Goal: Task Accomplishment & Management: Complete application form

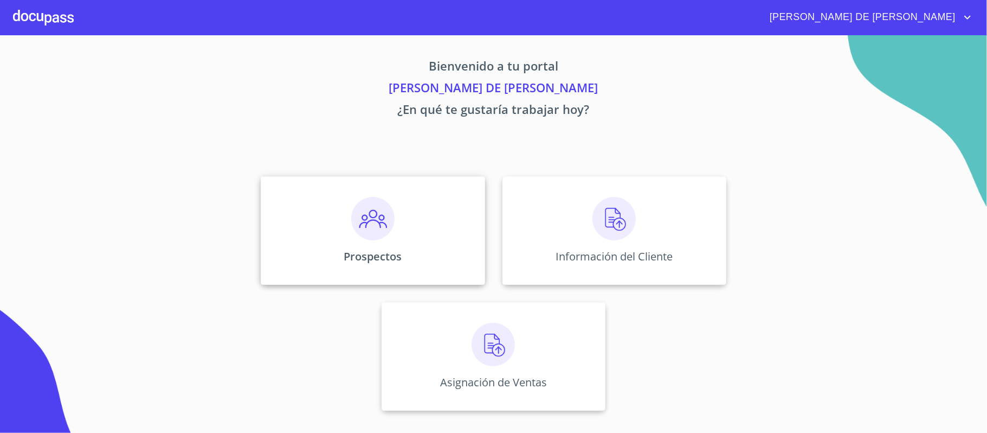
click at [393, 207] on img at bounding box center [372, 218] width 43 height 43
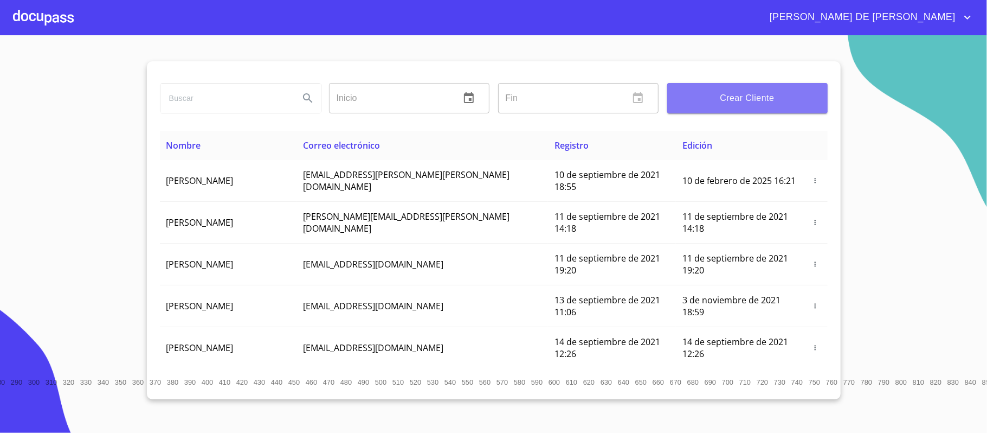
click at [722, 98] on span "Crear Cliente" at bounding box center [747, 98] width 143 height 15
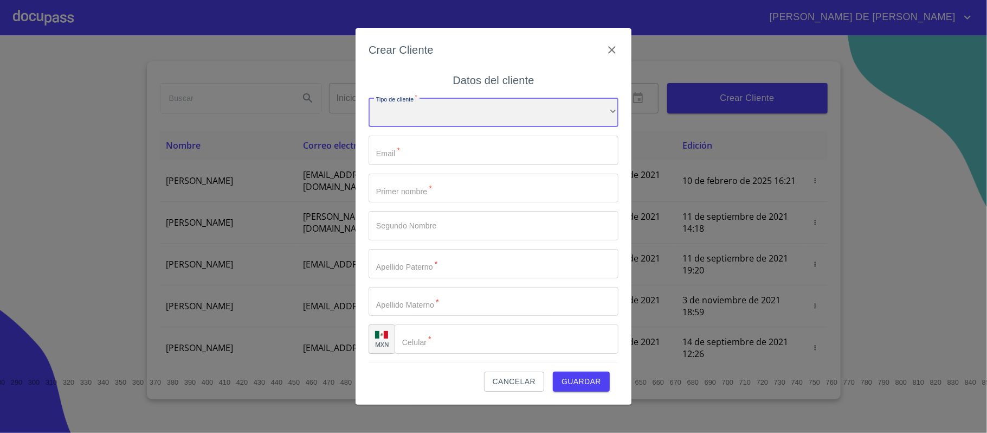
click at [454, 111] on div "​" at bounding box center [494, 112] width 250 height 29
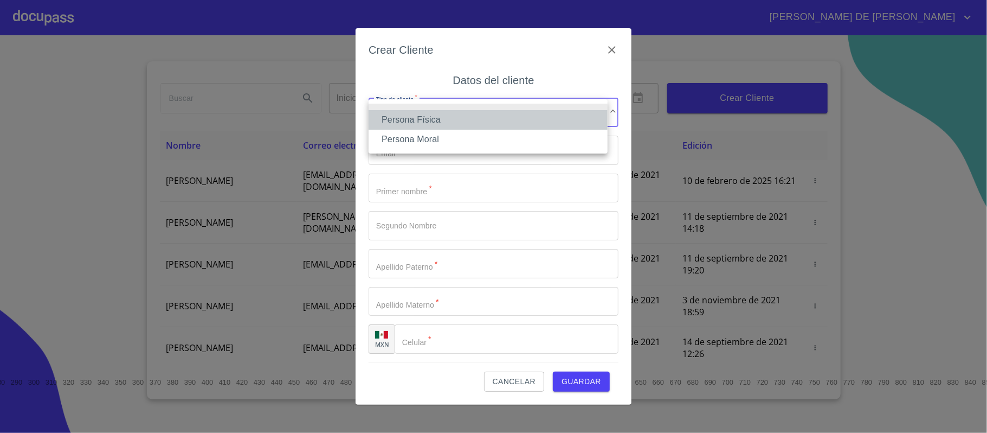
click at [448, 114] on li "Persona Física" at bounding box center [488, 120] width 239 height 20
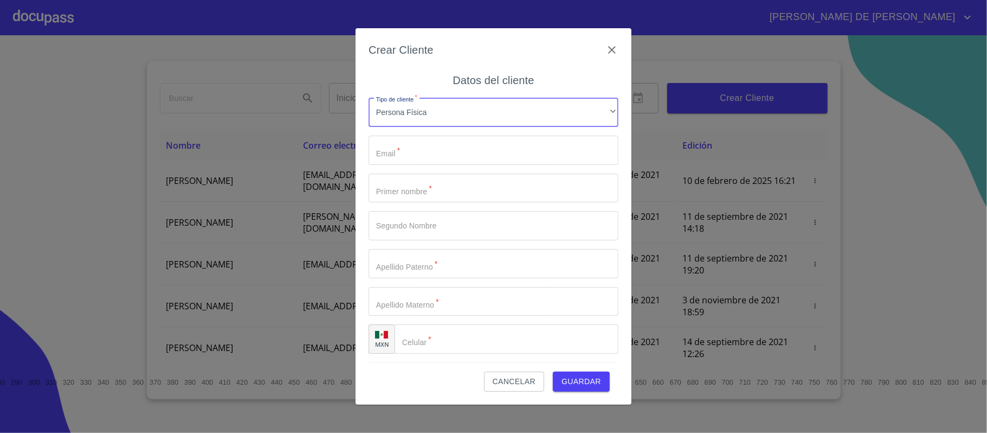
click at [447, 152] on input "Tipo de cliente   *" at bounding box center [494, 150] width 250 height 29
type input "[EMAIL_ADDRESS][DOMAIN_NAME]"
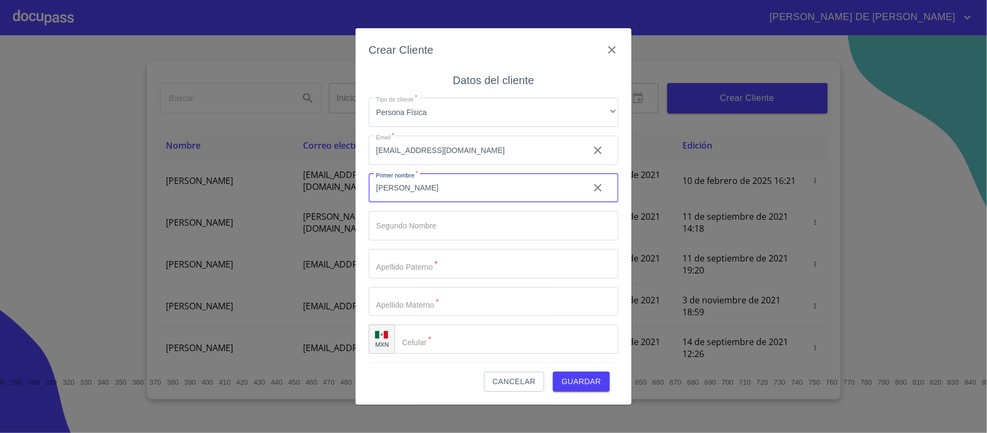
type input "[PERSON_NAME]"
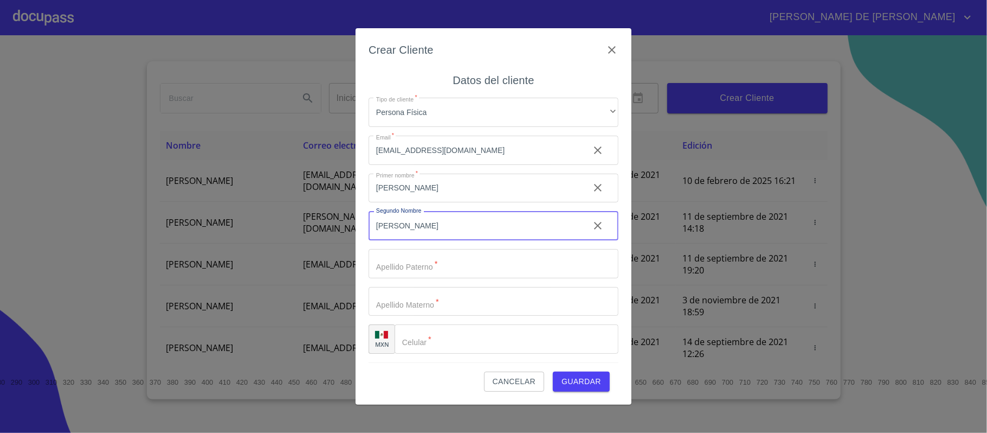
type input "[PERSON_NAME]"
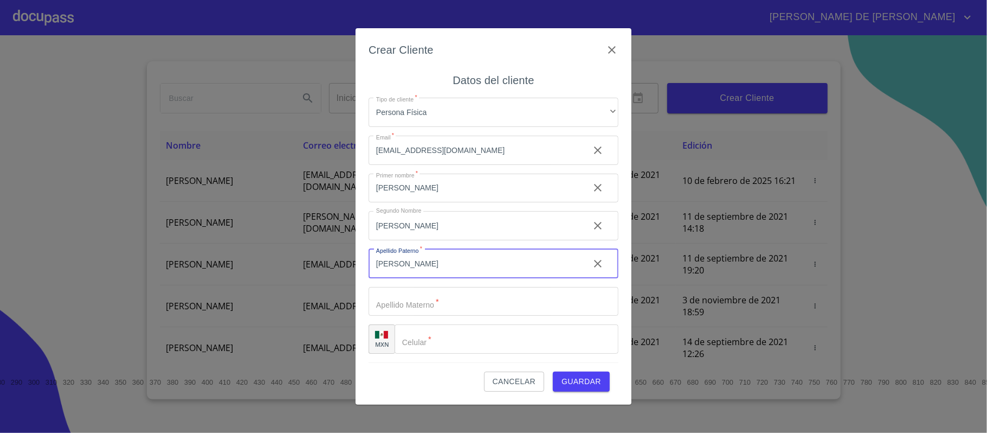
type input "[PERSON_NAME]"
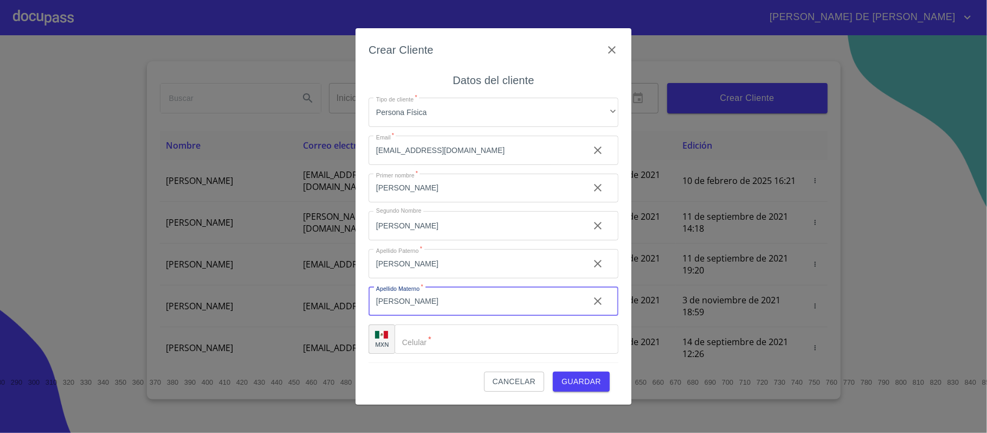
type input "[PERSON_NAME]"
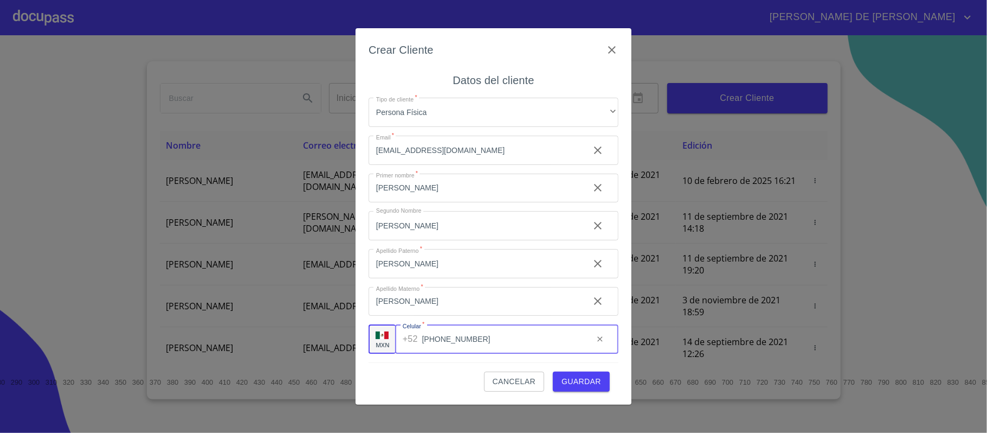
type input "[PHONE_NUMBER]"
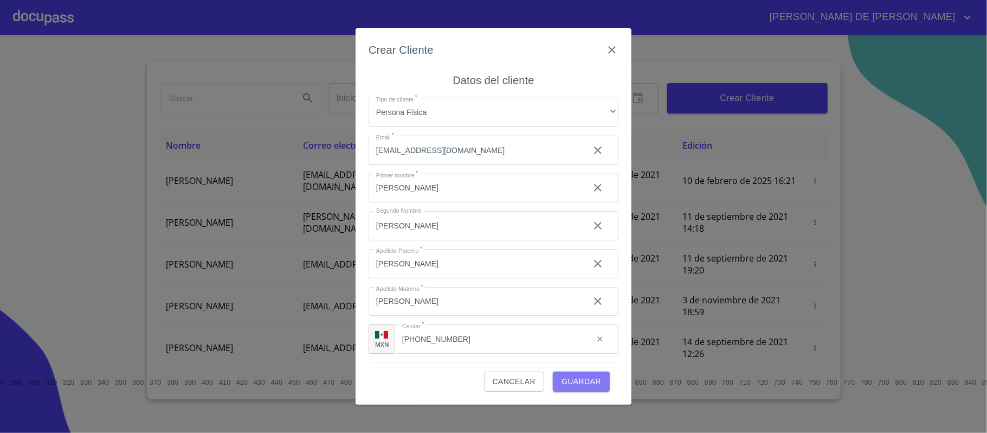
click at [577, 375] on span "Guardar" at bounding box center [582, 382] width 40 height 14
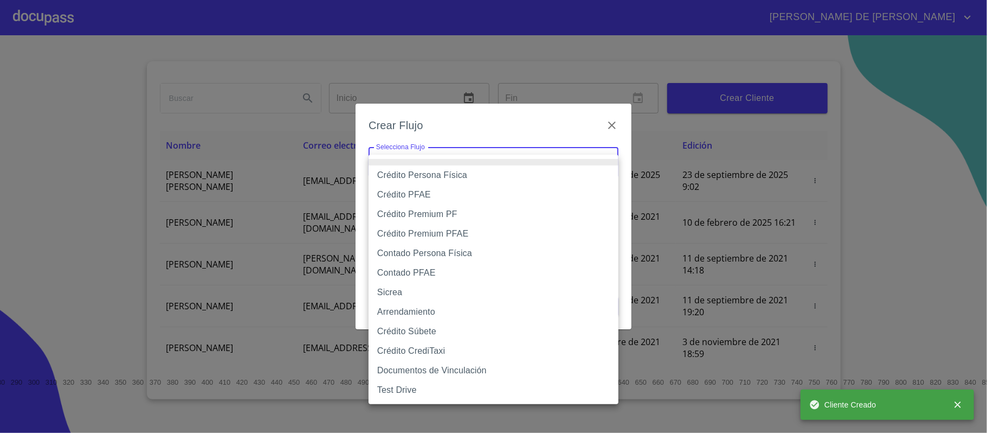
click at [534, 162] on body "[PERSON_NAME] DE [PERSON_NAME] Inicio ​ Fin ​ Crear Cliente Nombre Correo elect…" at bounding box center [493, 216] width 987 height 433
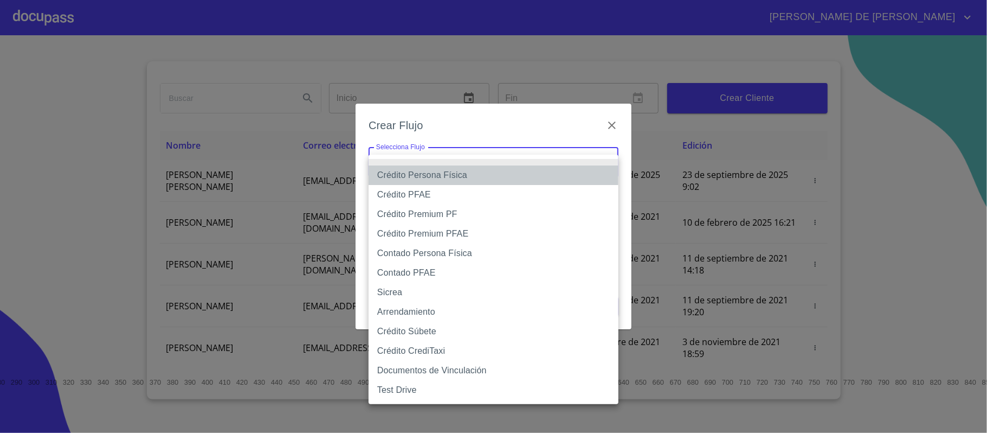
click at [429, 174] on li "Crédito Persona Física" at bounding box center [494, 175] width 250 height 20
type input "6009fb3c7d1714eb8809aa97"
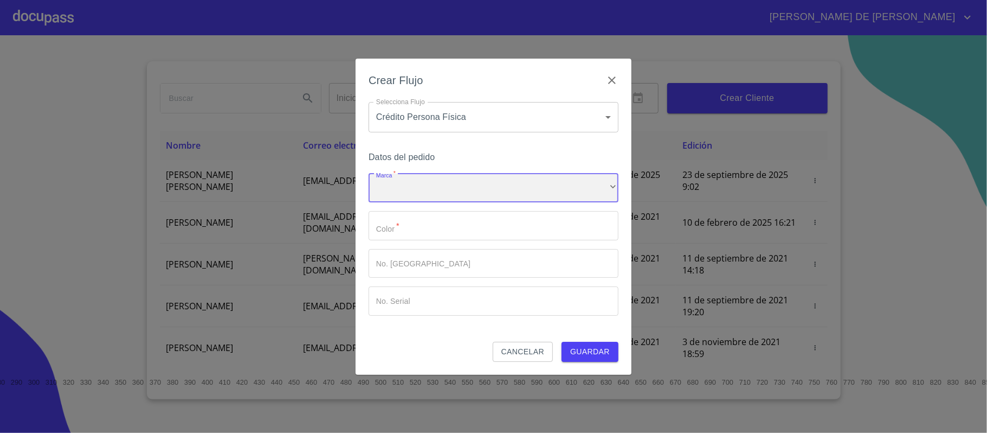
click at [435, 182] on div "​" at bounding box center [494, 187] width 250 height 29
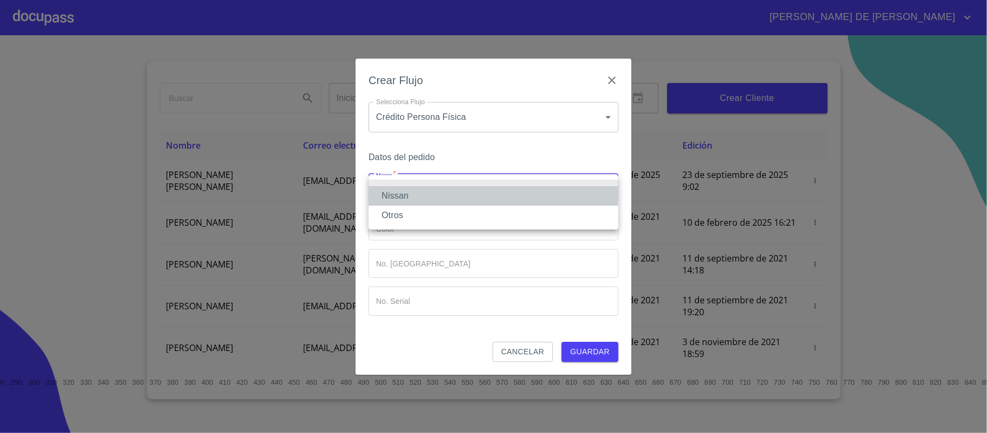
click at [432, 191] on li "Nissan" at bounding box center [494, 196] width 250 height 20
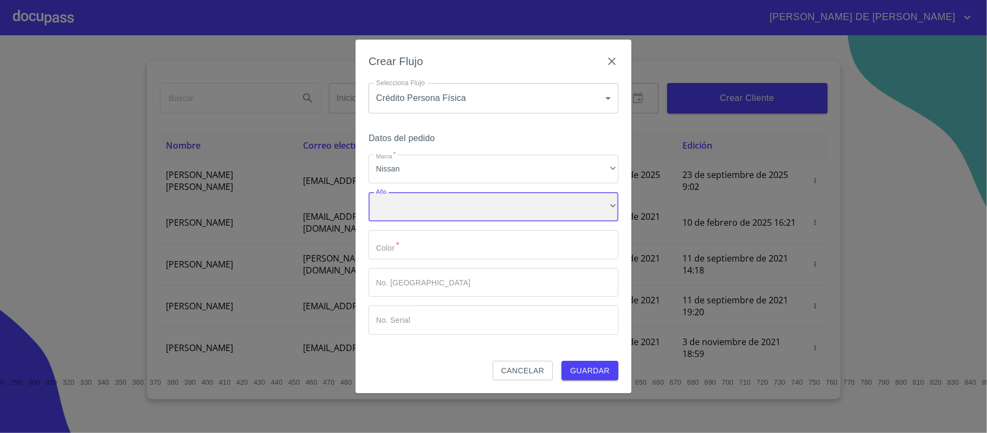
click at [428, 207] on div "​" at bounding box center [494, 206] width 250 height 29
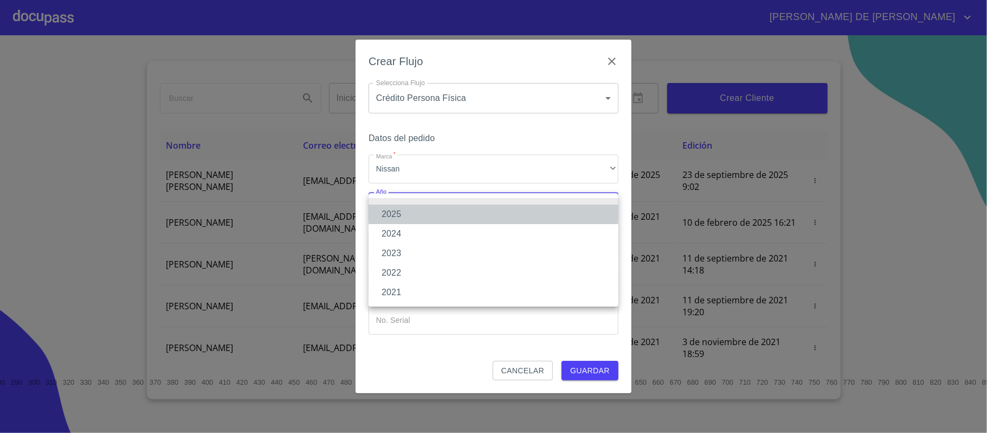
click at [429, 211] on li "2025" at bounding box center [494, 214] width 250 height 20
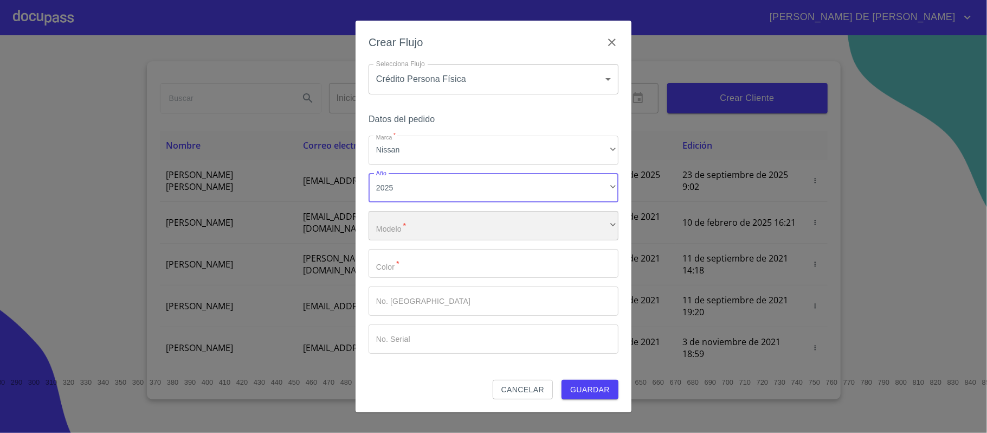
click at [433, 227] on div "​" at bounding box center [494, 225] width 250 height 29
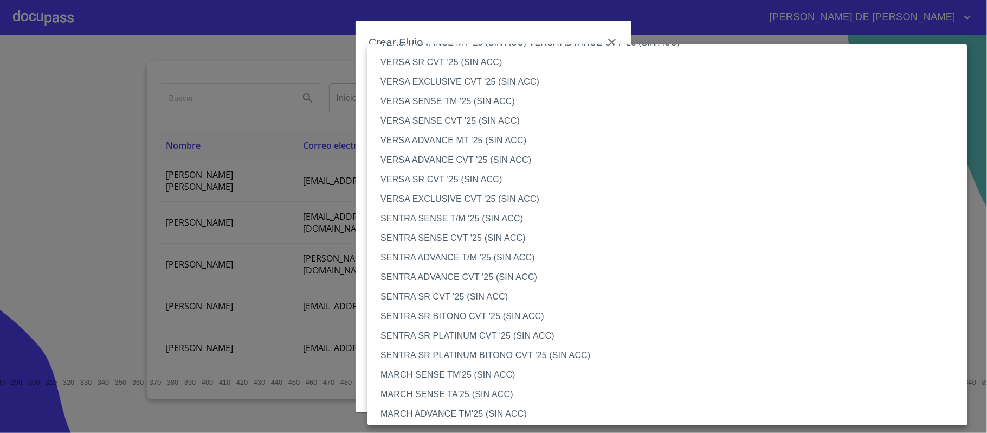
scroll to position [506, 0]
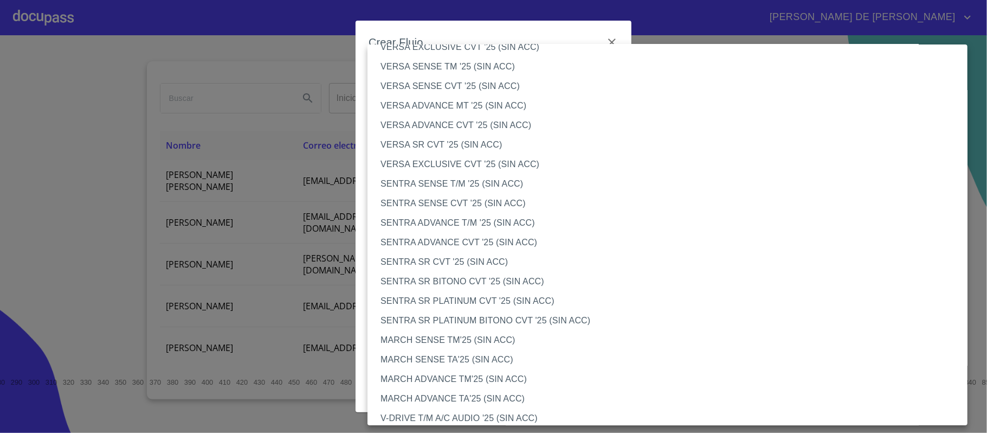
click at [458, 323] on li "SENTRA SR PLATINUM BITONO CVT '25 (SIN ACC)" at bounding box center [672, 321] width 611 height 20
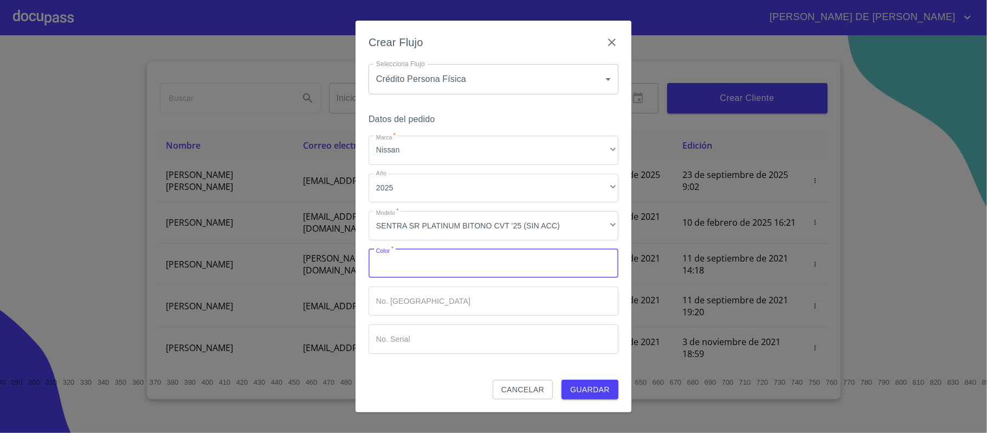
click at [465, 261] on input "Marca   *" at bounding box center [494, 263] width 250 height 29
type input "GRAFENO"
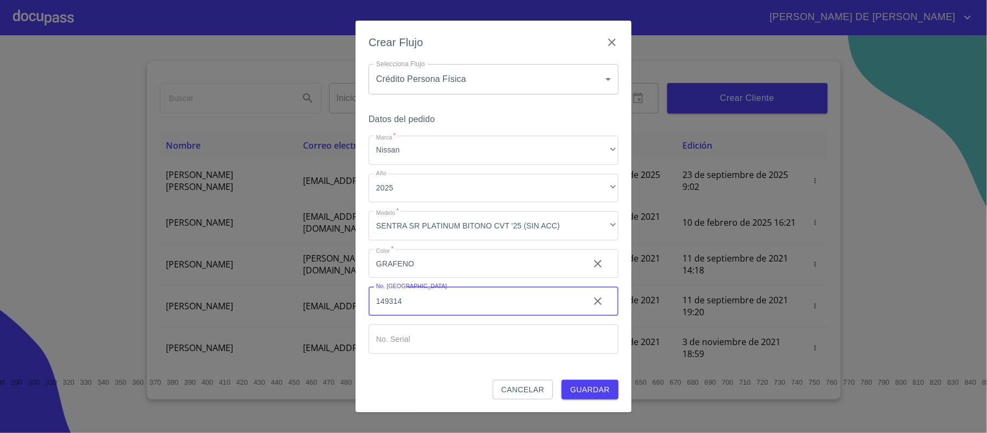
type input "149314"
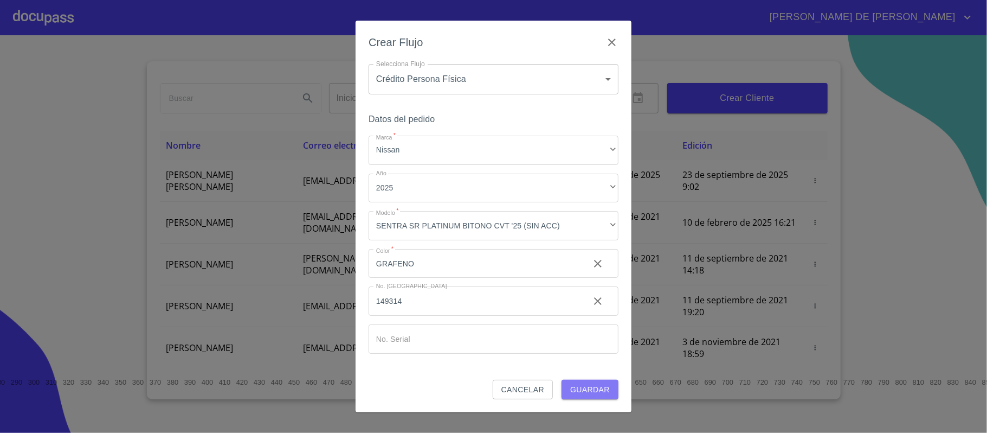
click at [582, 389] on span "Guardar" at bounding box center [590, 390] width 40 height 14
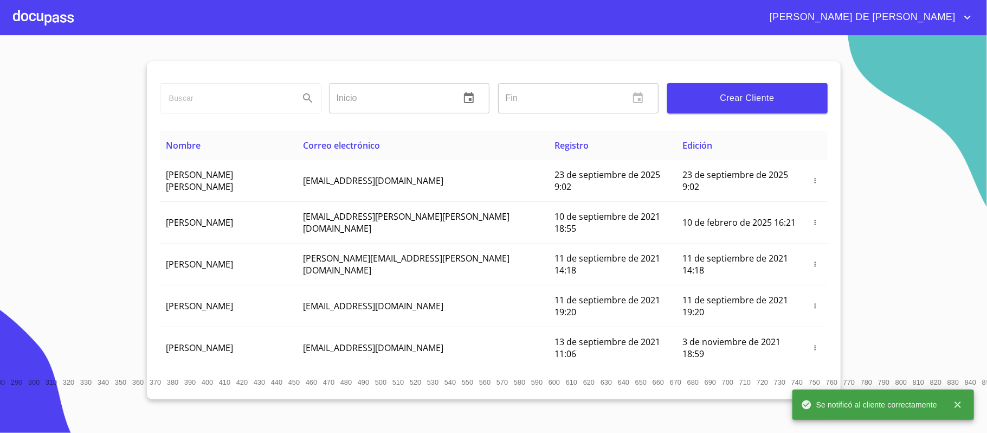
click at [51, 18] on div at bounding box center [43, 17] width 61 height 35
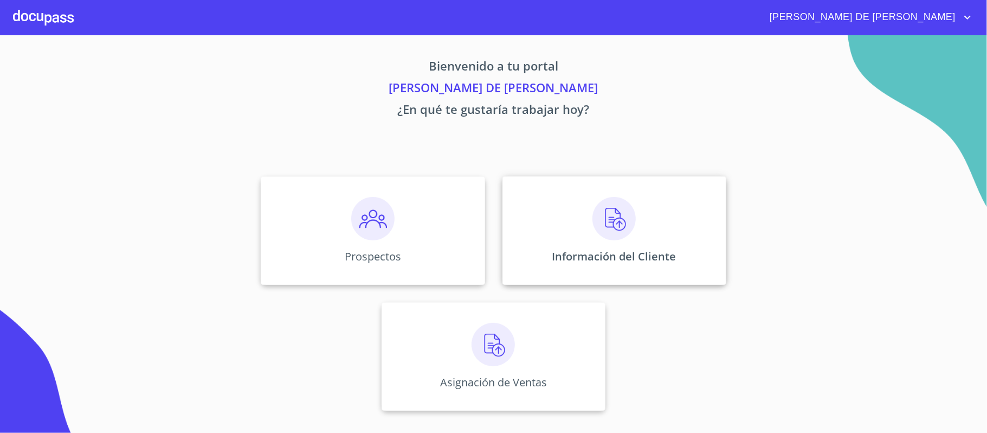
click at [633, 264] on div "Información del Cliente" at bounding box center [614, 230] width 224 height 108
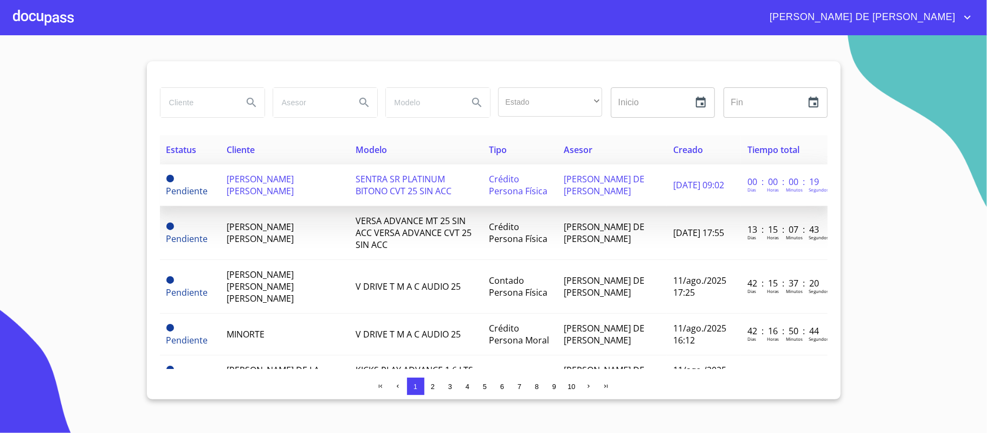
click at [215, 186] on td "Pendiente" at bounding box center [190, 185] width 60 height 42
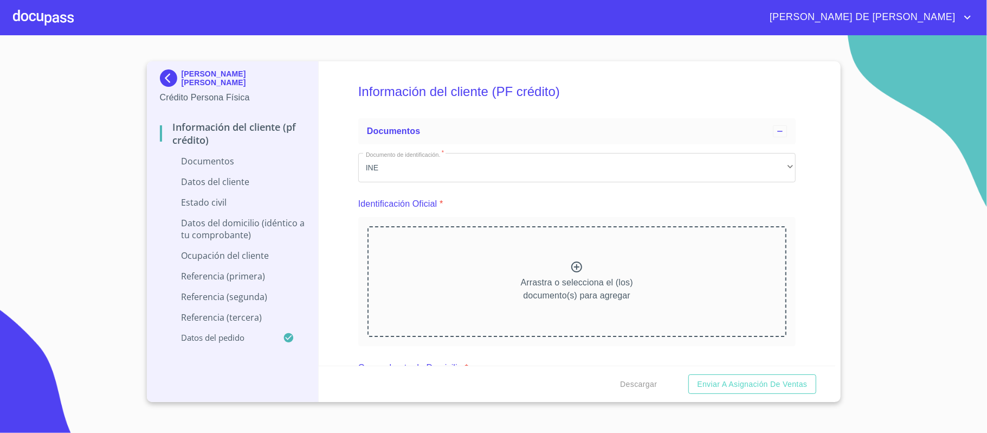
click at [577, 267] on icon at bounding box center [576, 266] width 11 height 11
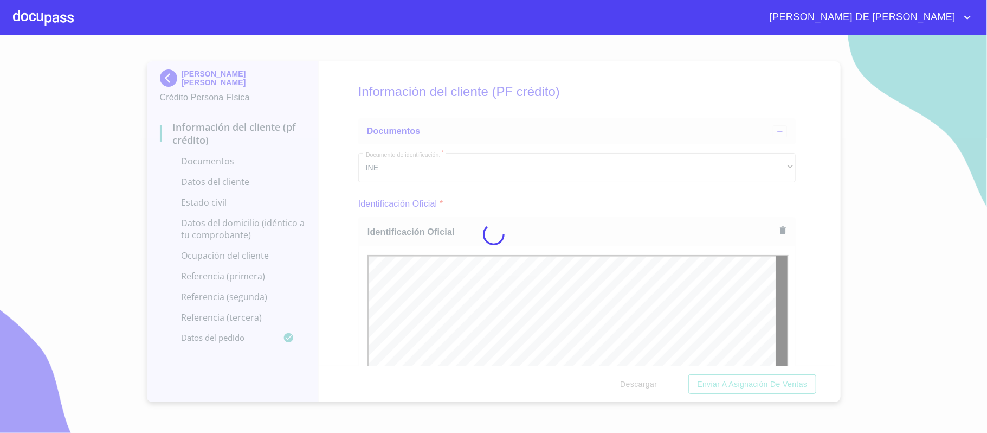
click at [803, 283] on div at bounding box center [493, 233] width 987 height 397
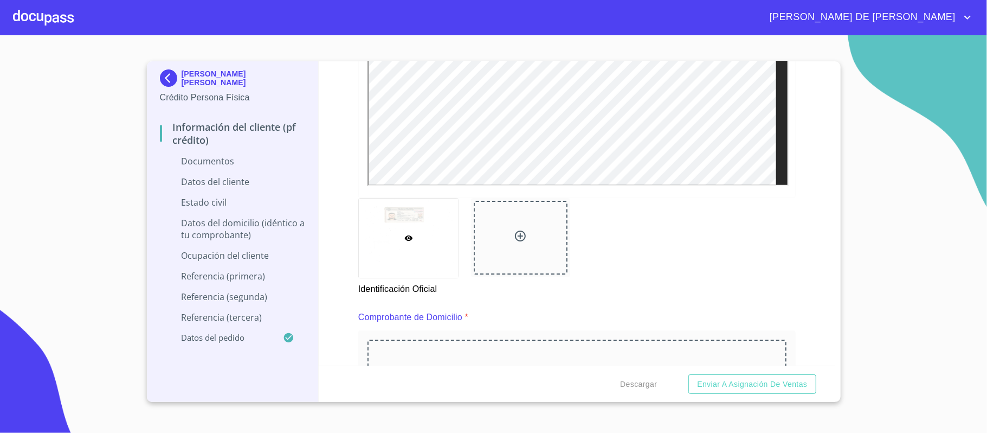
scroll to position [361, 0]
click at [514, 230] on icon at bounding box center [520, 235] width 13 height 13
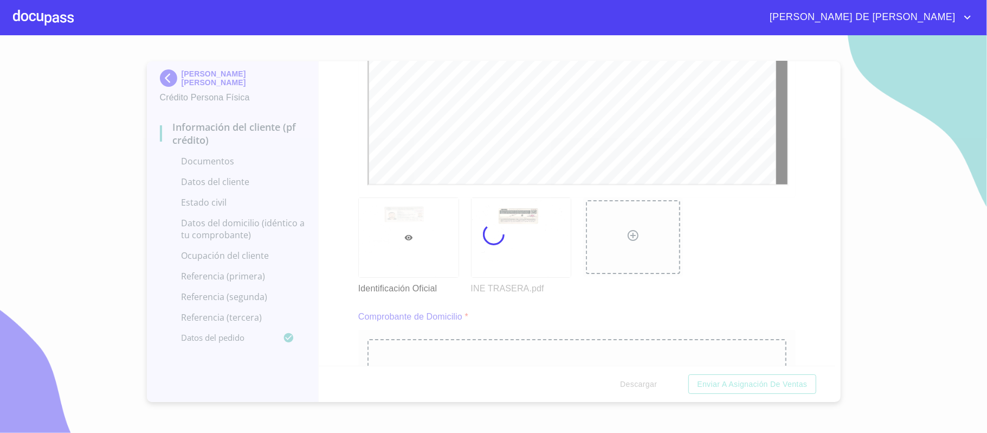
click at [831, 296] on div at bounding box center [493, 233] width 987 height 397
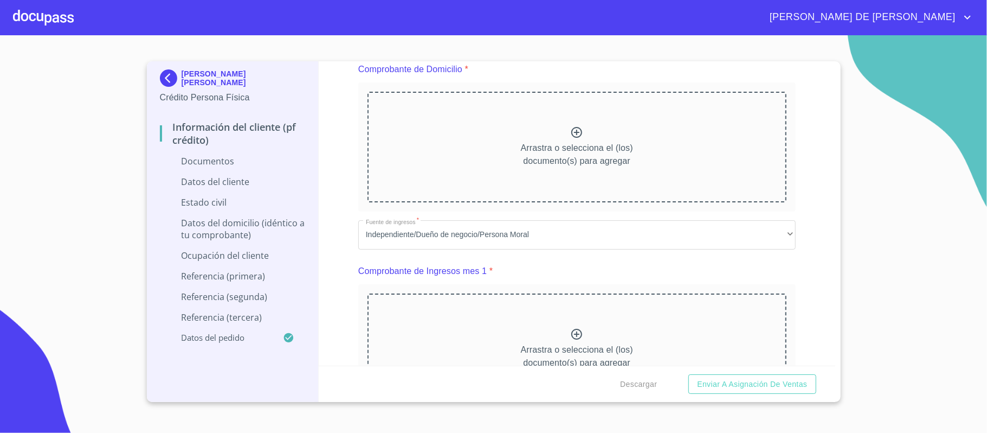
scroll to position [506, 0]
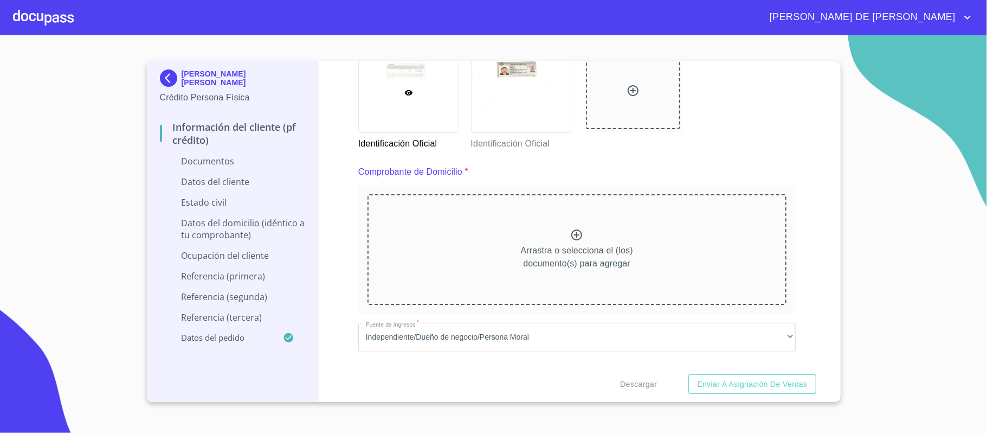
click at [559, 246] on p "Arrastra o selecciona el (los) documento(s) para agregar" at bounding box center [577, 257] width 112 height 26
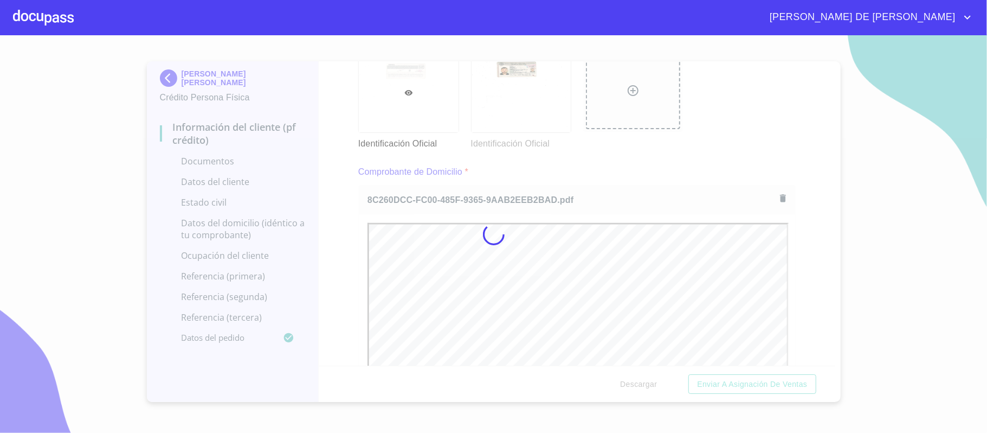
click at [821, 276] on div at bounding box center [493, 233] width 987 height 397
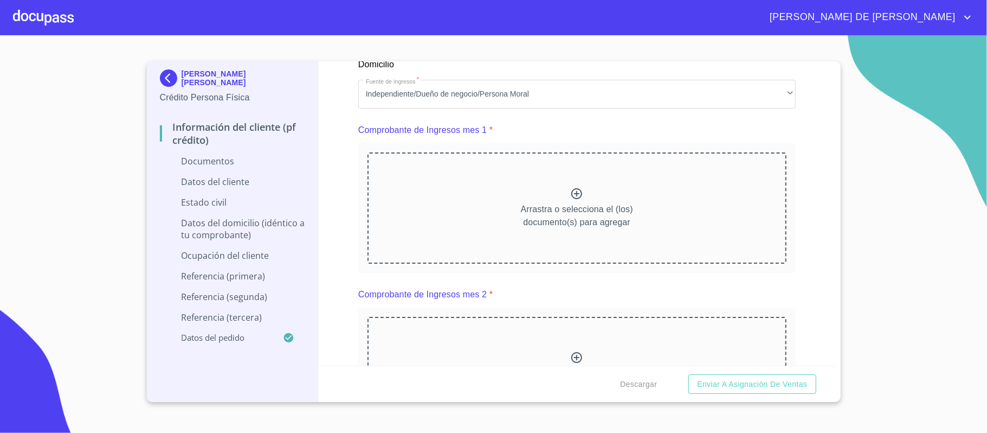
scroll to position [1084, 0]
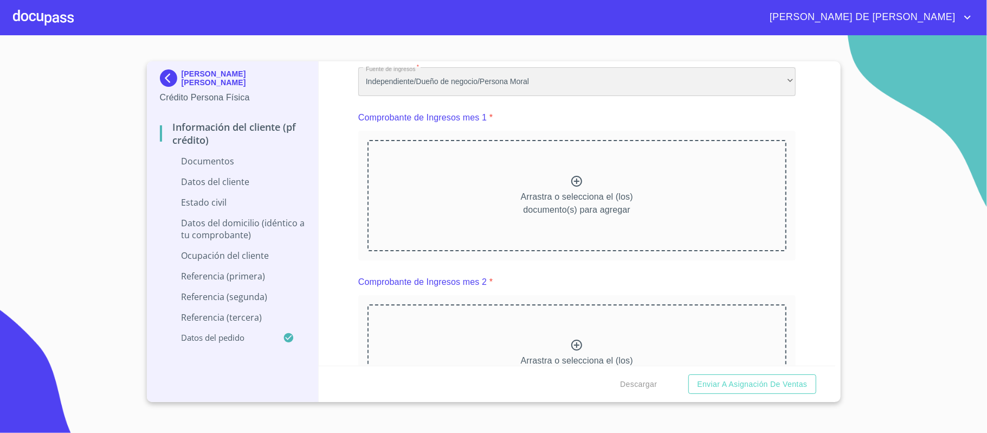
click at [462, 73] on div "Independiente/Dueño de negocio/Persona Moral" at bounding box center [576, 81] width 437 height 29
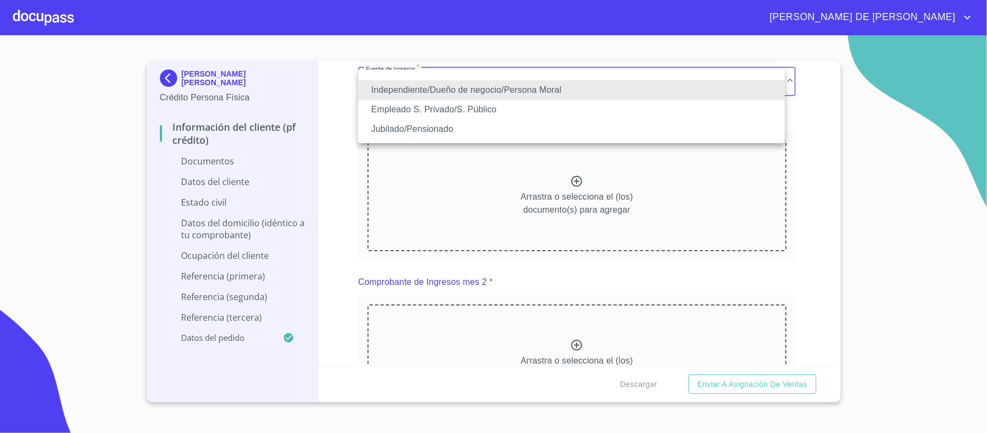
click at [459, 111] on li "Empleado S. Privado/S. Público" at bounding box center [571, 110] width 427 height 20
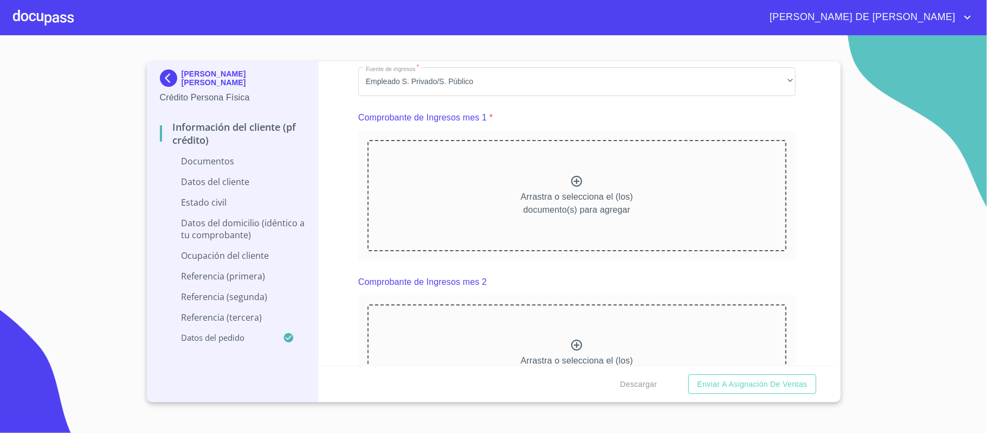
scroll to position [0, 0]
click at [570, 183] on icon at bounding box center [576, 181] width 13 height 13
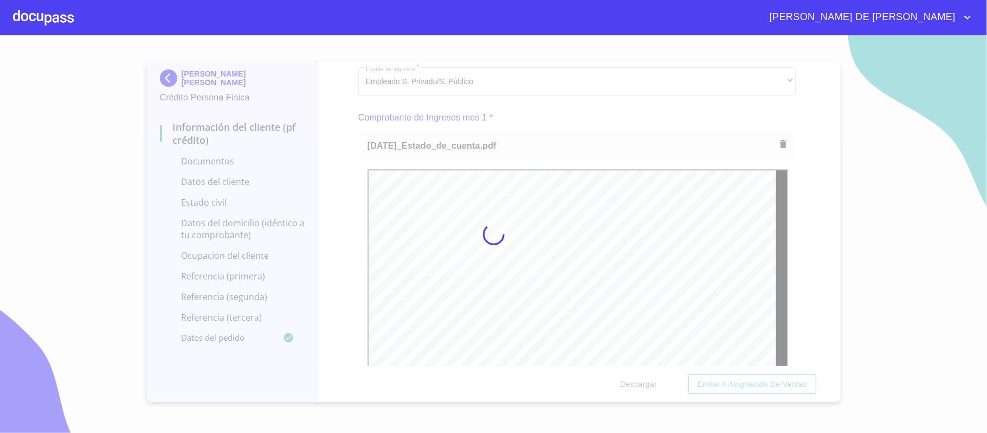
click at [795, 265] on div at bounding box center [493, 233] width 987 height 397
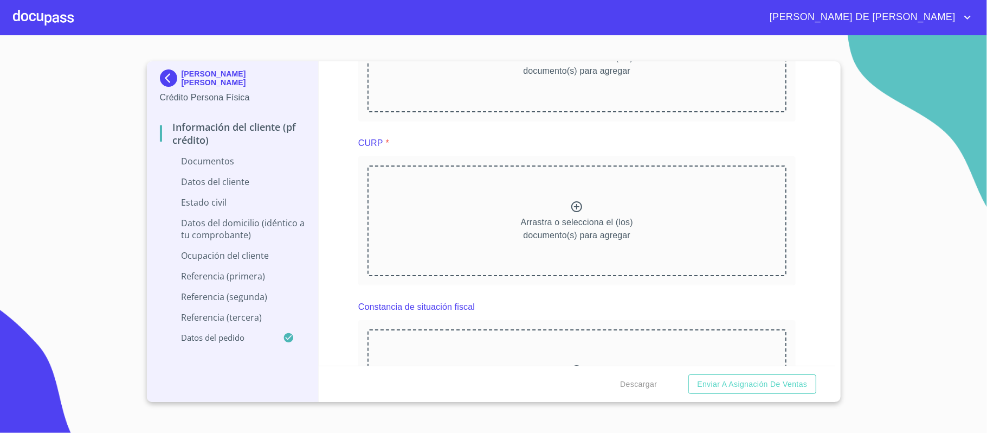
scroll to position [1879, 0]
click at [571, 198] on icon at bounding box center [576, 201] width 13 height 13
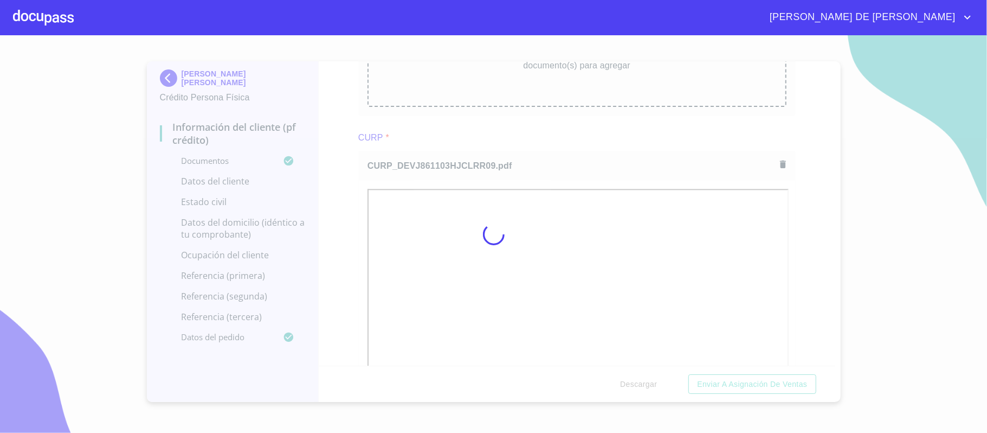
click at [796, 266] on div at bounding box center [493, 233] width 987 height 397
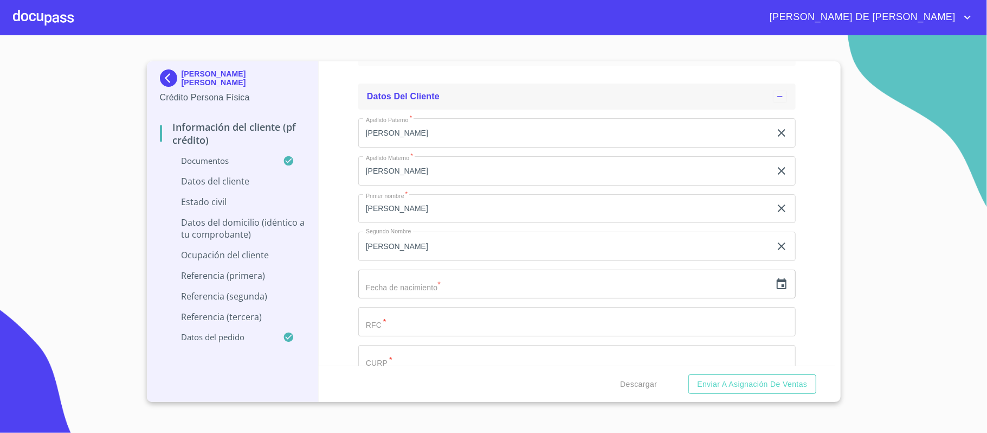
scroll to position [2457, 0]
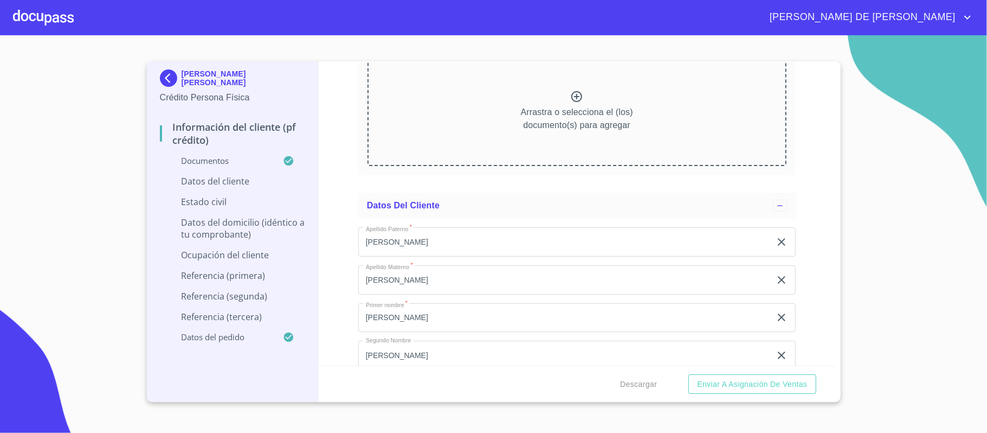
click at [571, 100] on icon at bounding box center [576, 96] width 13 height 13
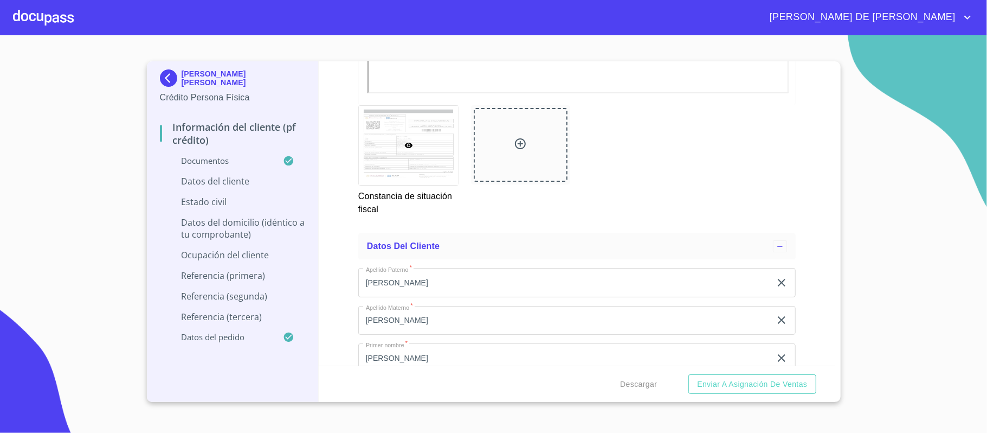
scroll to position [2963, 0]
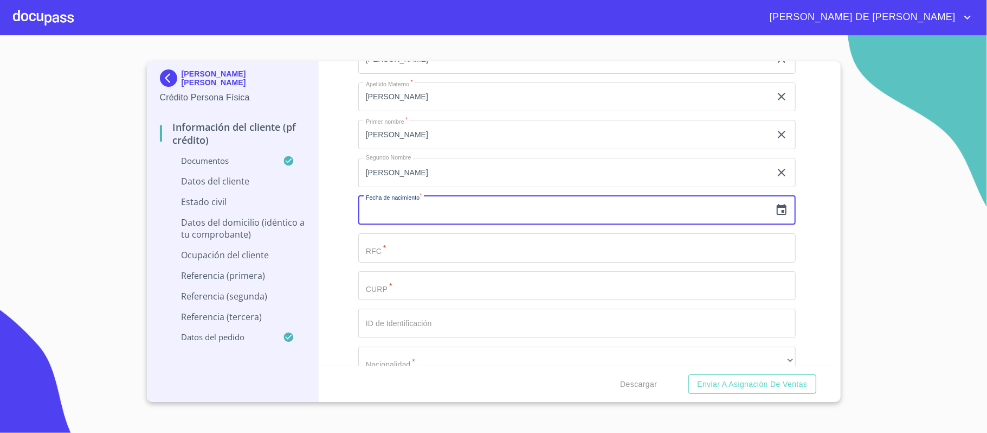
click at [424, 208] on input "text" at bounding box center [564, 210] width 412 height 29
click at [775, 211] on icon "button" at bounding box center [781, 209] width 13 height 13
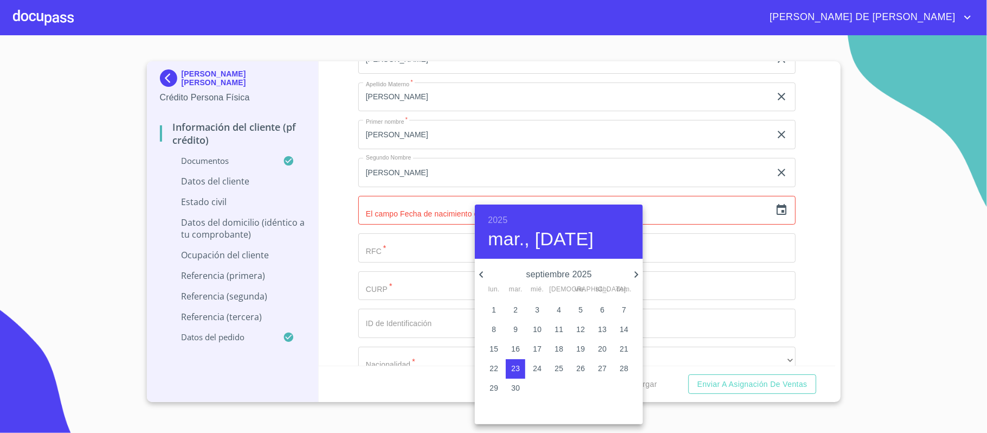
click at [501, 220] on h6 "2025" at bounding box center [498, 219] width 20 height 15
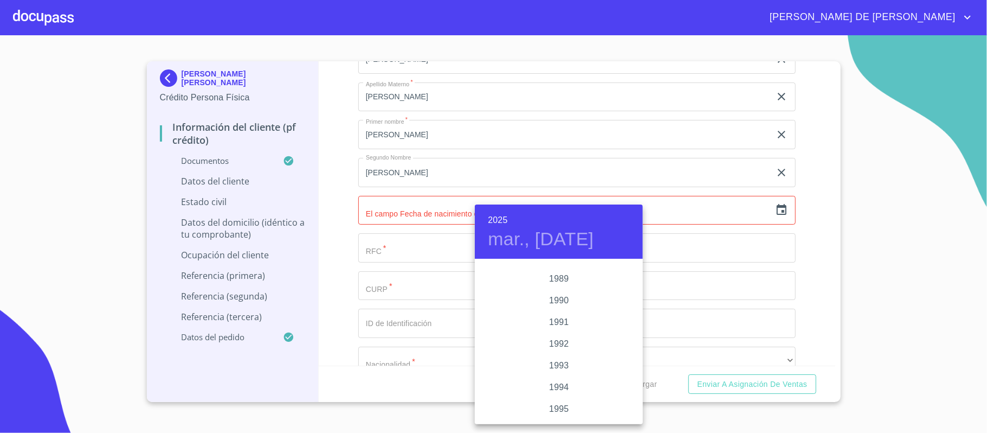
scroll to position [1308, 0]
click at [558, 287] on div "1986" at bounding box center [559, 286] width 168 height 22
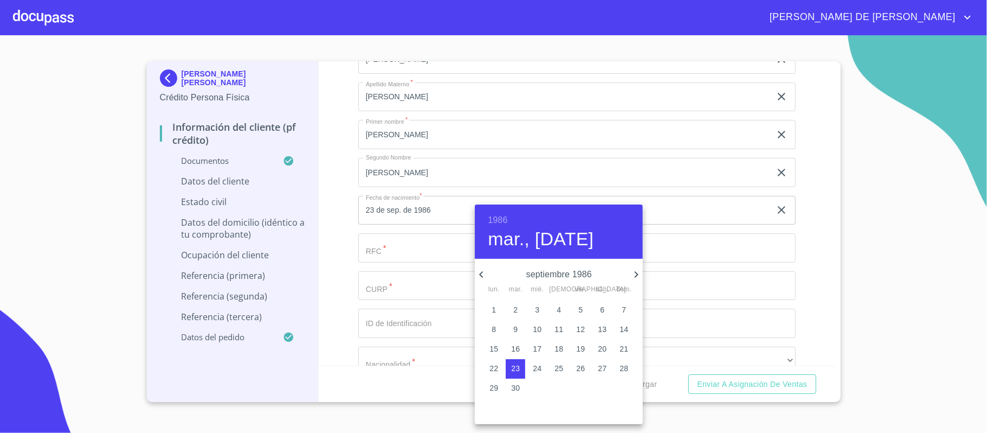
click at [632, 274] on icon "button" at bounding box center [636, 274] width 13 height 13
click at [495, 328] on p "3" at bounding box center [494, 329] width 4 height 11
type input "3 de nov. de 1986"
click at [425, 254] on div at bounding box center [493, 216] width 987 height 433
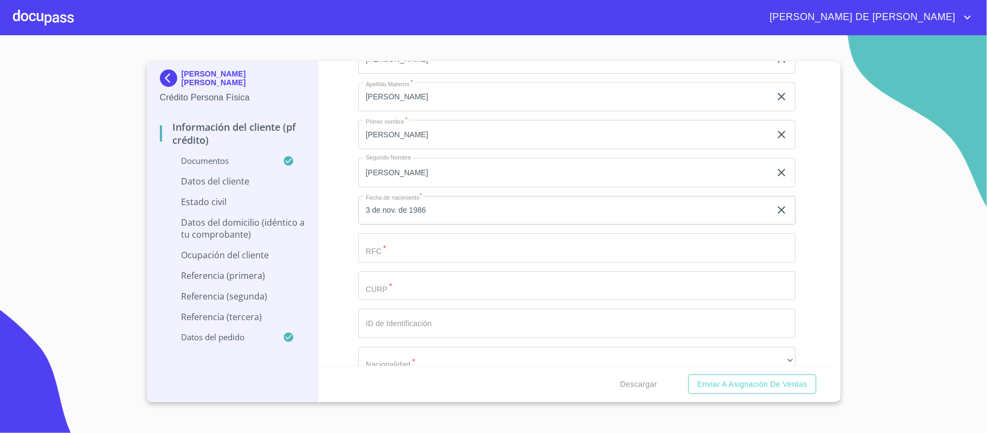
click at [427, 251] on input "Documento de identificación.   *" at bounding box center [576, 247] width 437 height 29
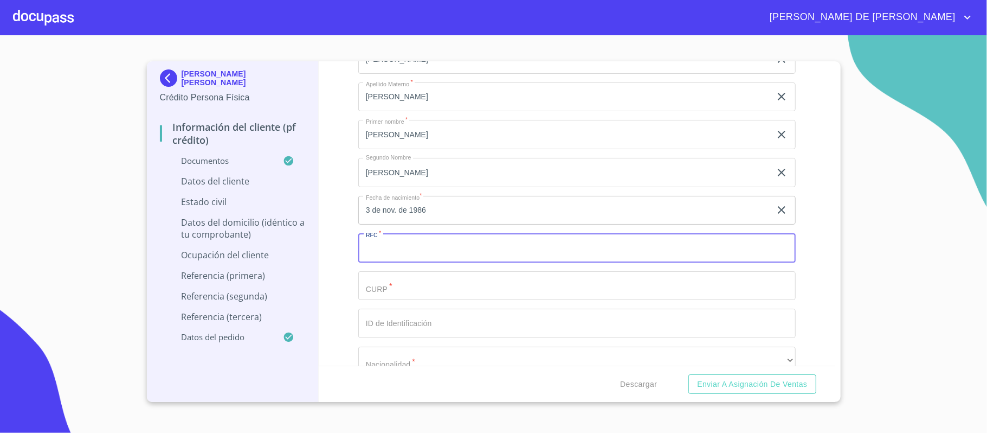
paste input "DEVJ861103ET7"
type input "DEVJ861103ET7"
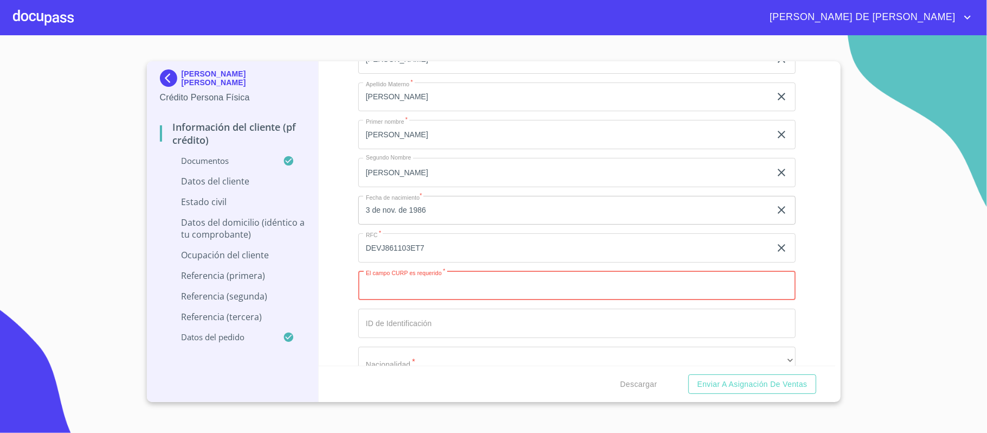
paste input "DEVJ861103HJCLRR09"
type input "DEVJ861103HJCLRR09"
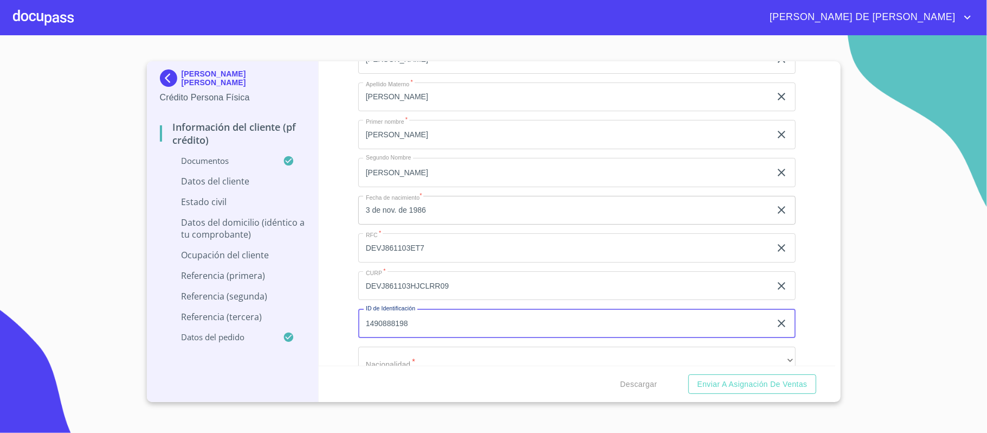
type input "1490888198"
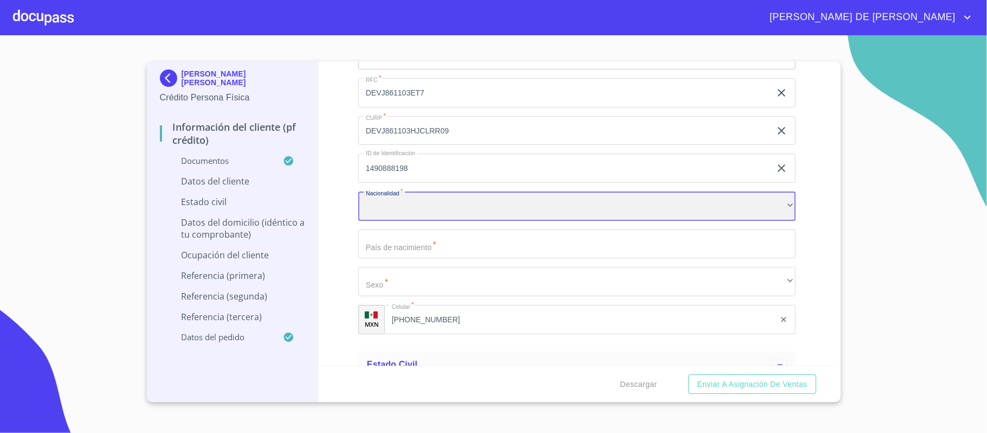
scroll to position [3119, 0]
click at [419, 206] on div "​" at bounding box center [576, 204] width 437 height 29
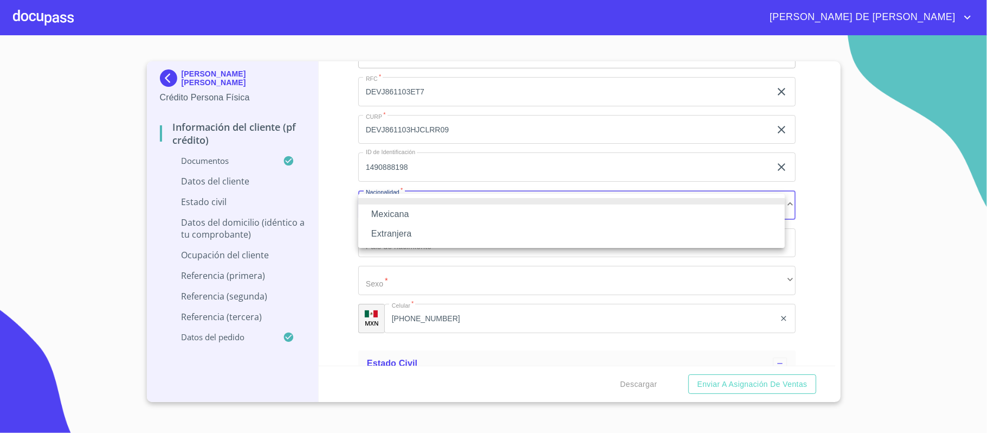
click at [412, 215] on li "Mexicana" at bounding box center [571, 214] width 427 height 20
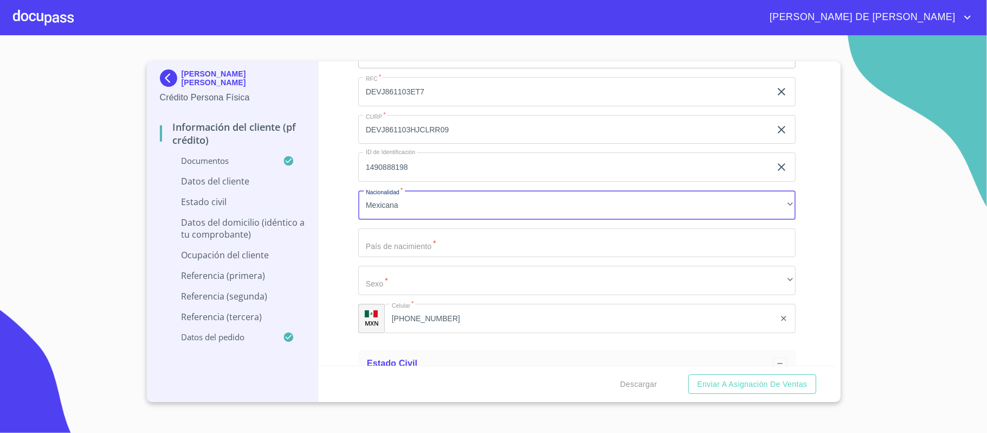
click at [421, 250] on input "Documento de identificación.   *" at bounding box center [576, 242] width 437 height 29
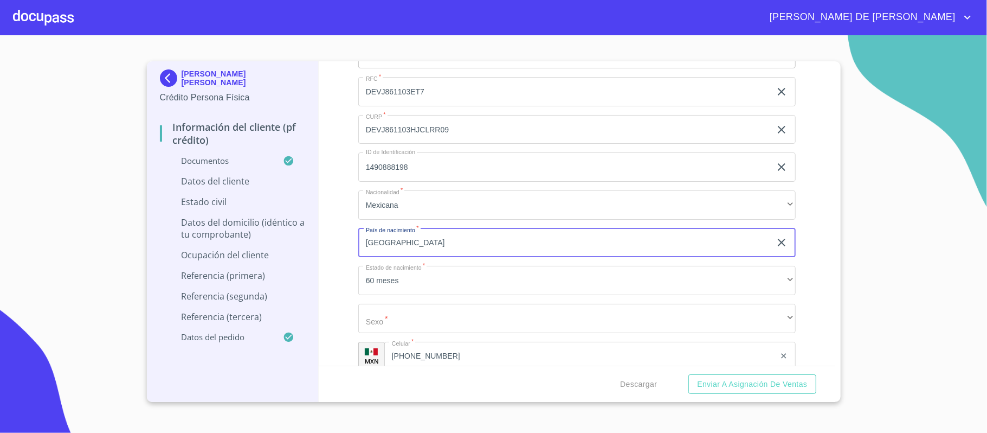
type input "[GEOGRAPHIC_DATA]"
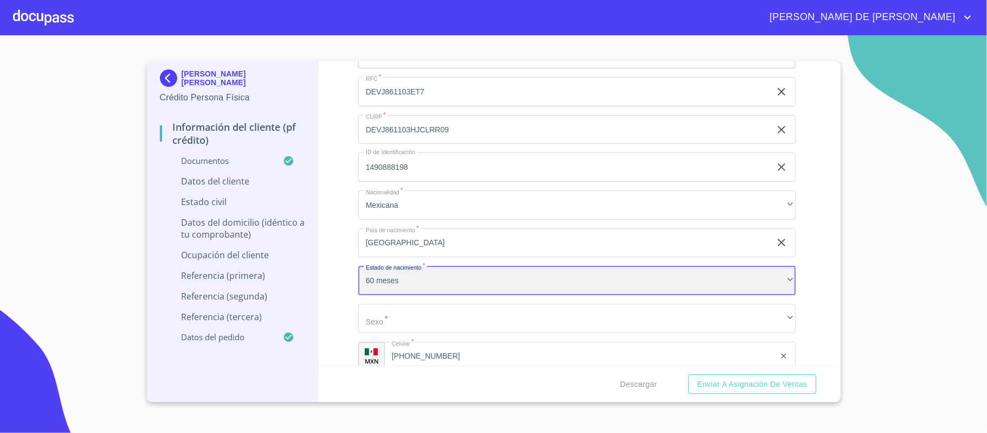
click at [417, 287] on div "60 meses" at bounding box center [576, 280] width 437 height 29
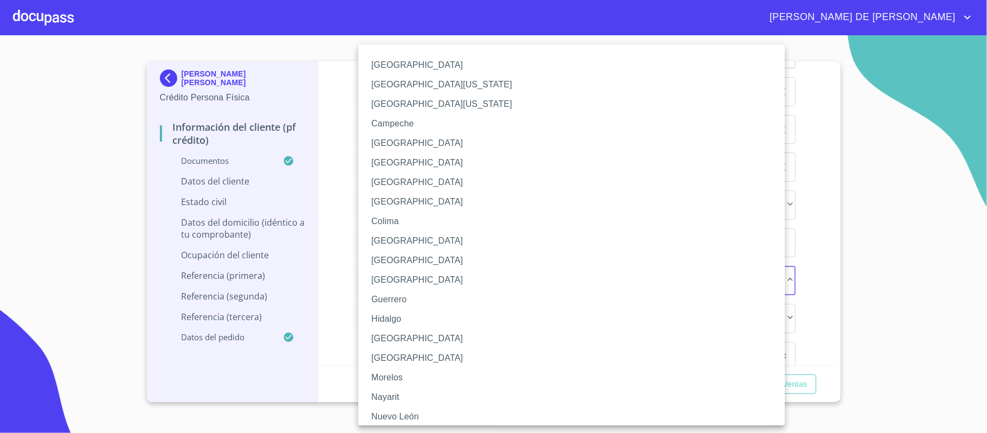
click at [405, 335] on li "[GEOGRAPHIC_DATA]" at bounding box center [576, 338] width 437 height 20
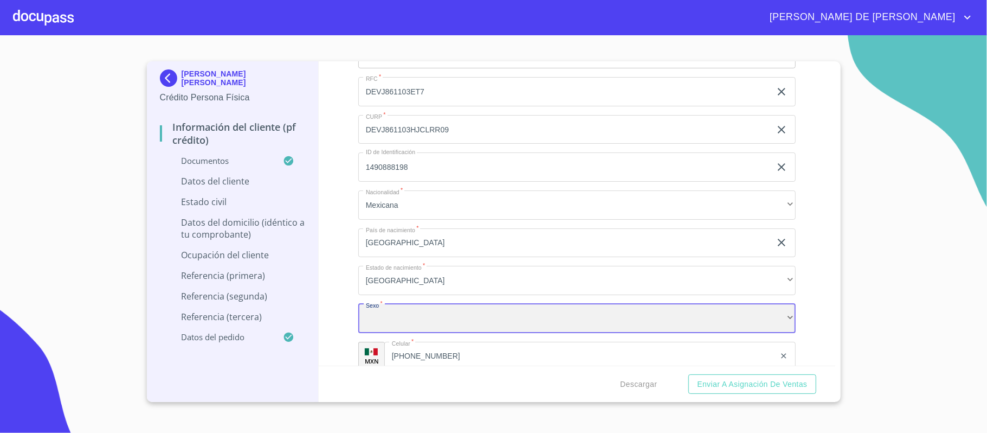
click at [412, 327] on div "​" at bounding box center [576, 318] width 437 height 29
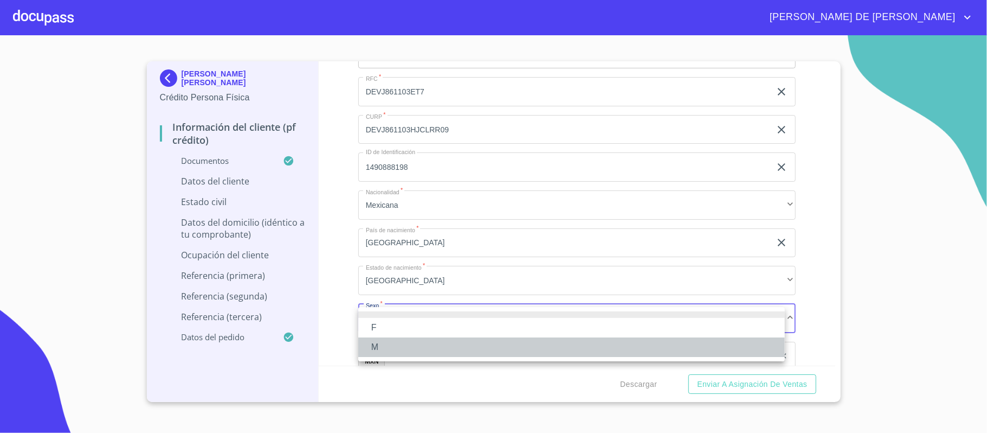
click at [404, 345] on li "M" at bounding box center [571, 347] width 427 height 20
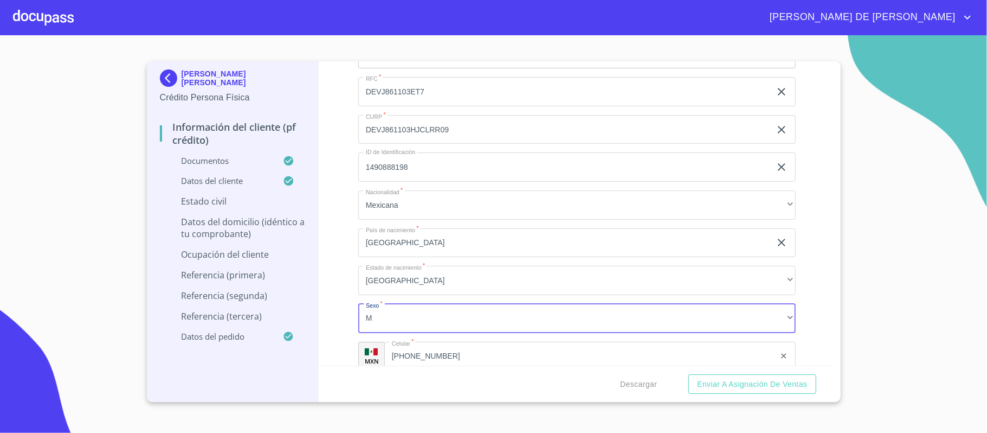
click at [320, 263] on div "Información del cliente (PF crédito) Documentos Documento de identificación.   …" at bounding box center [577, 213] width 517 height 304
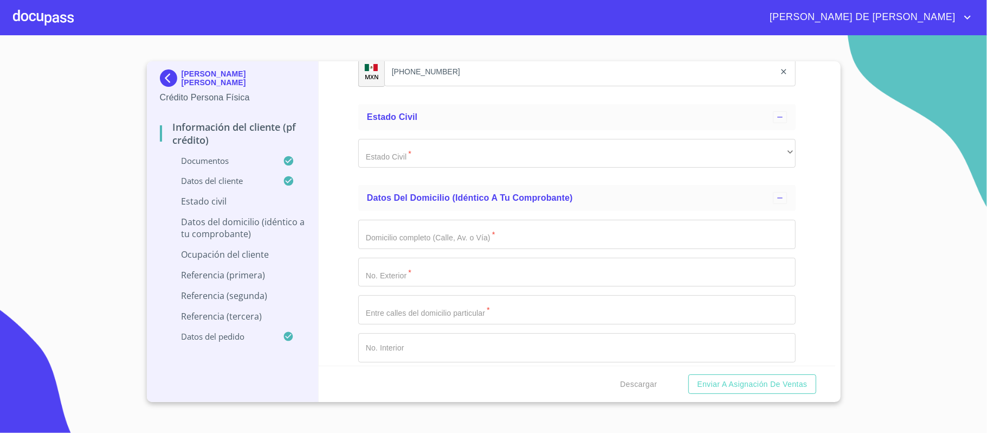
scroll to position [3408, 0]
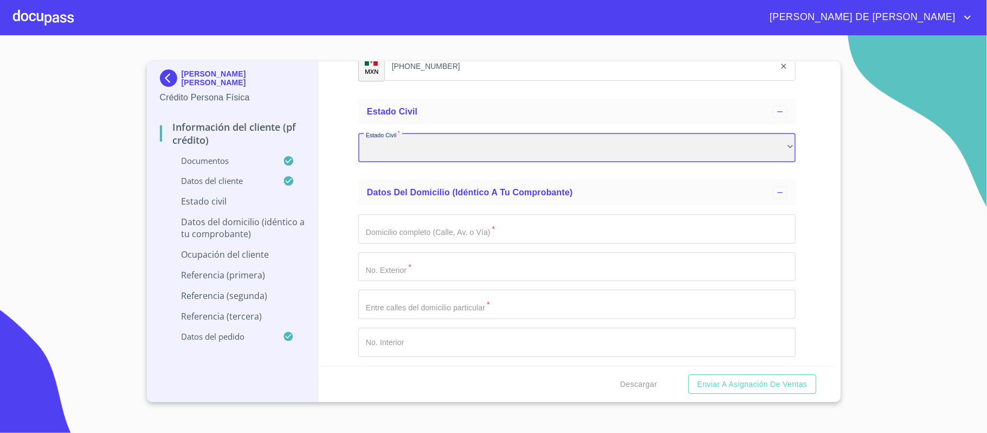
click at [469, 154] on div "​" at bounding box center [576, 147] width 437 height 29
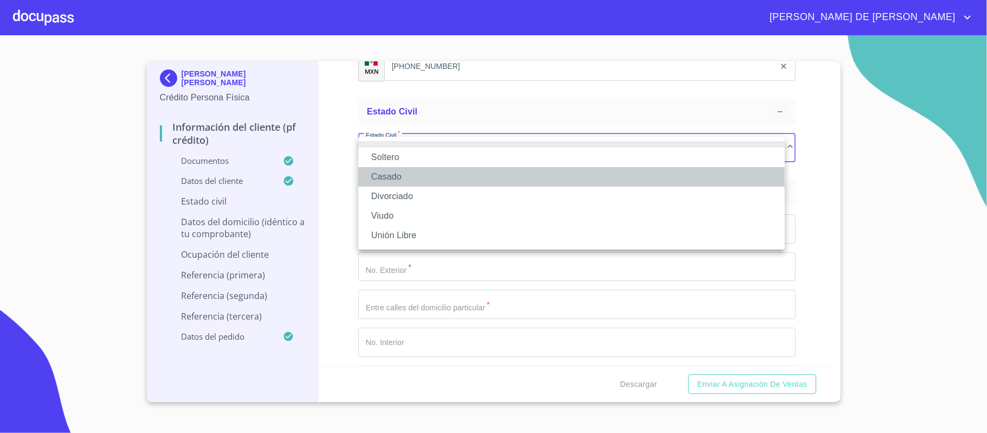
click at [455, 169] on li "Casado" at bounding box center [571, 177] width 427 height 20
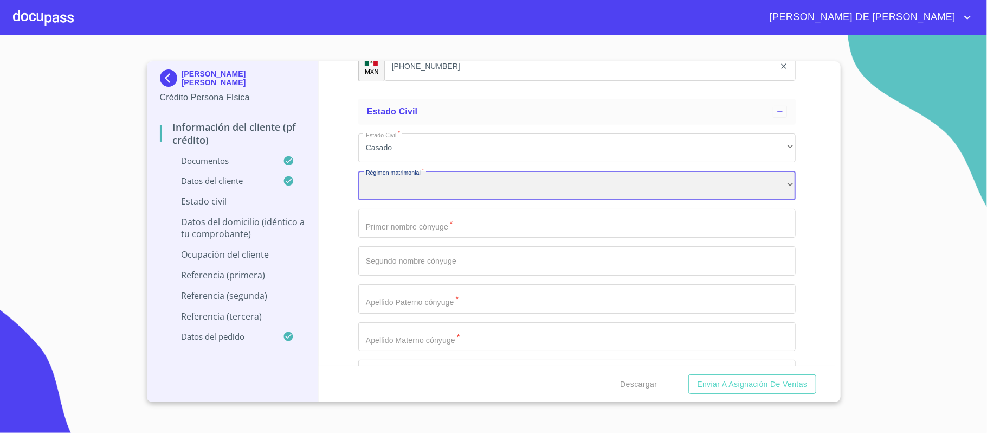
click at [443, 192] on div "​" at bounding box center [576, 185] width 437 height 29
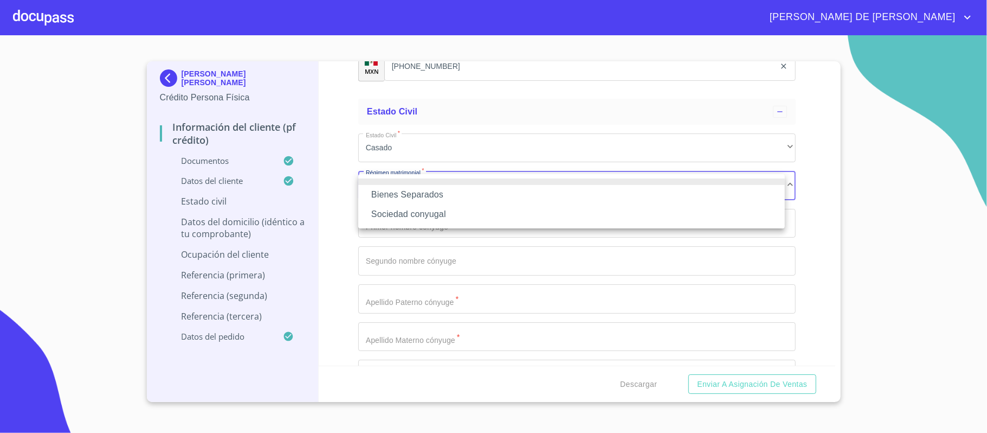
click at [433, 198] on li "Bienes Separados" at bounding box center [571, 195] width 427 height 20
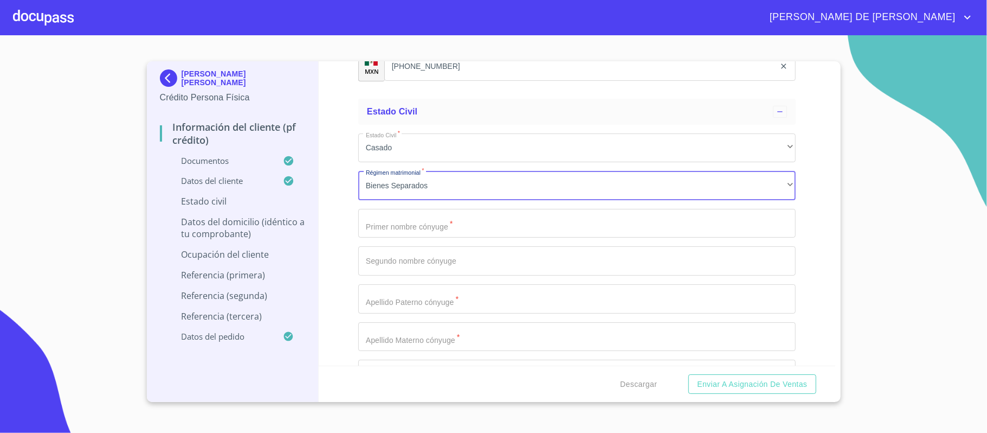
click at [434, 227] on input "Documento de identificación.   *" at bounding box center [576, 223] width 437 height 29
type input "[PERSON_NAME]"
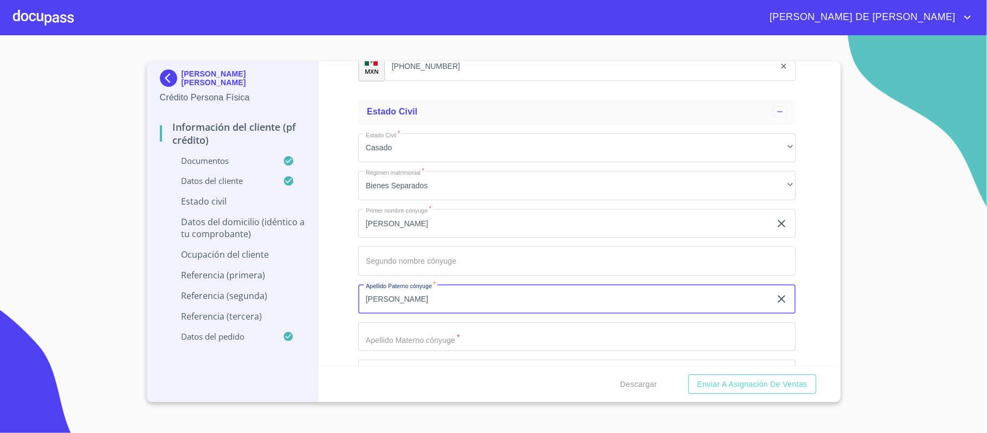
type input "[PERSON_NAME]"
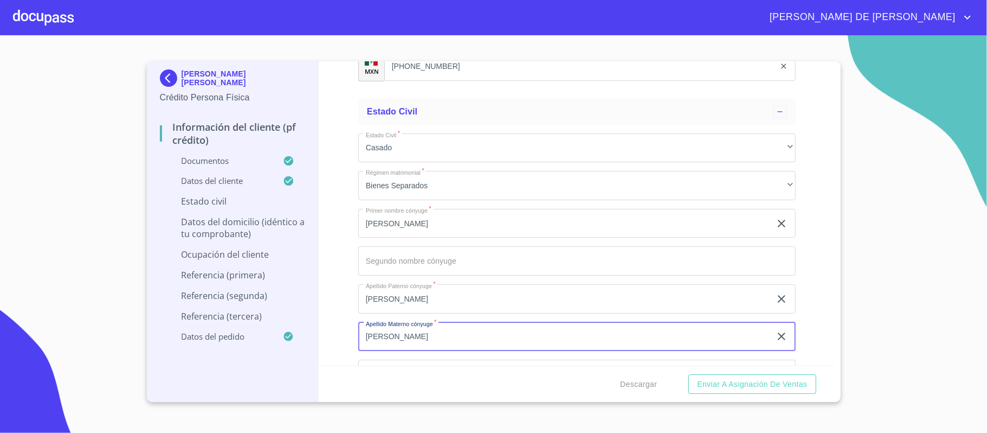
type input "[PERSON_NAME]"
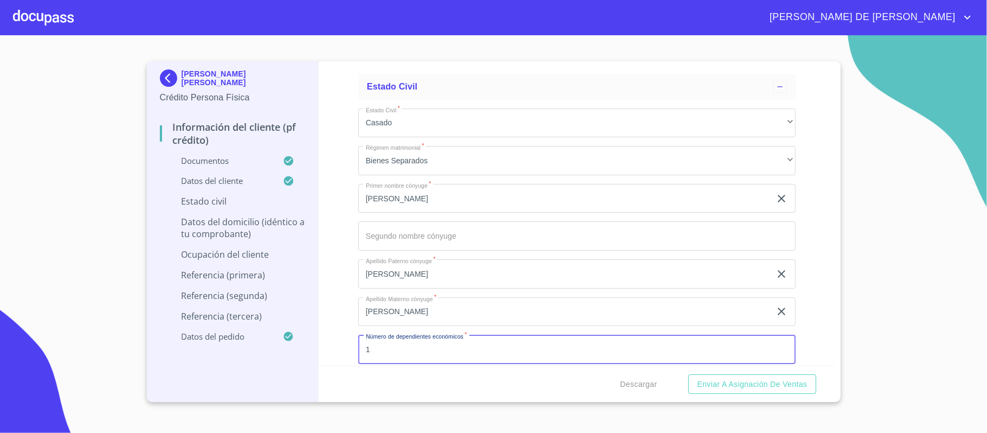
type input "1"
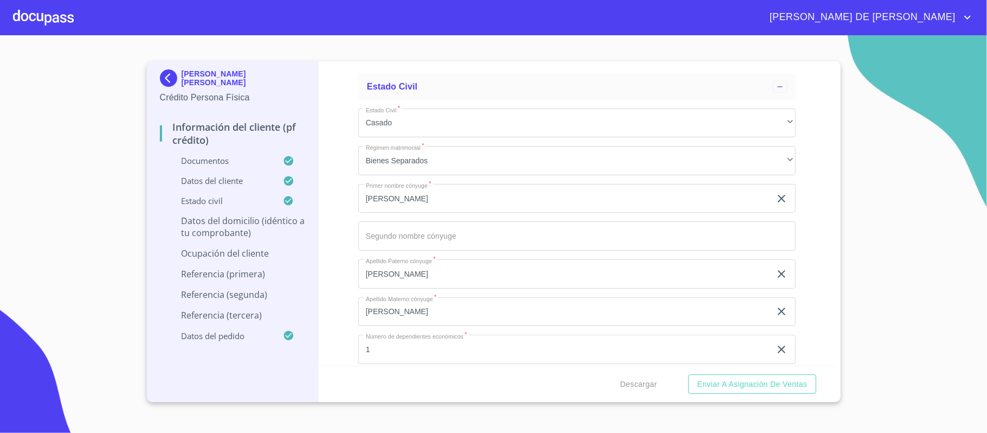
scroll to position [3608, 0]
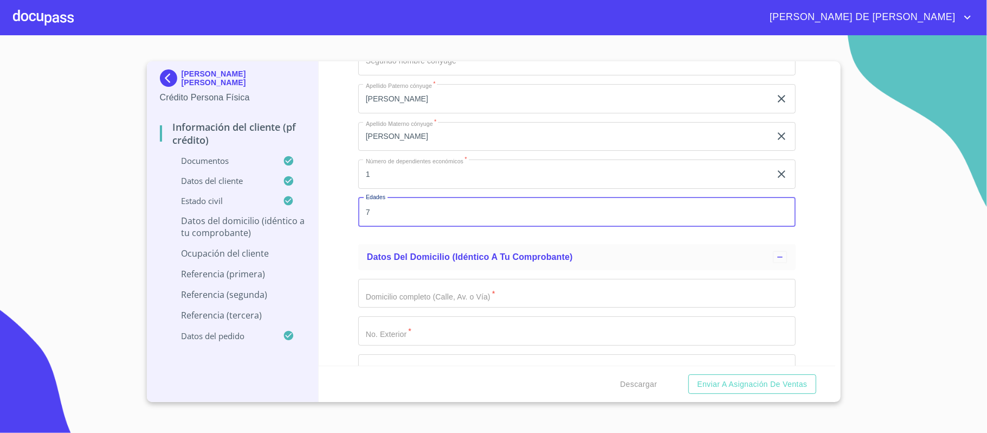
type input "7"
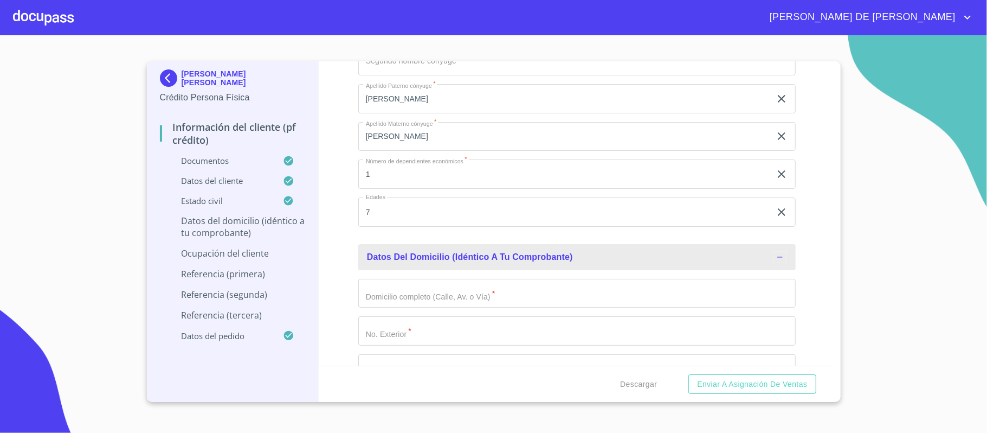
click at [425, 300] on input "Documento de identificación.   *" at bounding box center [576, 293] width 437 height 29
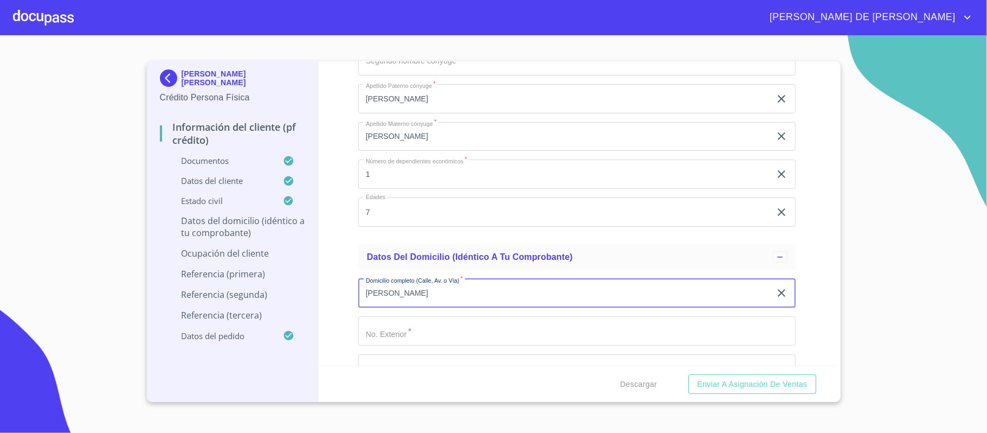
type input "[PERSON_NAME]"
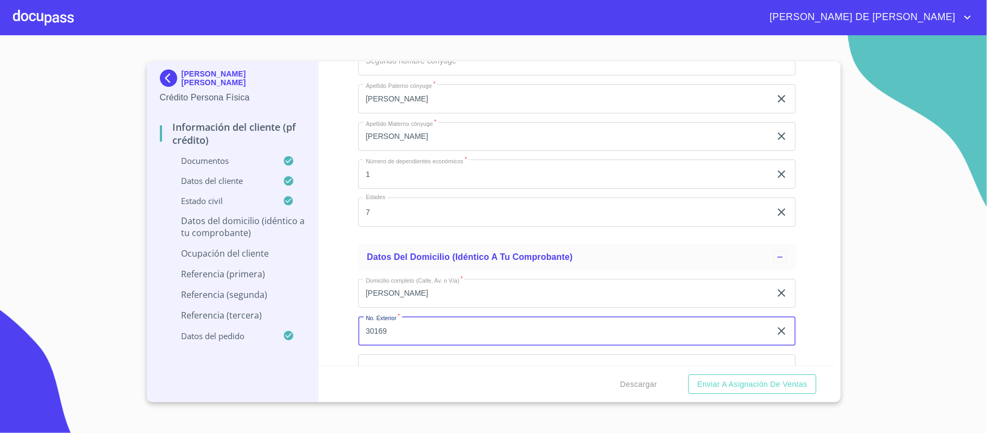
scroll to position [3628, 0]
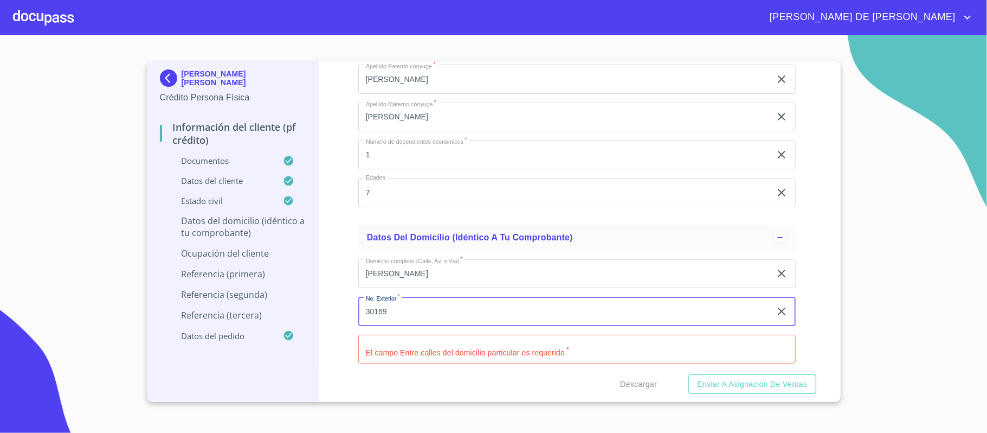
click at [406, 317] on input "30169" at bounding box center [564, 310] width 412 height 29
type input "3016"
click at [688, 374] on button "Enviar a Asignación de Ventas" at bounding box center [751, 384] width 127 height 20
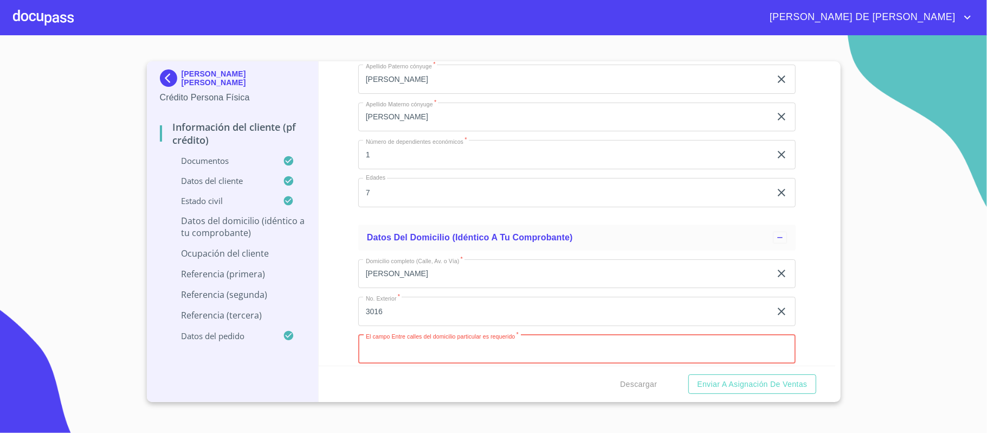
scroll to position [3803, 0]
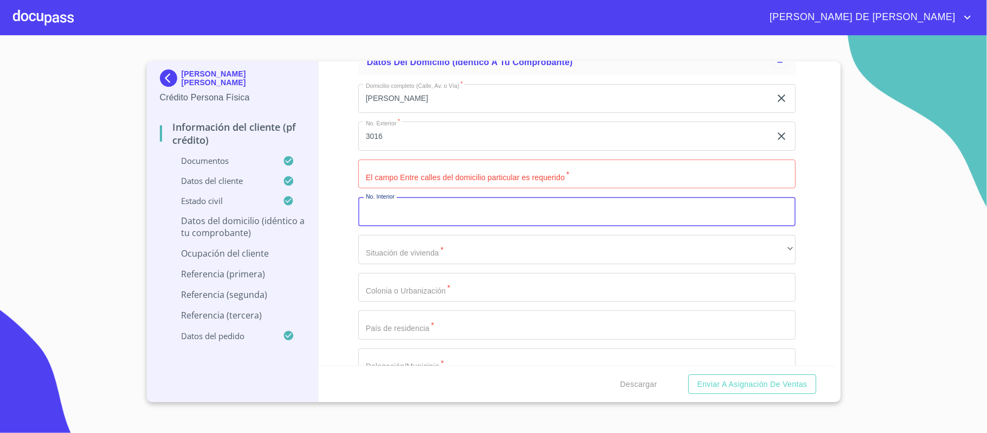
click at [473, 181] on input "Documento de identificación.   *" at bounding box center [576, 173] width 437 height 29
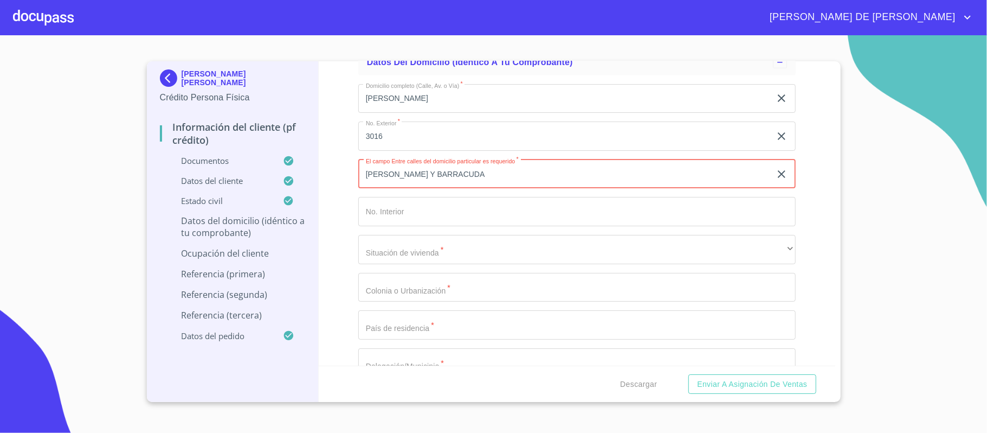
type input "[PERSON_NAME] Y BARRACUDA"
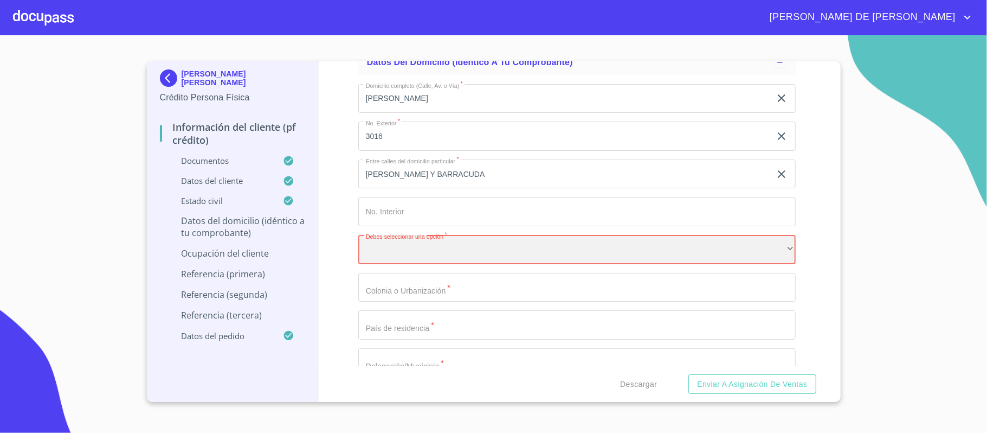
click at [419, 254] on div "​" at bounding box center [576, 249] width 437 height 29
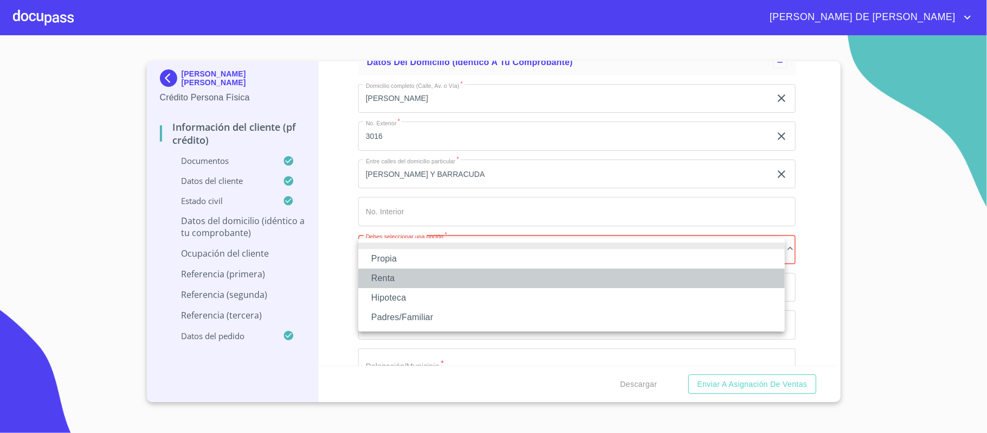
click at [414, 280] on li "Renta" at bounding box center [571, 278] width 427 height 20
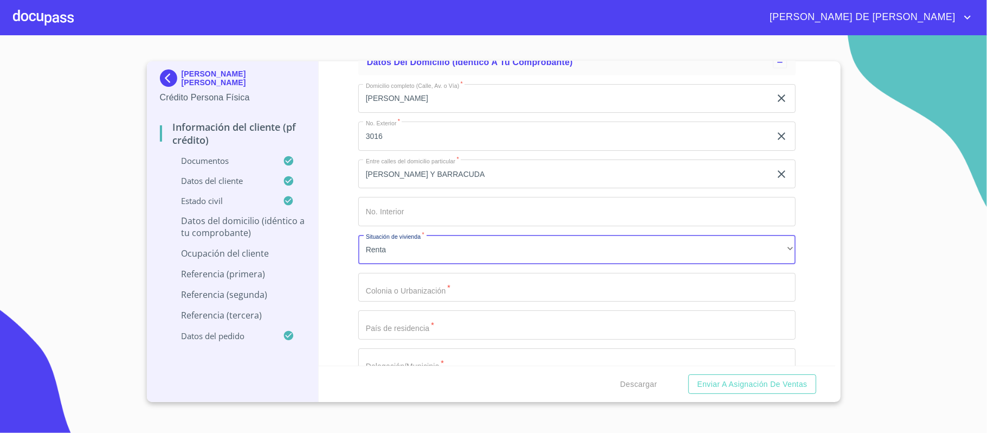
click at [421, 291] on input "Documento de identificación.   *" at bounding box center [576, 287] width 437 height 29
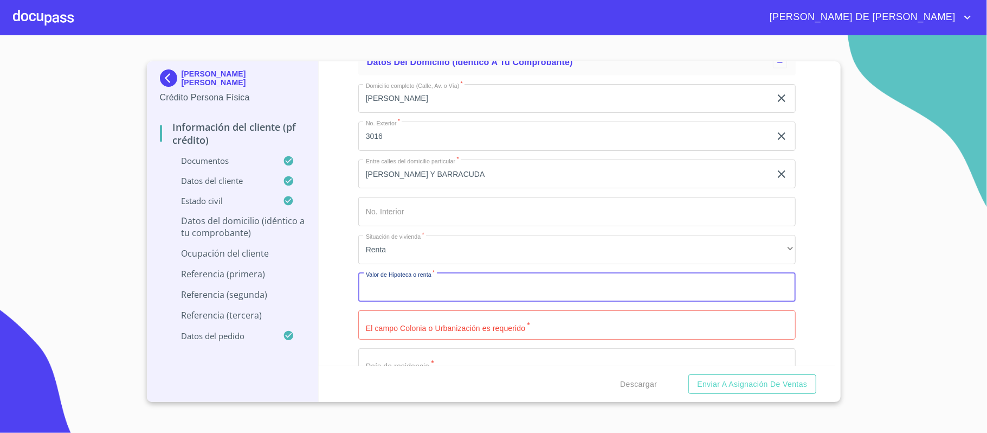
click at [426, 287] on input "Documento de identificación.   *" at bounding box center [576, 287] width 437 height 29
type input "$20,000"
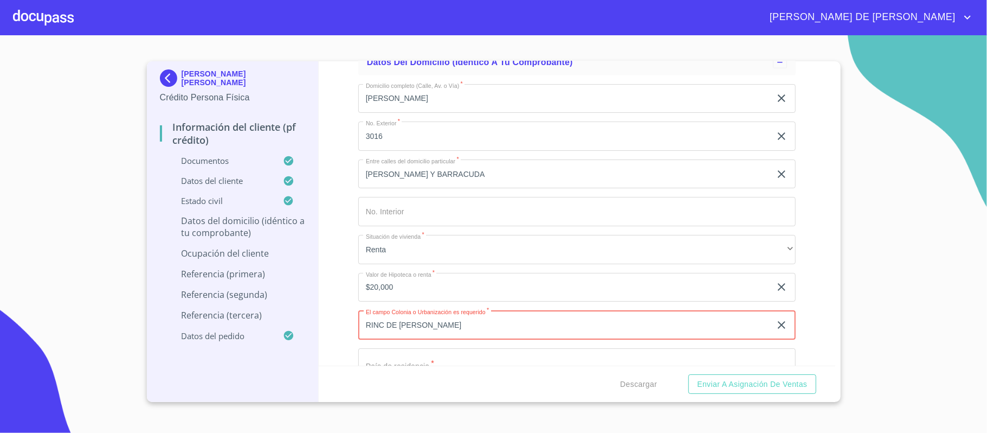
type input "RINC DE [PERSON_NAME]"
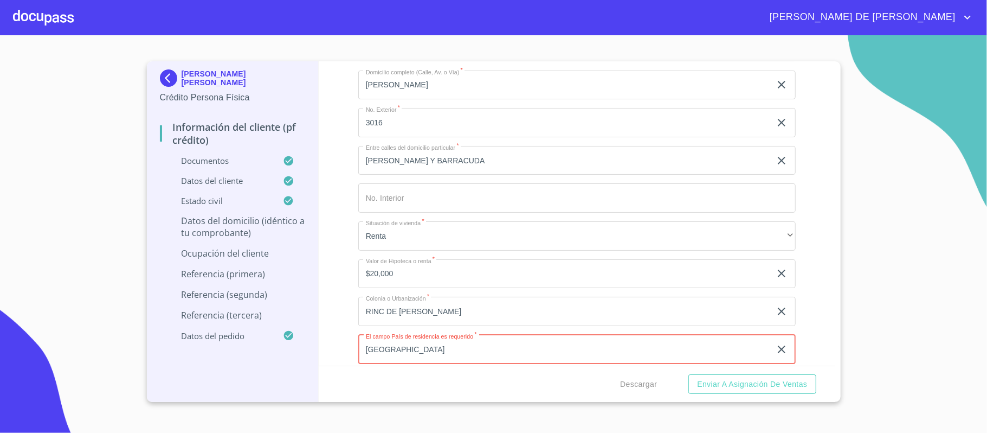
type input "[GEOGRAPHIC_DATA]"
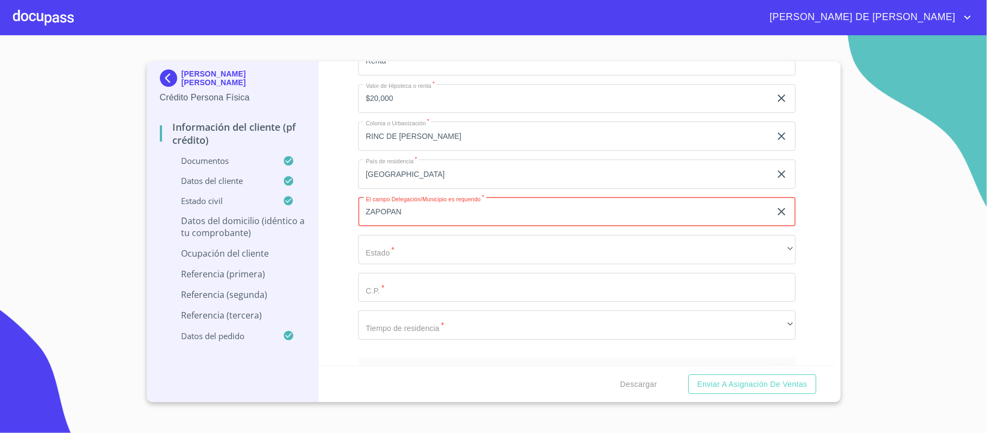
type input "ZAPOPAN"
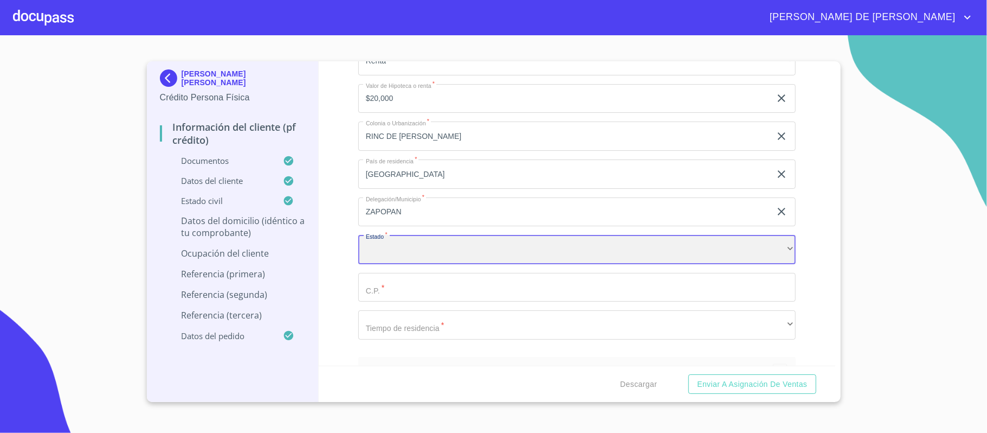
click at [444, 264] on div "​" at bounding box center [576, 249] width 437 height 29
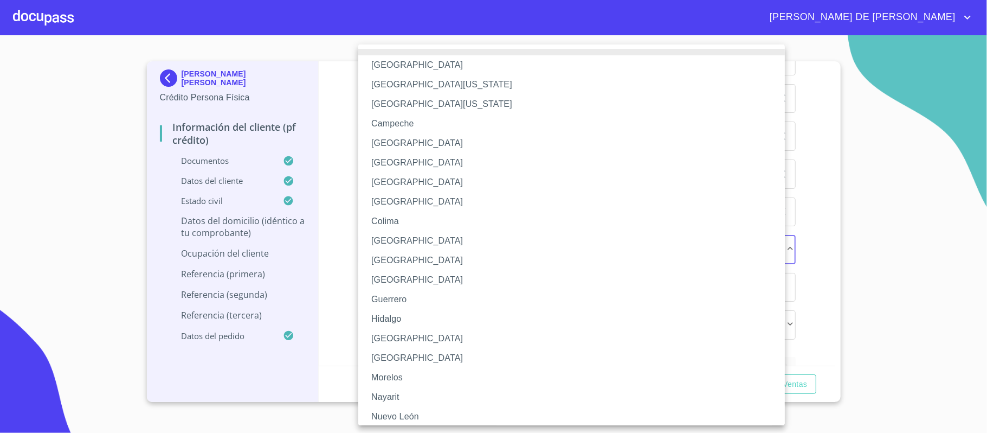
click at [411, 338] on li "[GEOGRAPHIC_DATA]" at bounding box center [576, 338] width 437 height 20
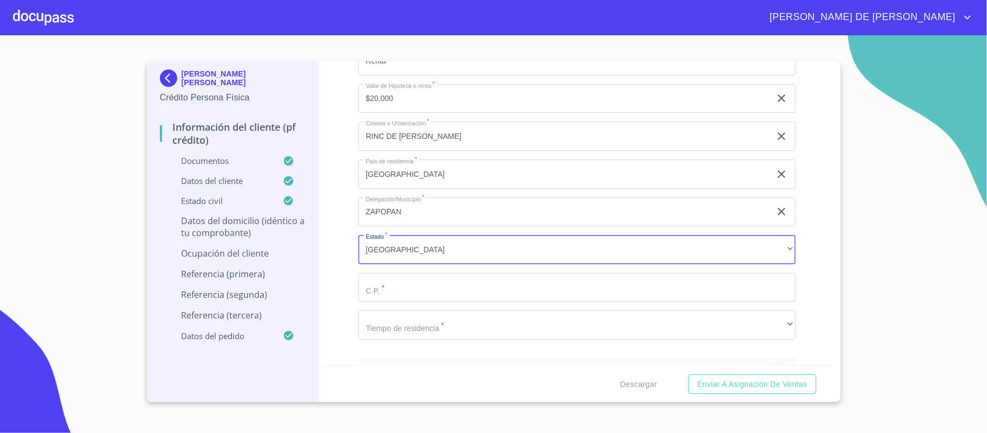
click at [413, 289] on input "Documento de identificación.   *" at bounding box center [576, 287] width 437 height 29
type input "45080"
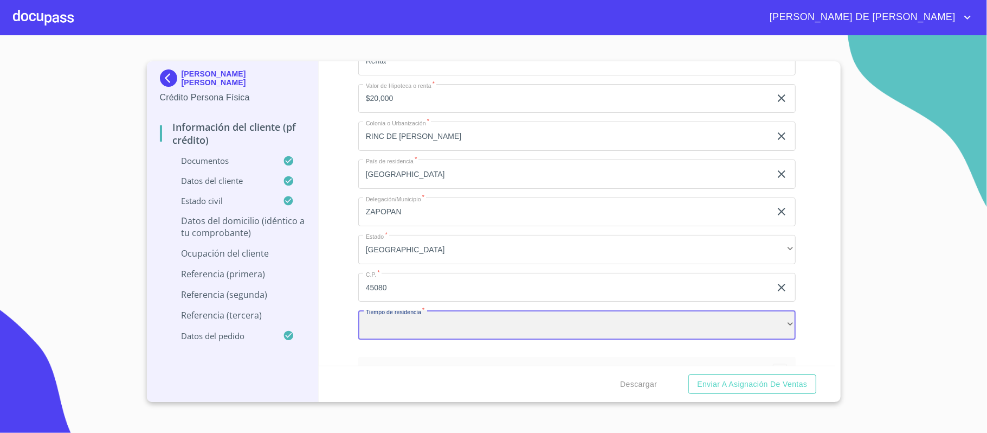
click at [430, 324] on div "​" at bounding box center [576, 324] width 437 height 29
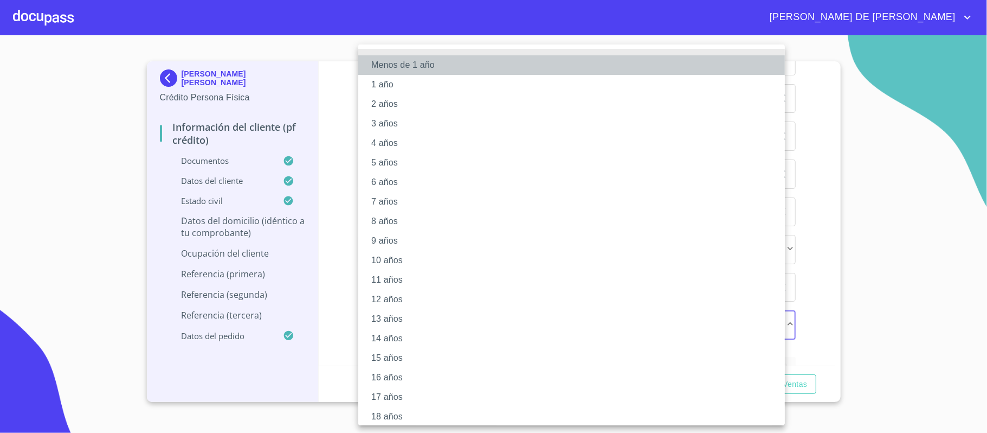
click at [414, 70] on li "Menos de 1 año" at bounding box center [576, 65] width 437 height 20
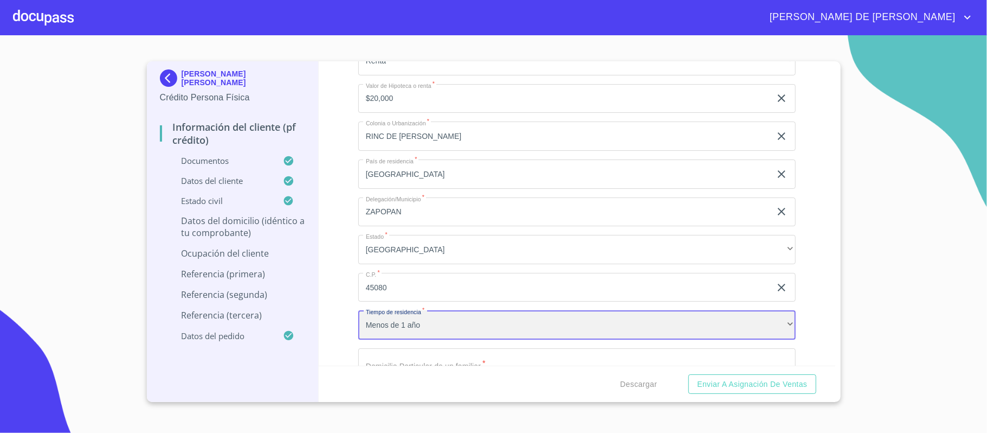
scroll to position [4136, 0]
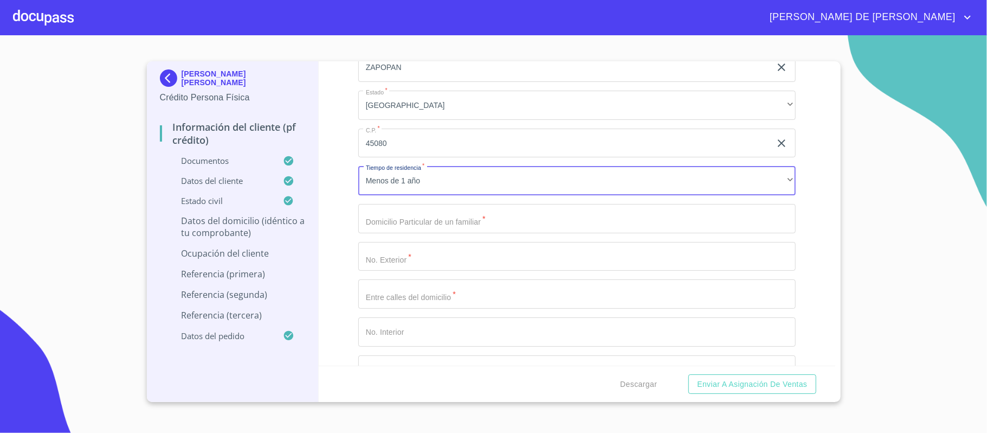
click at [384, 222] on input "Documento de identificación.   *" at bounding box center [576, 218] width 437 height 29
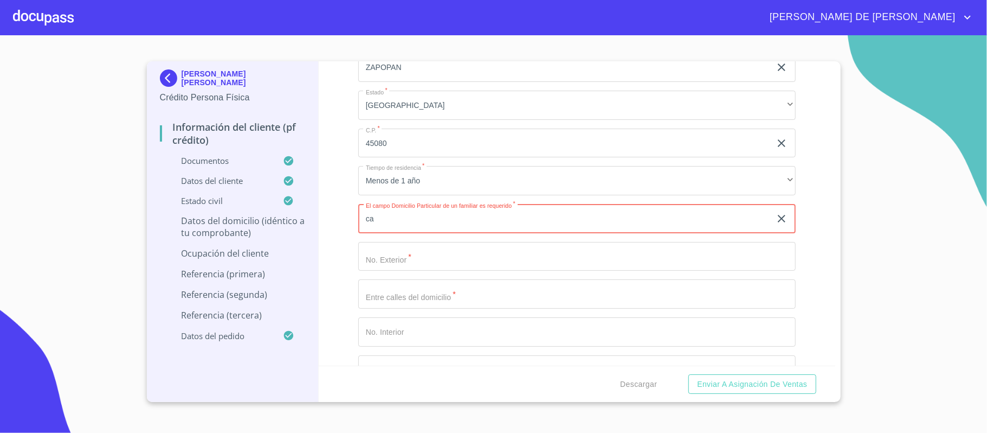
type input "c"
type input "CAMINO A LAS MORAS"
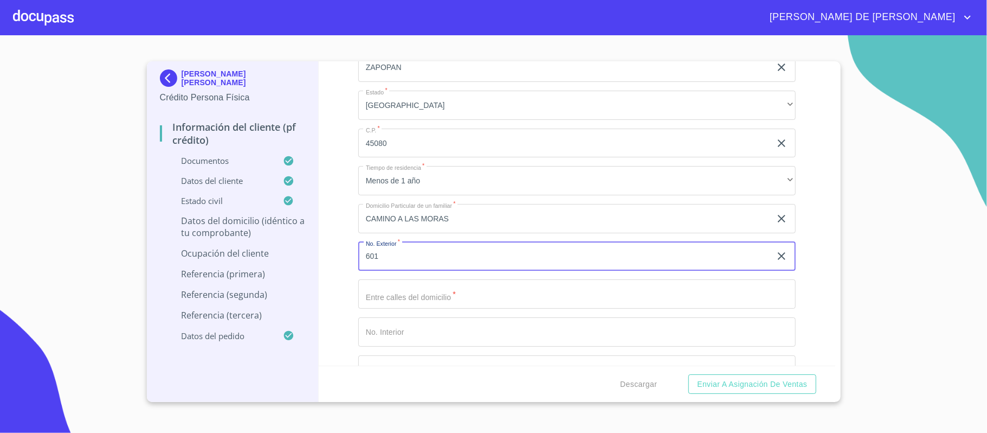
type input "601"
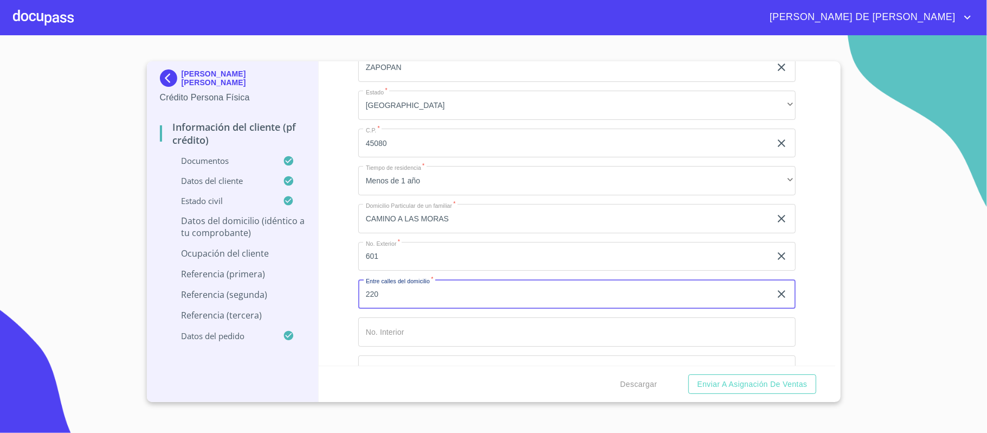
type input "220"
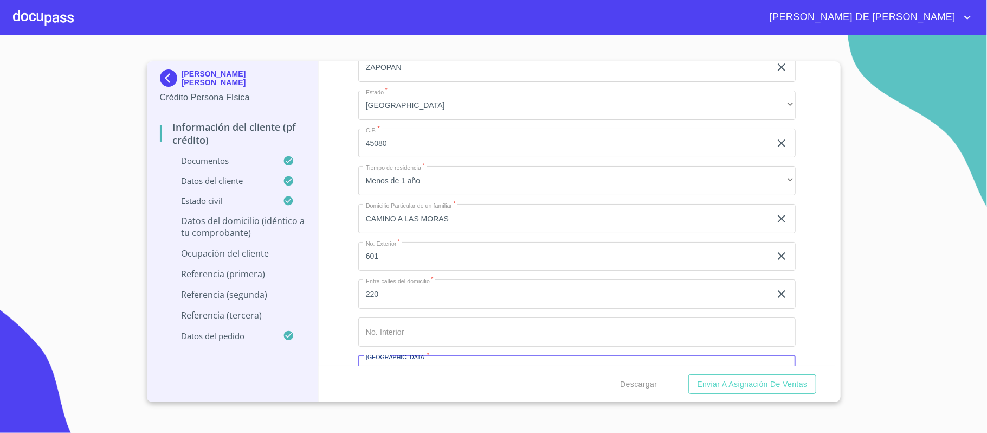
scroll to position [4156, 0]
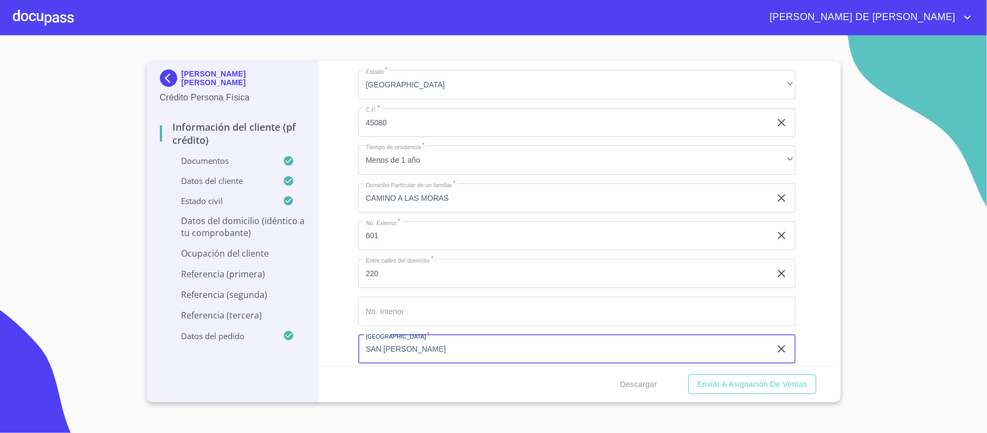
type input "SAN [PERSON_NAME]"
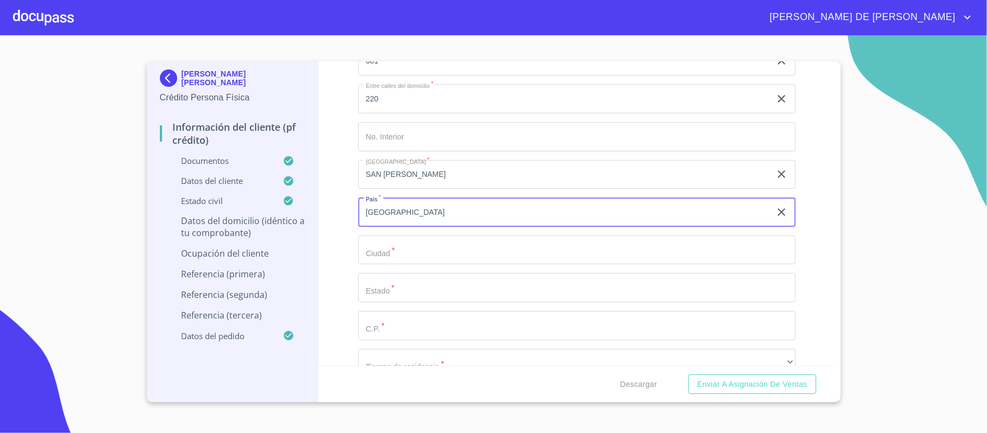
type input "[GEOGRAPHIC_DATA]"
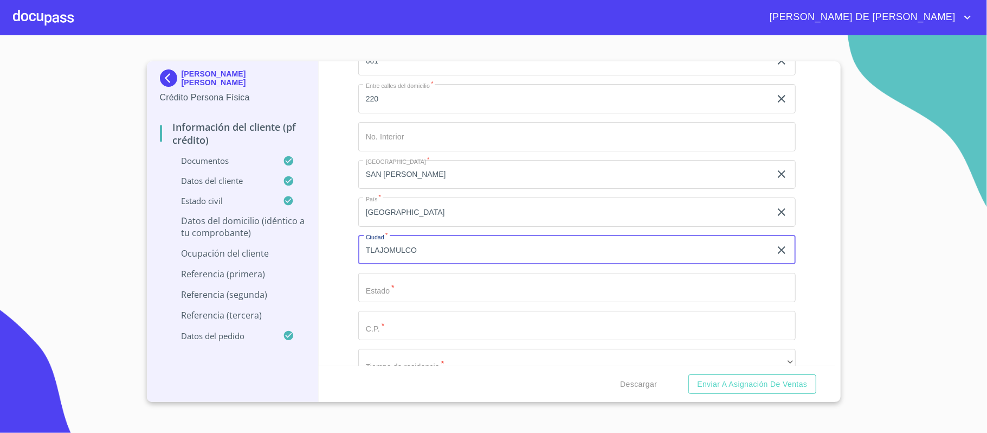
type input "TLAJOMULCO"
type input "[GEOGRAPHIC_DATA]"
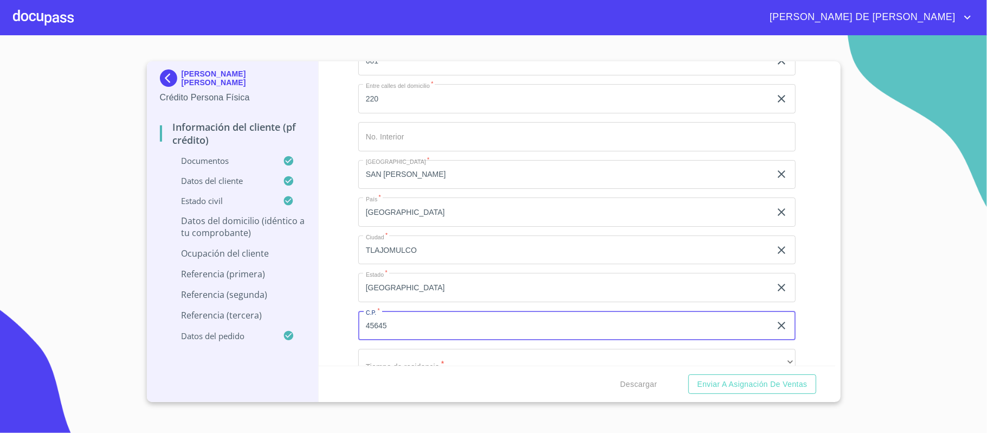
type input "45645"
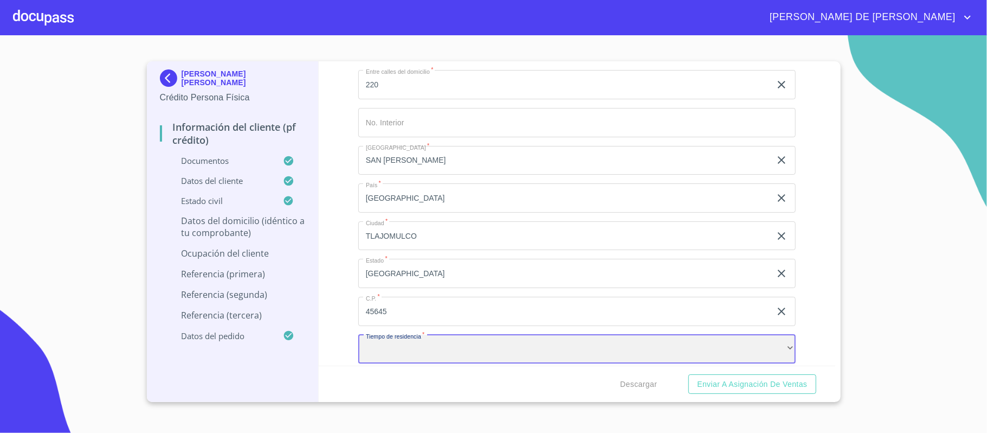
click at [433, 356] on div "​" at bounding box center [576, 348] width 437 height 29
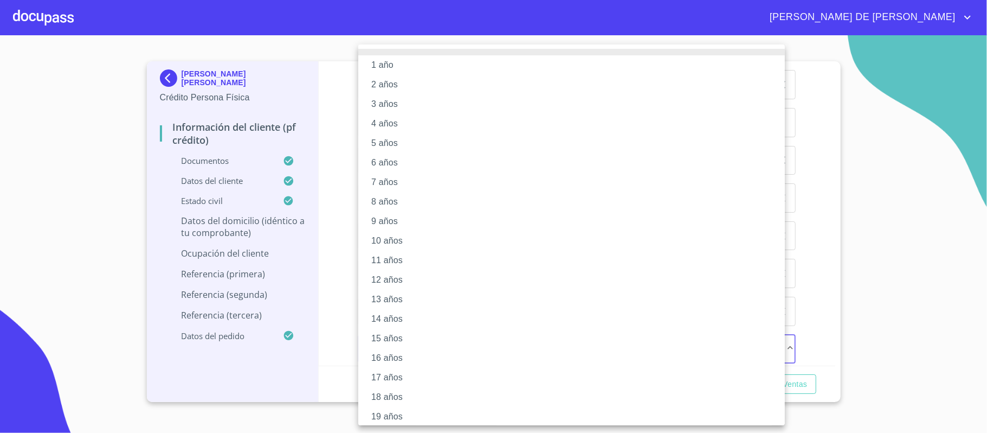
click at [403, 237] on li "10 años" at bounding box center [576, 241] width 437 height 20
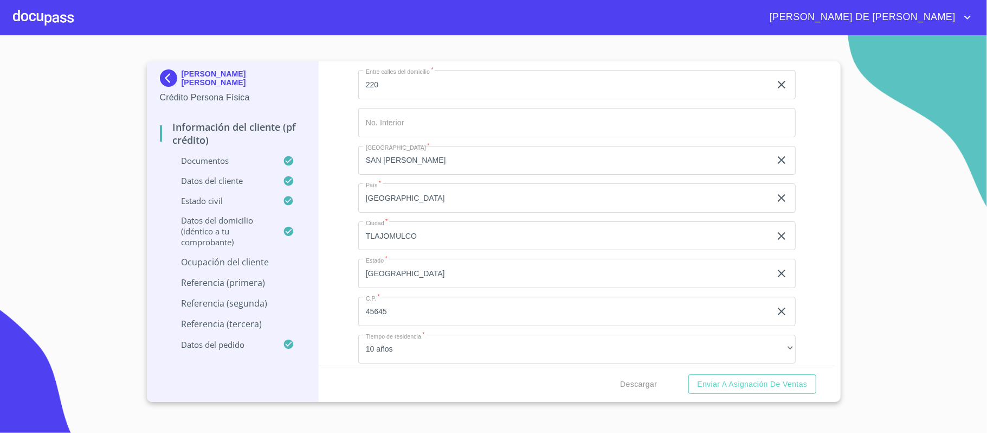
drag, startPoint x: 352, startPoint y: 240, endPoint x: 343, endPoint y: 244, distance: 9.7
click at [350, 240] on div "Información del cliente (PF crédito) Documentos Documento de identificación.   …" at bounding box center [577, 213] width 517 height 304
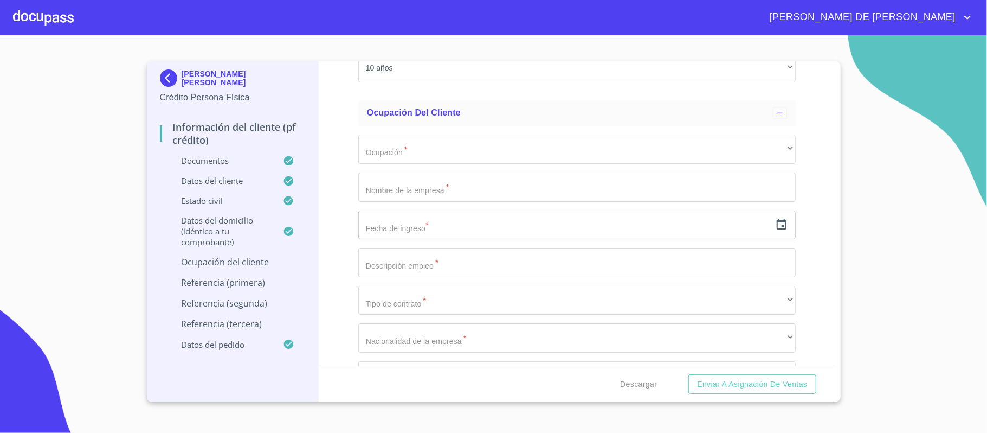
scroll to position [4634, 0]
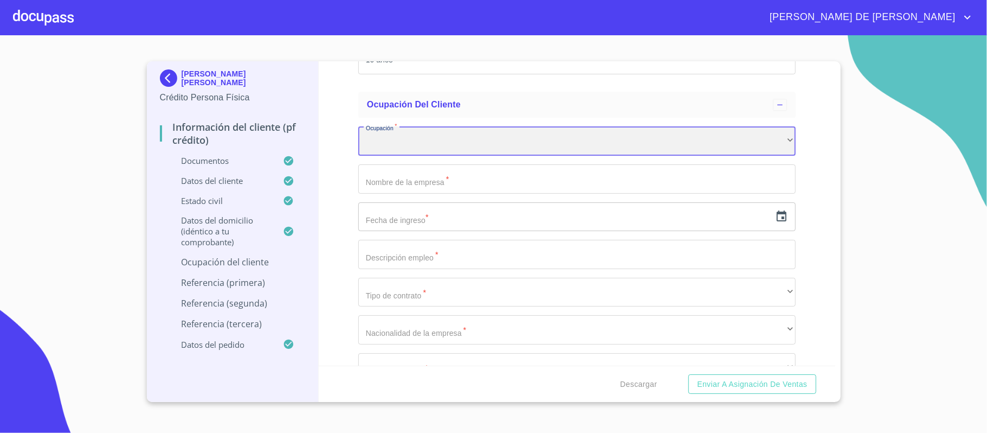
click at [408, 139] on div "​" at bounding box center [576, 140] width 437 height 29
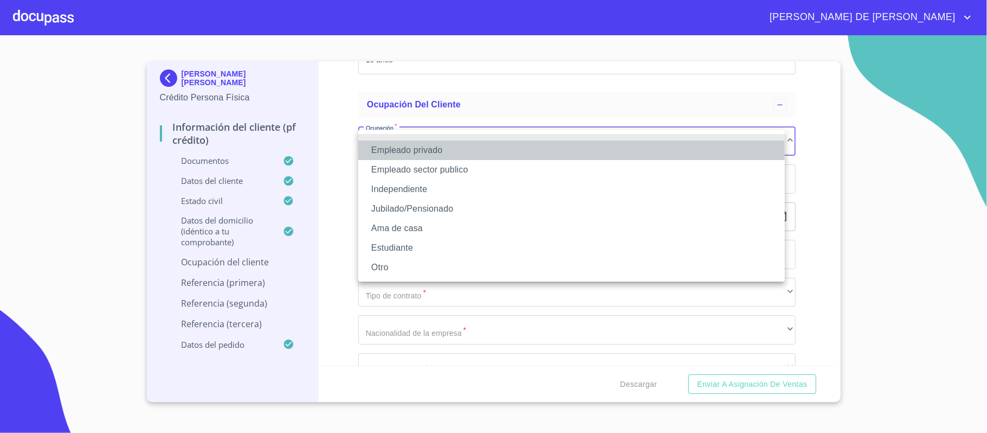
click at [423, 154] on li "Empleado privado" at bounding box center [571, 150] width 427 height 20
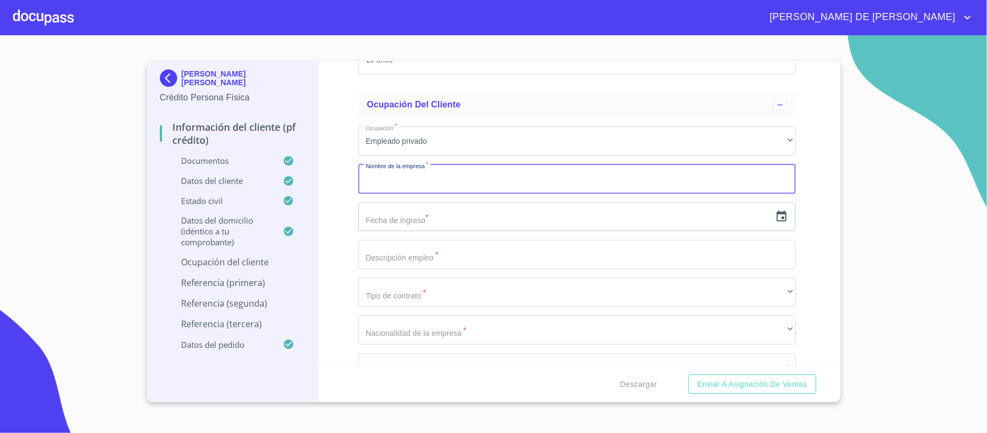
click at [421, 183] on input "Documento de identificación.   *" at bounding box center [576, 178] width 437 height 29
type input "ORACLE"
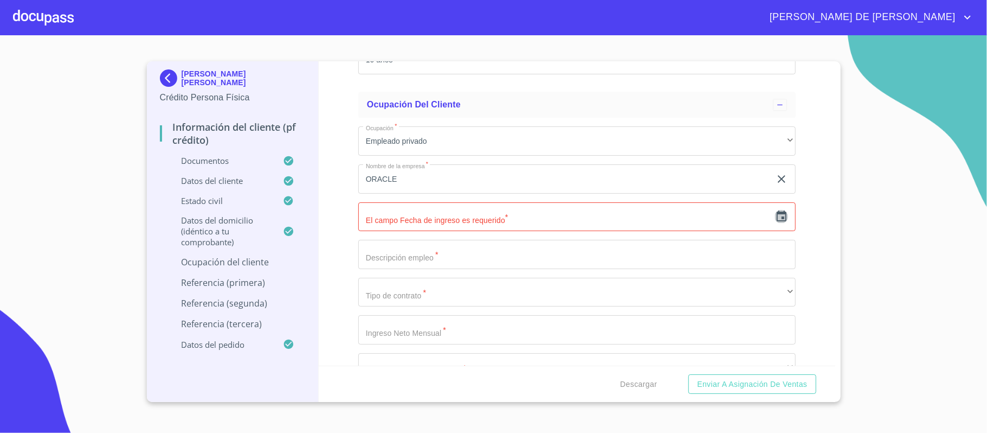
click at [777, 221] on icon "button" at bounding box center [782, 215] width 10 height 11
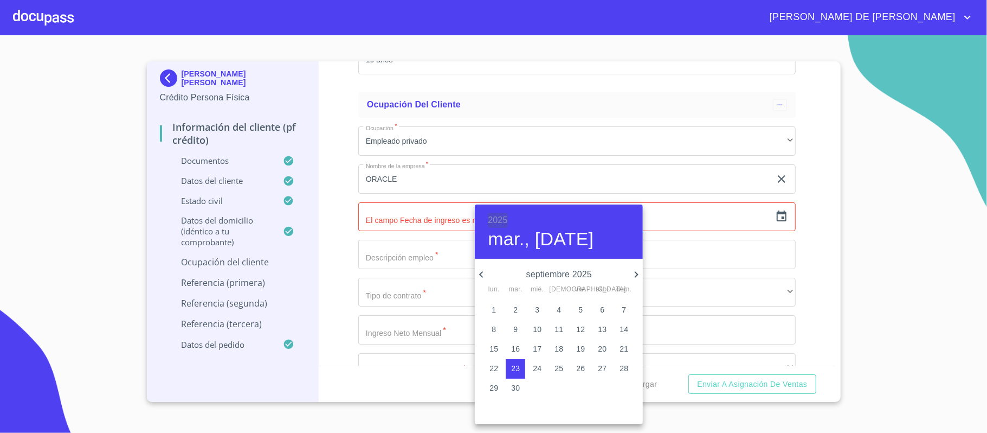
click at [499, 215] on h6 "2025" at bounding box center [498, 219] width 20 height 15
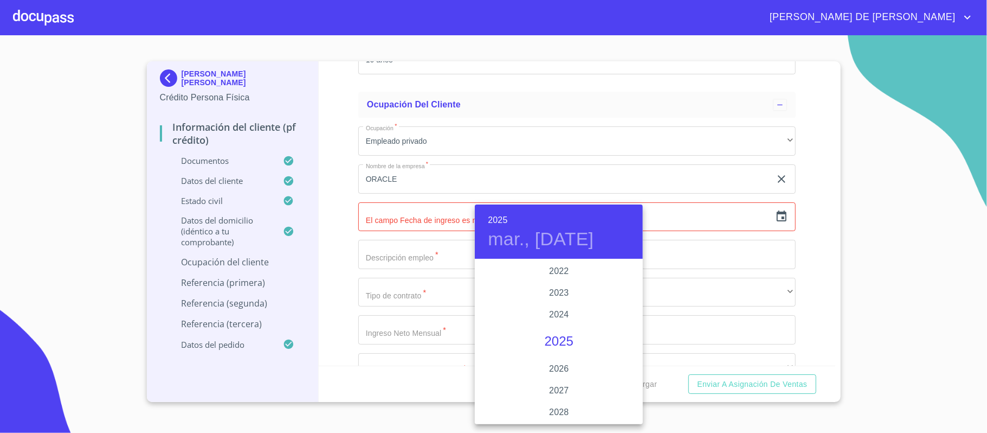
scroll to position [1958, 0]
click at [552, 371] on div "2020" at bounding box center [559, 373] width 168 height 22
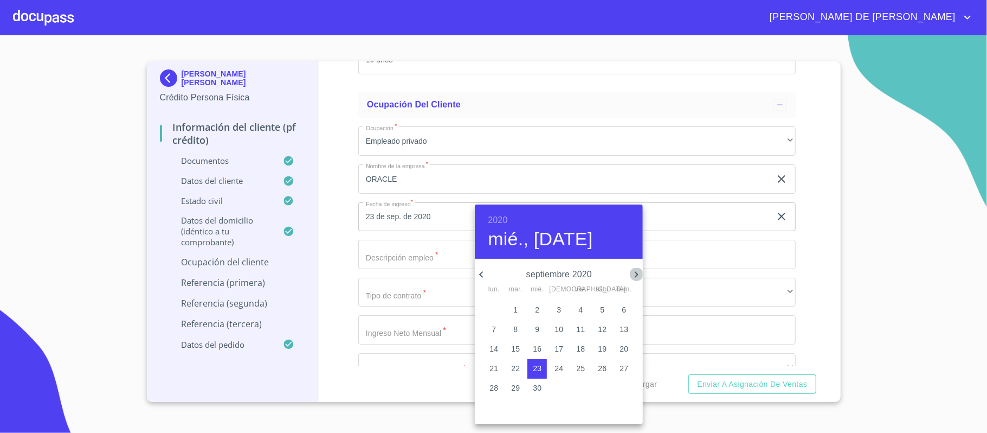
click at [631, 268] on icon "button" at bounding box center [636, 274] width 13 height 13
click at [496, 405] on p "30" at bounding box center [493, 407] width 9 height 11
type input "30 de nov. de 2020"
click at [420, 261] on div at bounding box center [493, 216] width 987 height 433
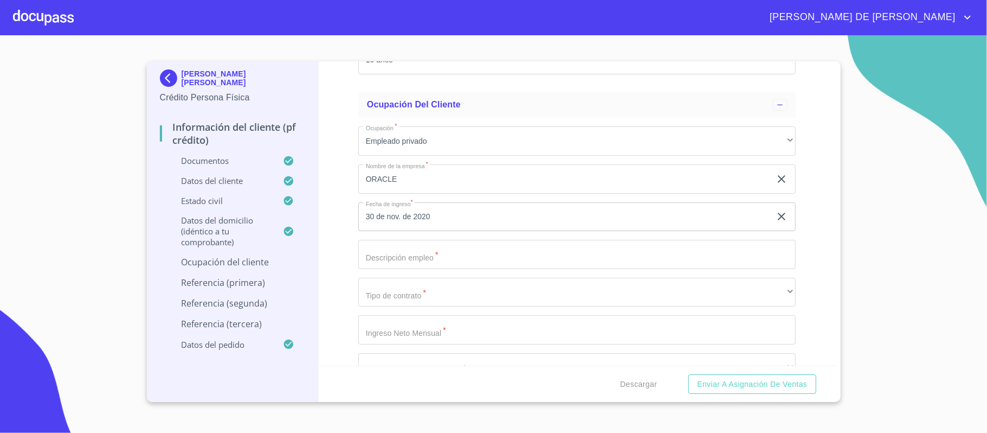
click at [434, 254] on input "Documento de identificación.   *" at bounding box center [576, 254] width 437 height 29
type input "PROJECT MANAGER"
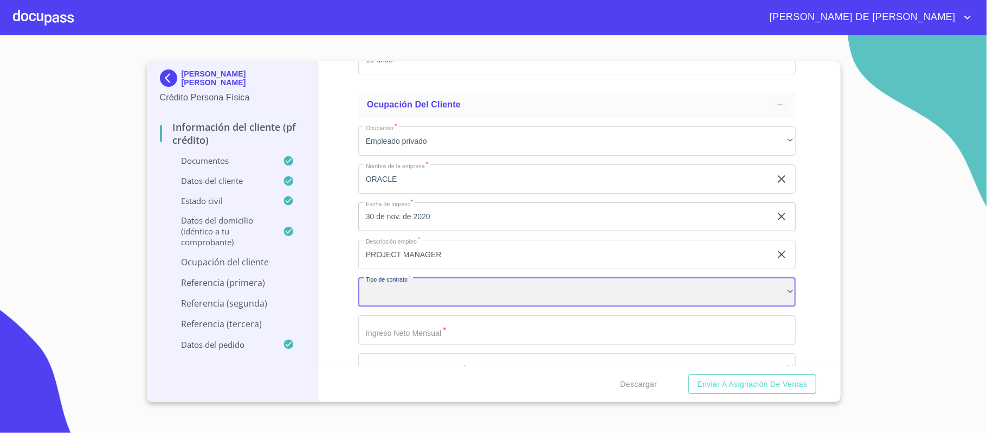
click at [486, 302] on div "​" at bounding box center [576, 292] width 437 height 29
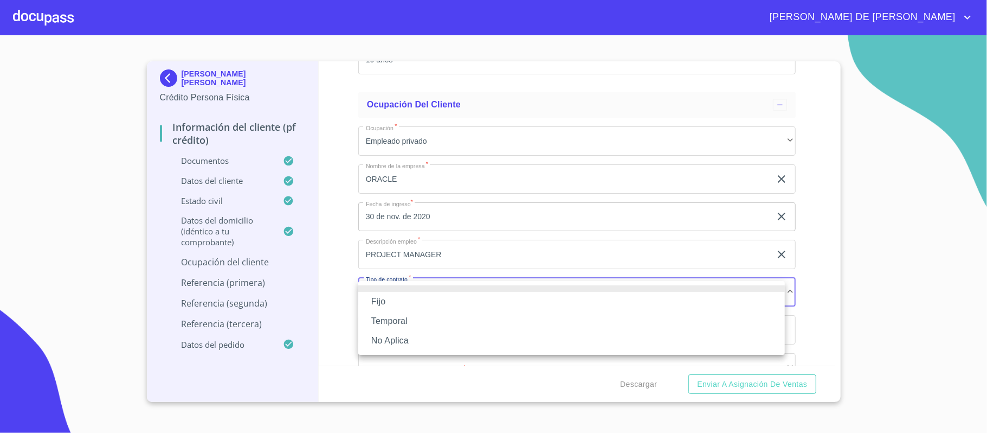
click at [430, 308] on li "Fijo" at bounding box center [571, 302] width 427 height 20
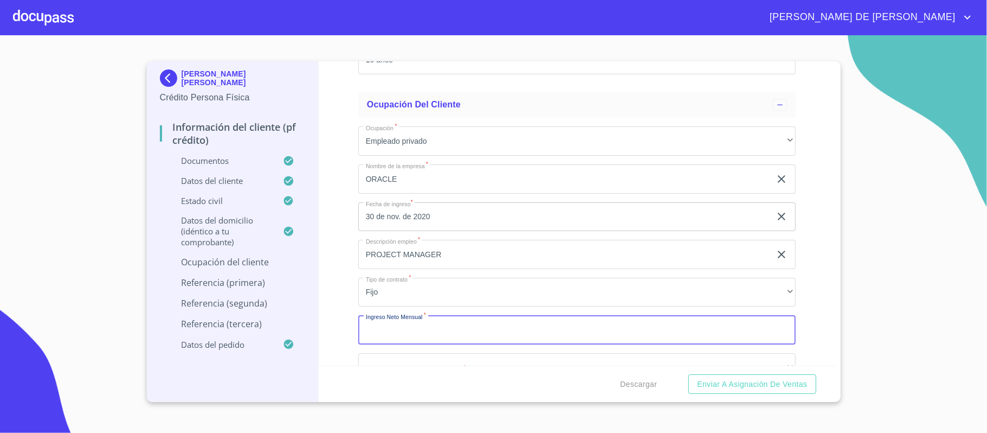
click at [436, 332] on input "Documento de identificación.   *" at bounding box center [576, 329] width 437 height 29
type input "45000"
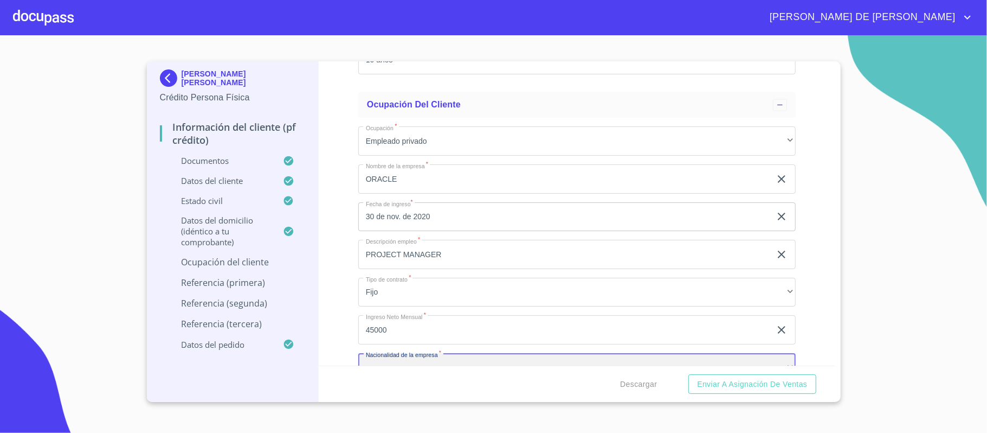
scroll to position [4653, 0]
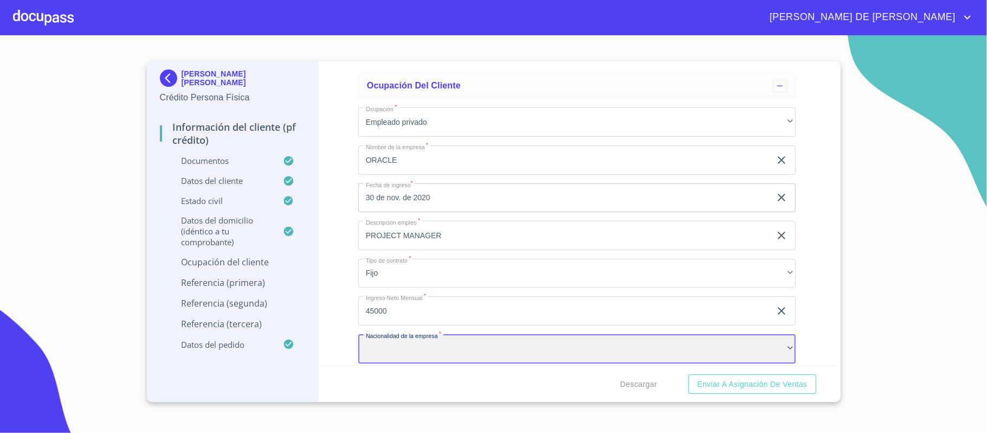
click at [425, 348] on div "​" at bounding box center [576, 348] width 437 height 29
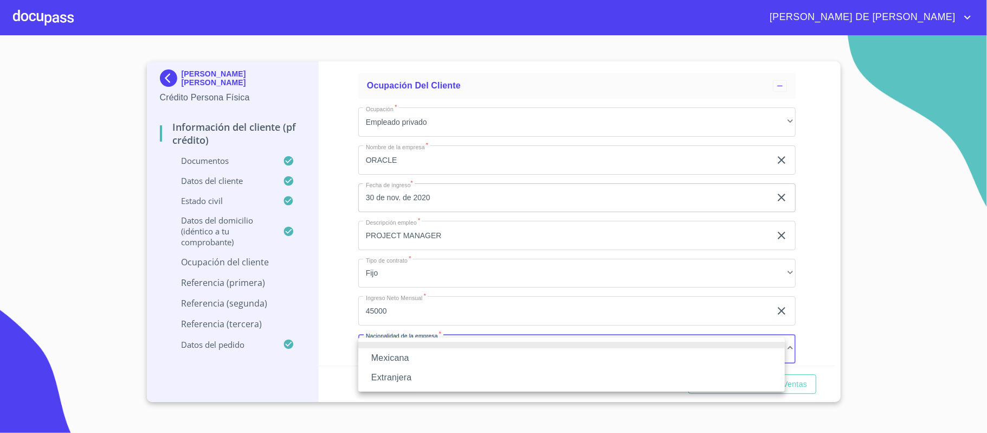
click at [423, 356] on li "Mexicana" at bounding box center [571, 358] width 427 height 20
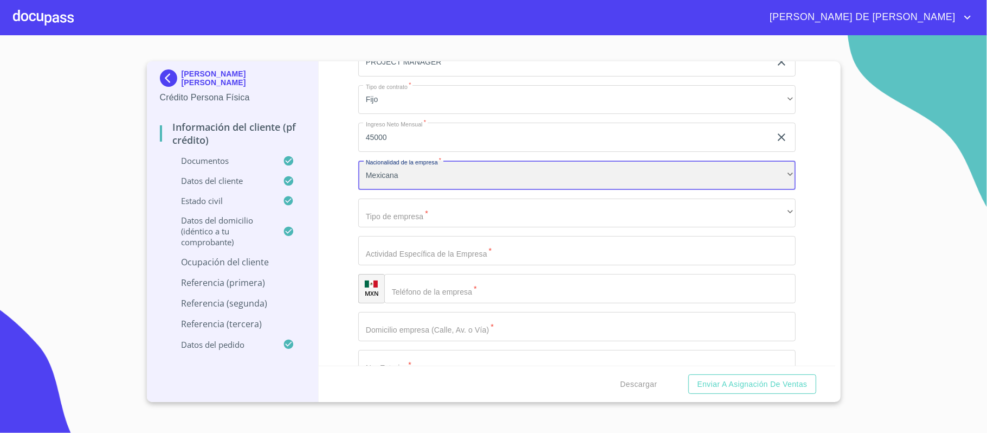
scroll to position [4869, 0]
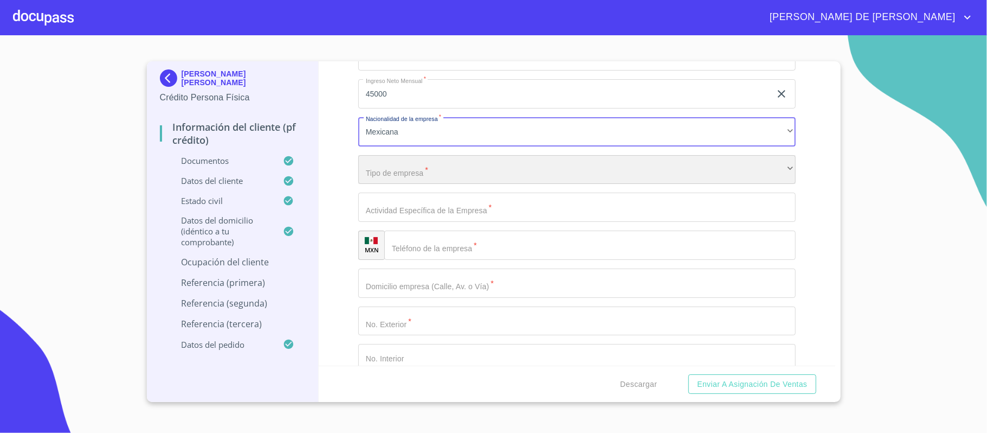
click at [418, 174] on div "​" at bounding box center [576, 169] width 437 height 29
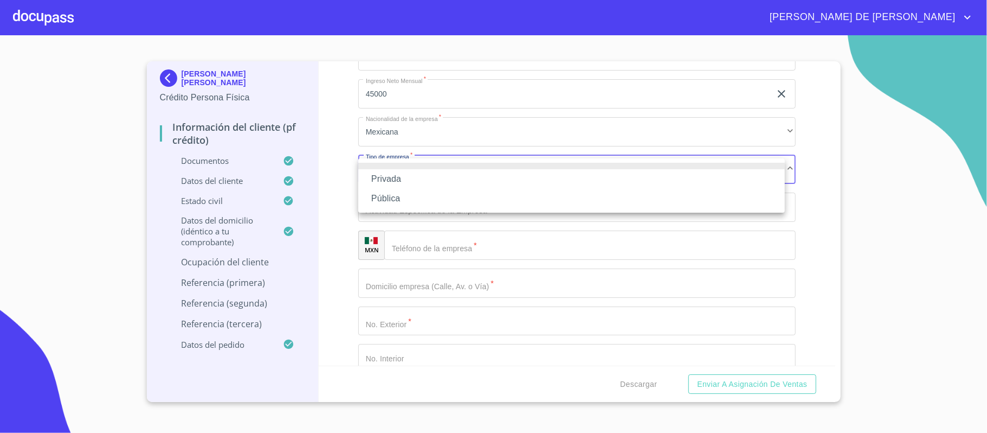
click at [407, 183] on li "Privada" at bounding box center [571, 179] width 427 height 20
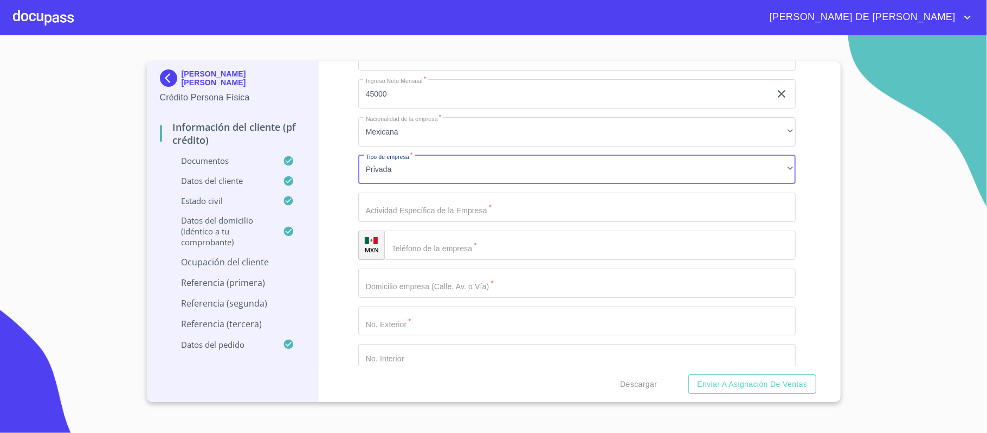
click at [422, 204] on input "Documento de identificación.   *" at bounding box center [576, 206] width 437 height 29
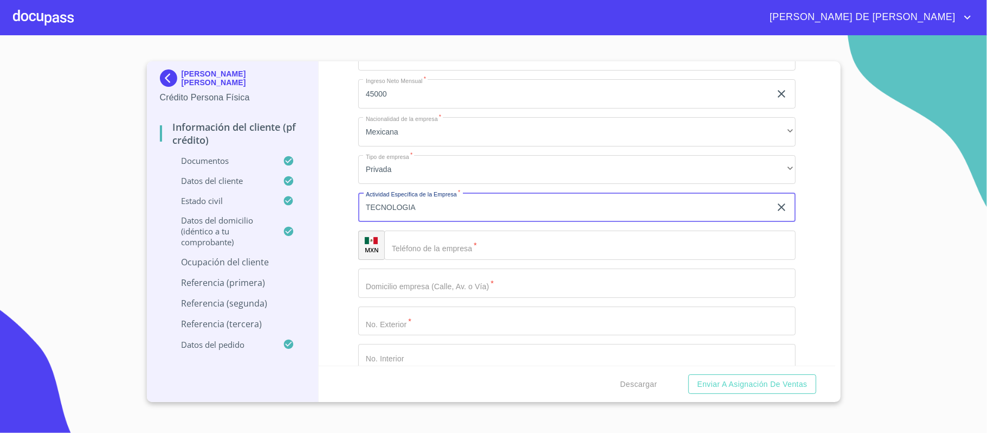
type input "TECNOLOGIA"
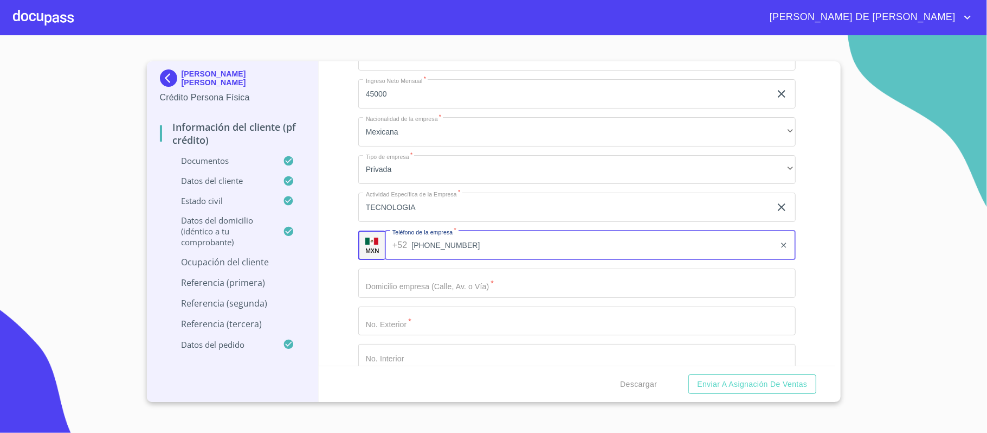
type input "[PHONE_NUMBER]"
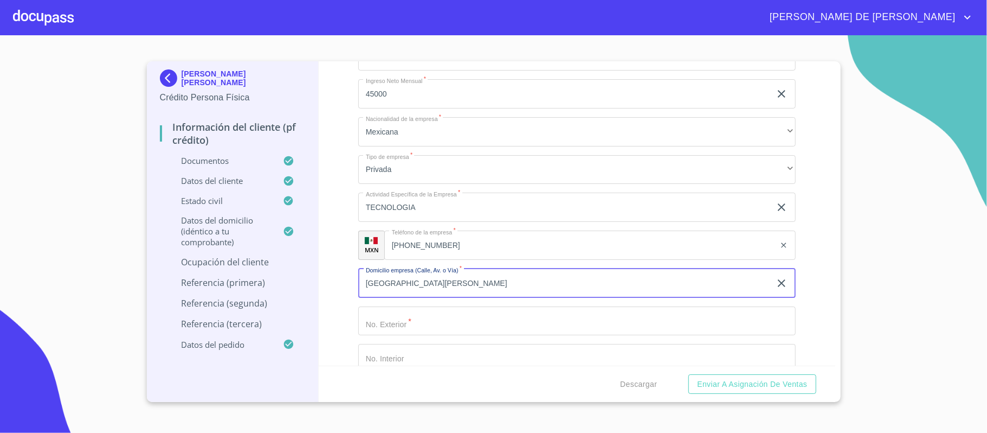
type input "[GEOGRAPHIC_DATA][PERSON_NAME]"
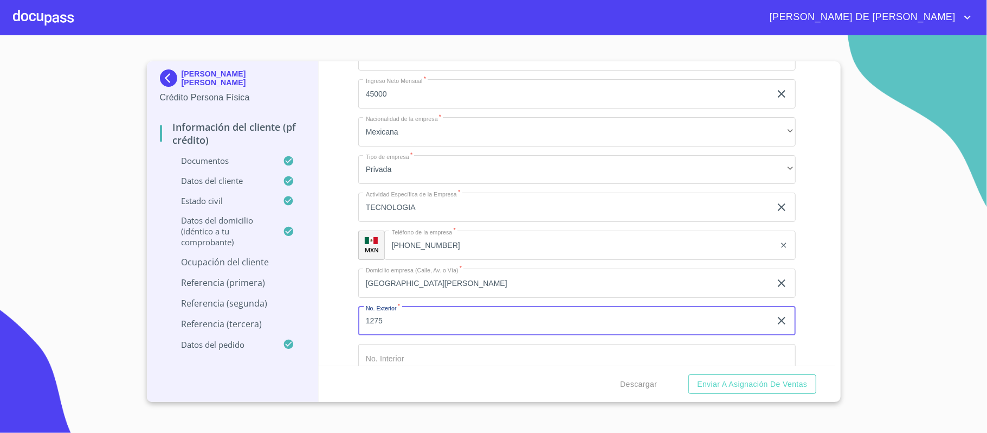
type input "1275"
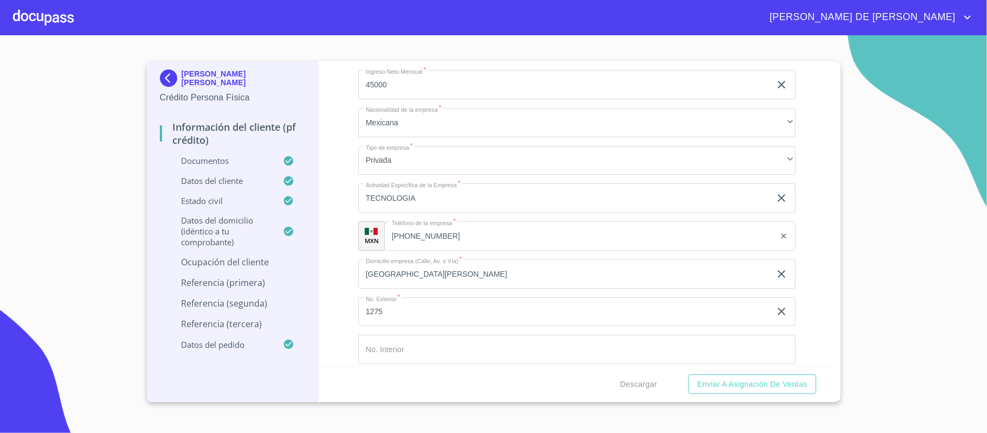
scroll to position [5054, 0]
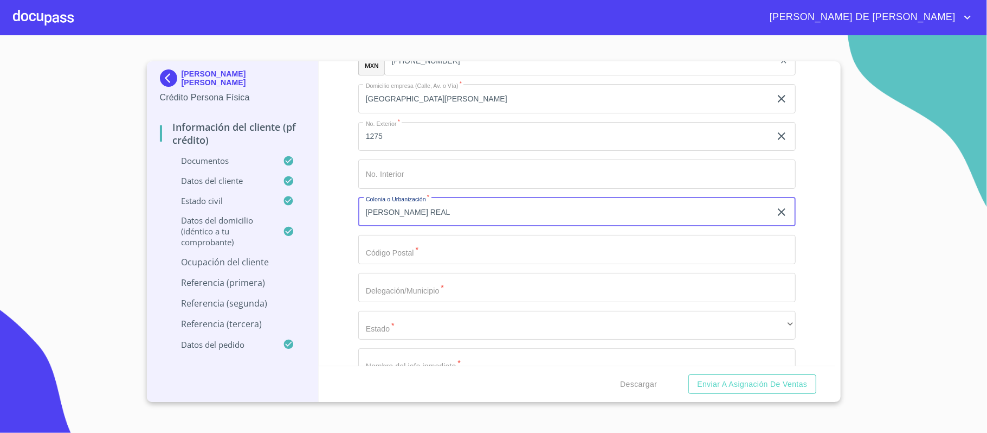
type input "[PERSON_NAME] REAL"
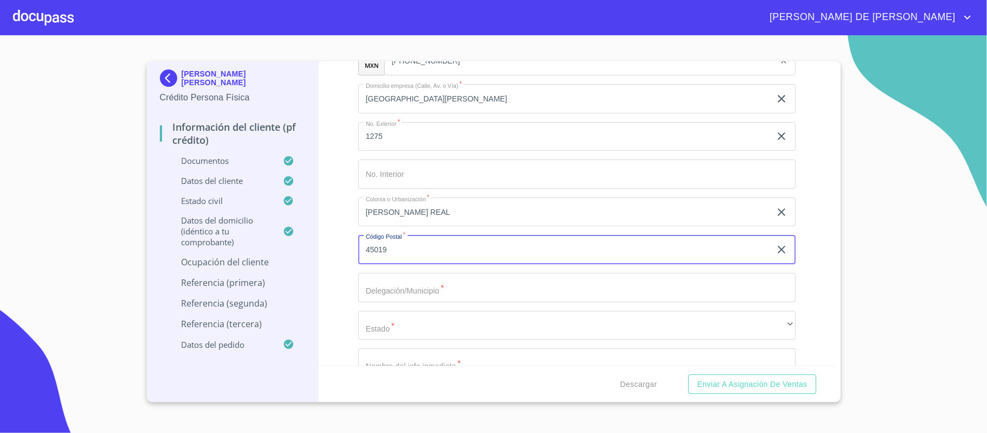
type input "45019"
type input "ZAPOPAN"
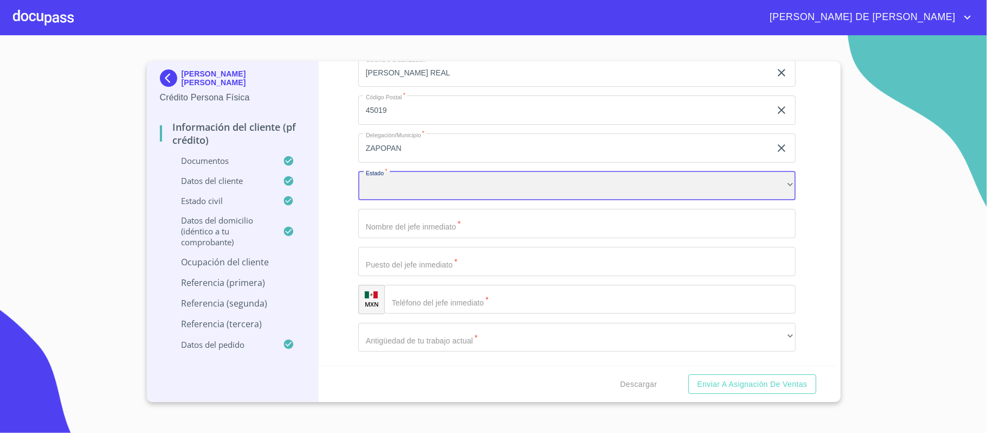
scroll to position [5198, 0]
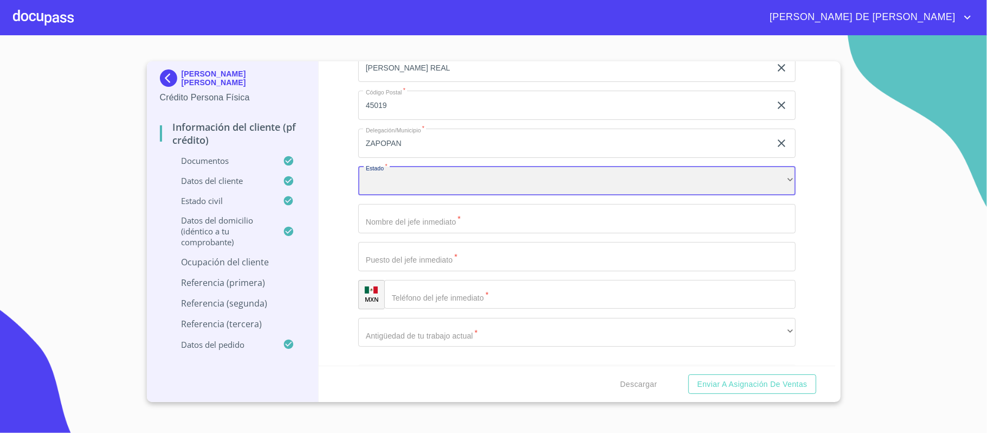
click at [428, 178] on div "​" at bounding box center [576, 180] width 437 height 29
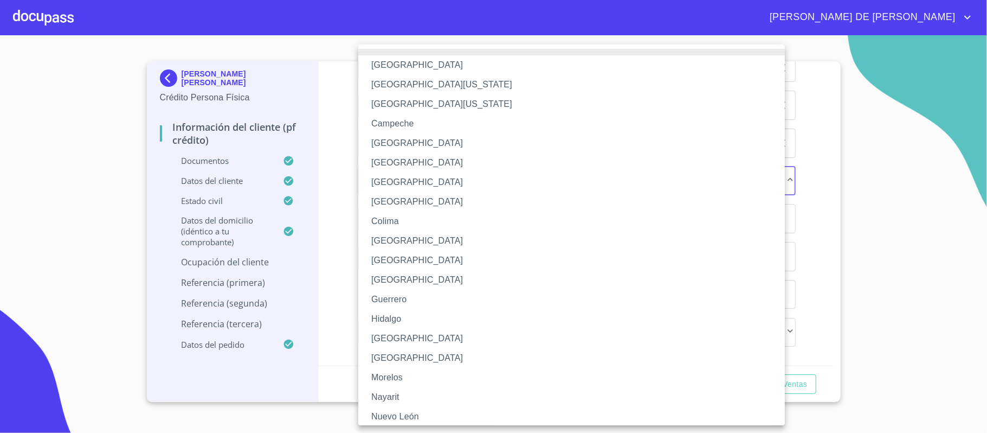
click at [406, 343] on li "[GEOGRAPHIC_DATA]" at bounding box center [576, 338] width 437 height 20
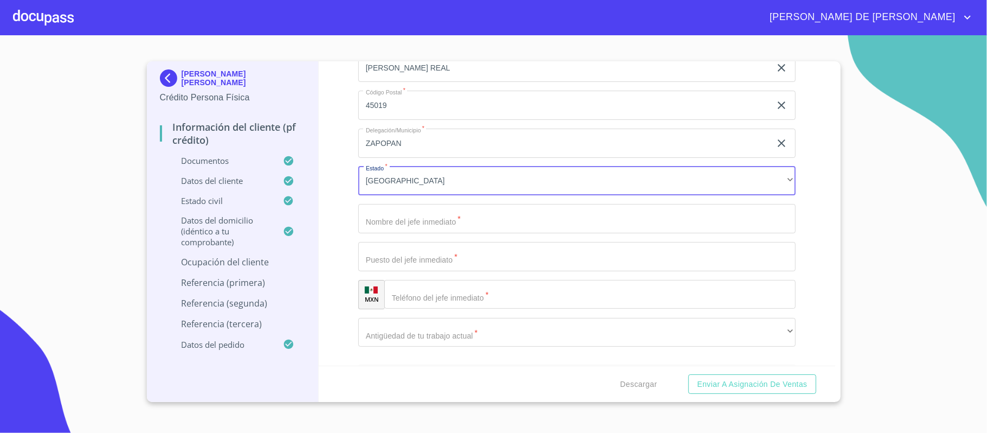
click at [454, 222] on input "Documento de identificación.   *" at bounding box center [576, 218] width 437 height 29
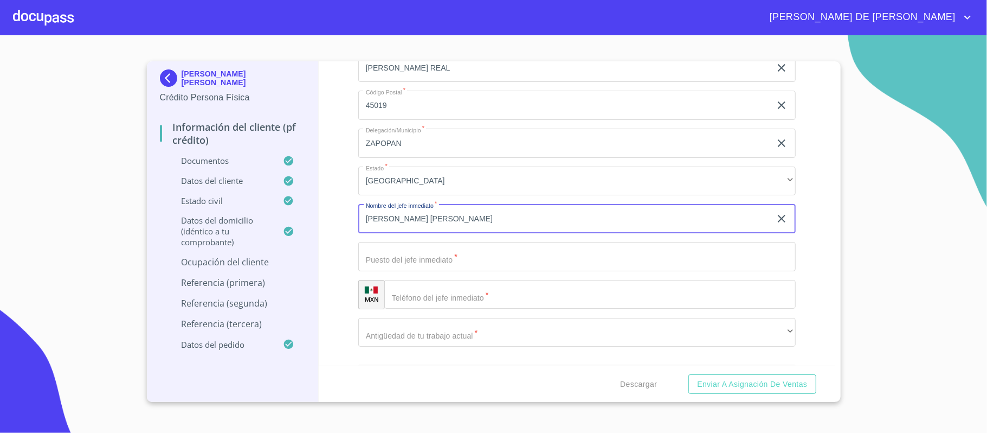
type input "[PERSON_NAME] [PERSON_NAME]"
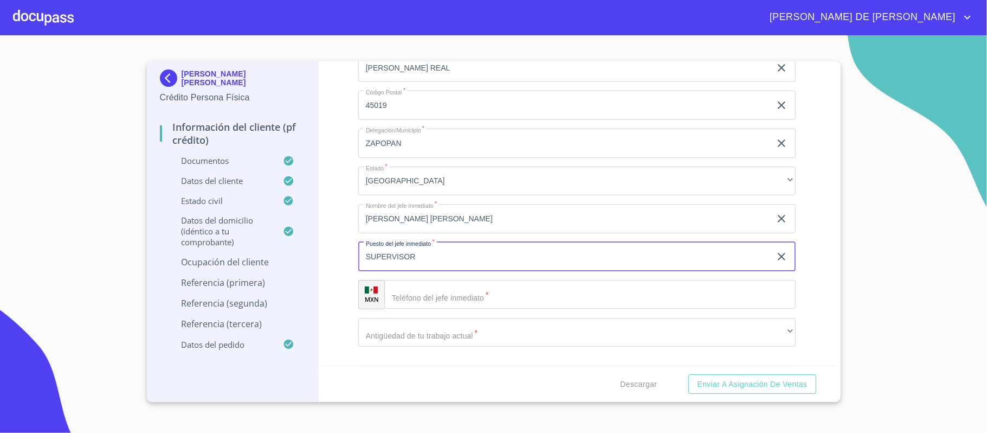
type input "SUPERVISOR"
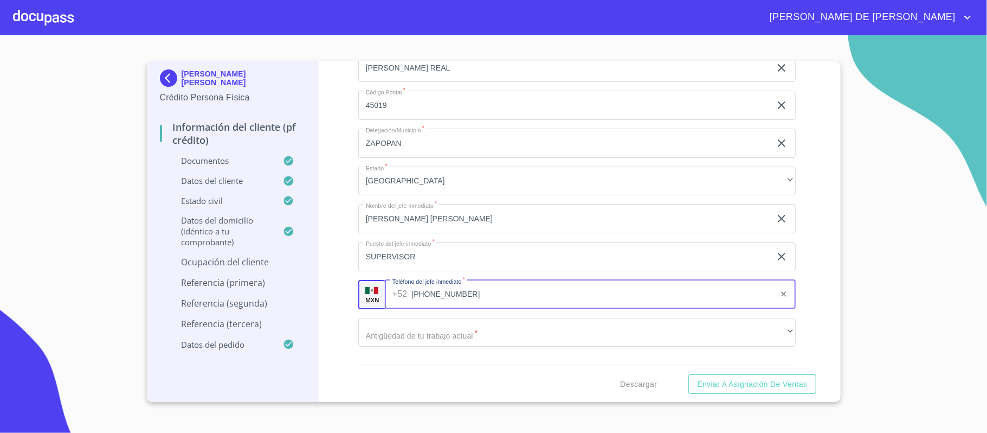
type input "[PHONE_NUMBER]"
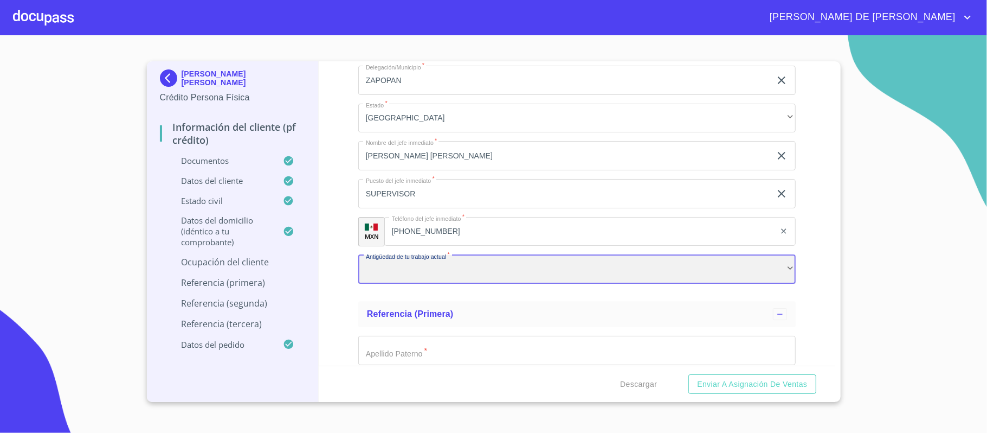
scroll to position [5343, 0]
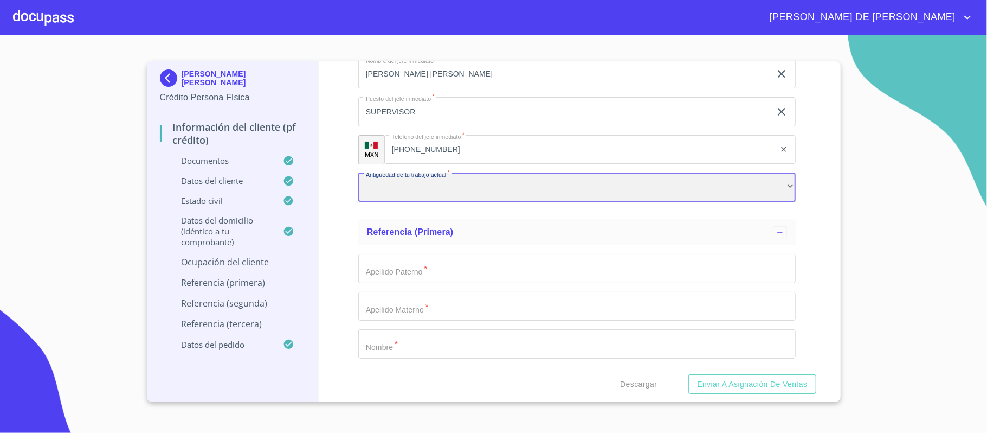
click at [423, 192] on div "​" at bounding box center [576, 187] width 437 height 29
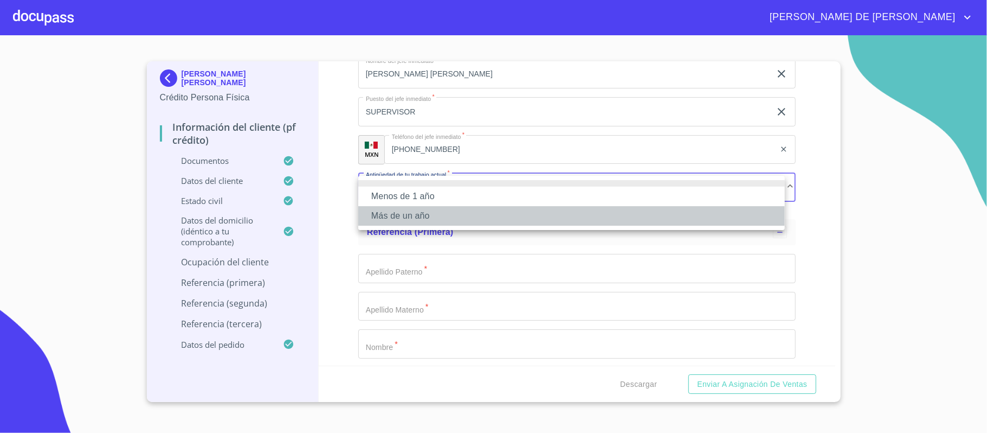
click at [424, 217] on li "Más de un año" at bounding box center [571, 216] width 427 height 20
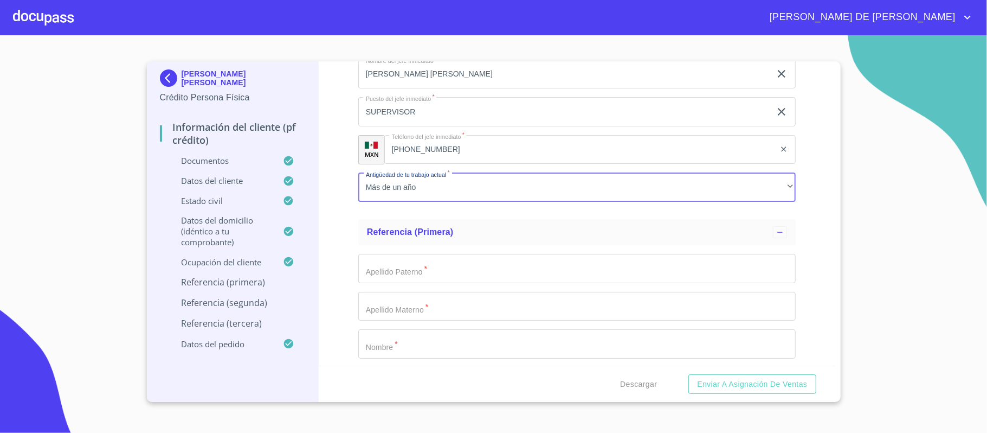
click at [441, 276] on input "Documento de identificación.   *" at bounding box center [576, 268] width 437 height 29
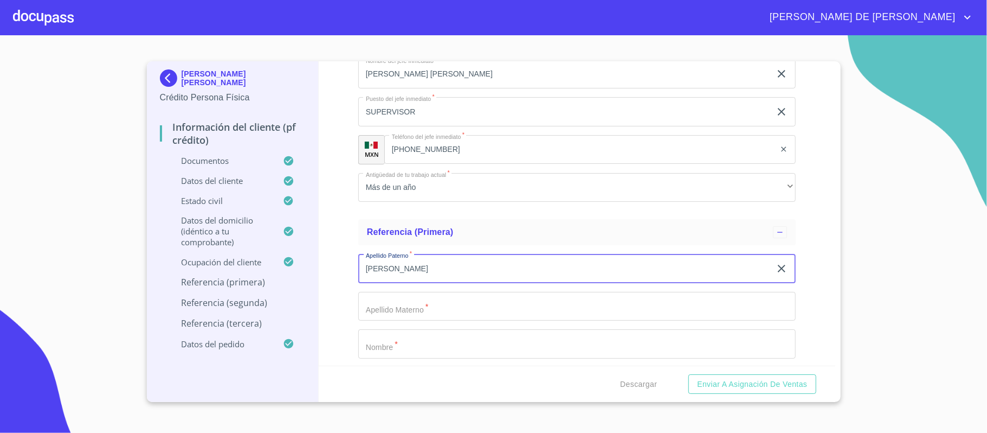
type input "[PERSON_NAME]"
type input "LARRINUA"
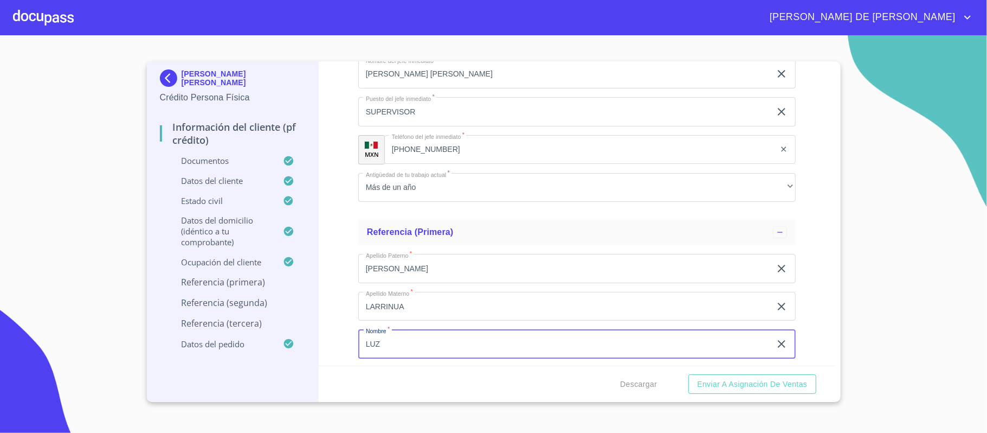
type input "LUZ"
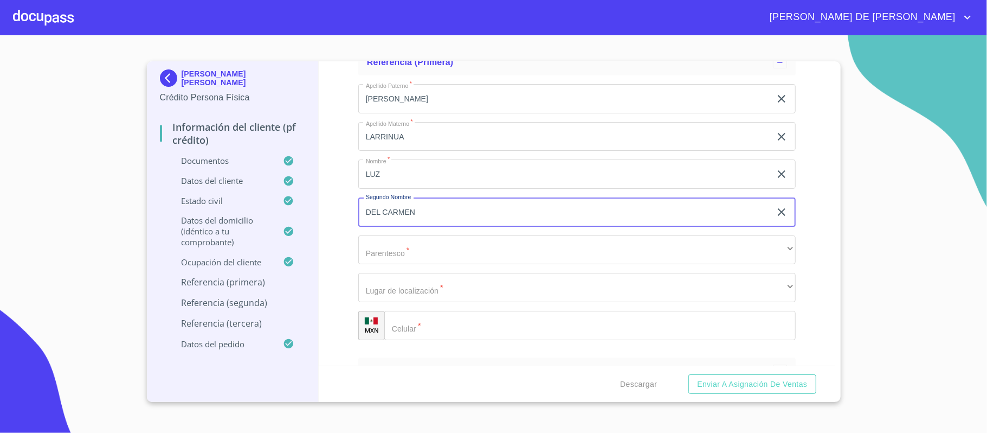
type input "DEL CARMEN"
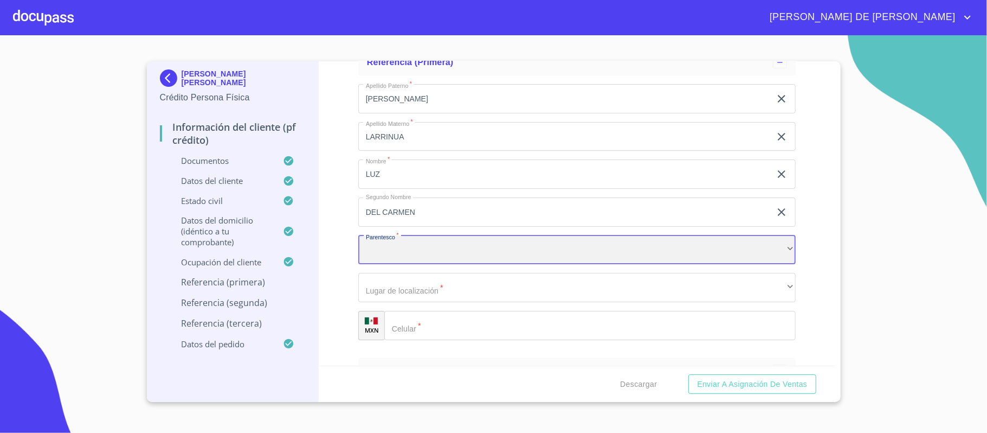
click at [405, 236] on div "​" at bounding box center [576, 249] width 437 height 29
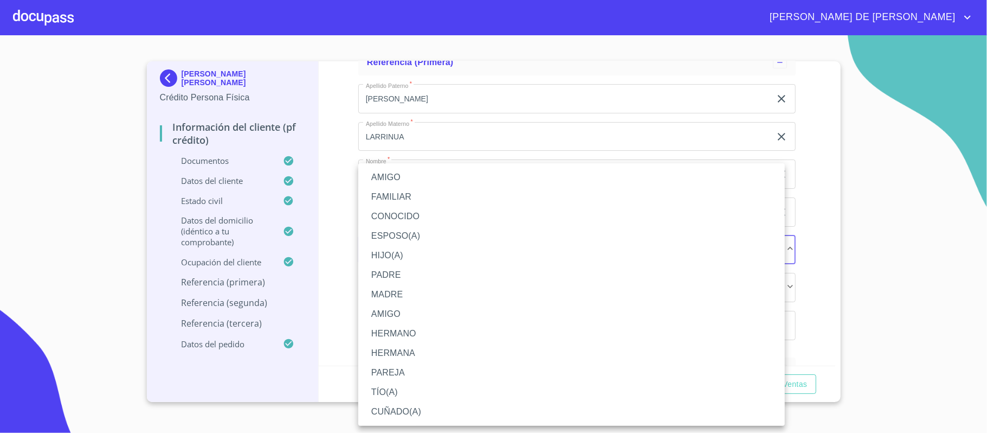
click at [419, 293] on li "MADRE" at bounding box center [571, 295] width 427 height 20
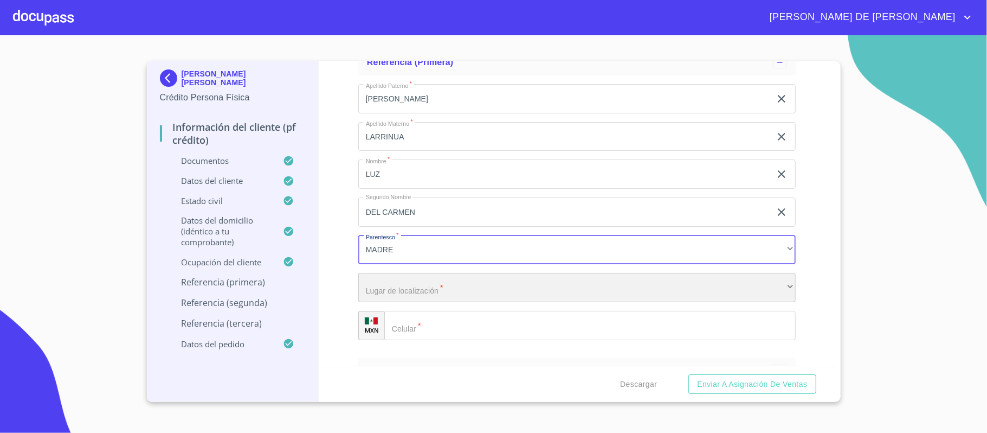
click at [428, 283] on div "​" at bounding box center [576, 287] width 437 height 29
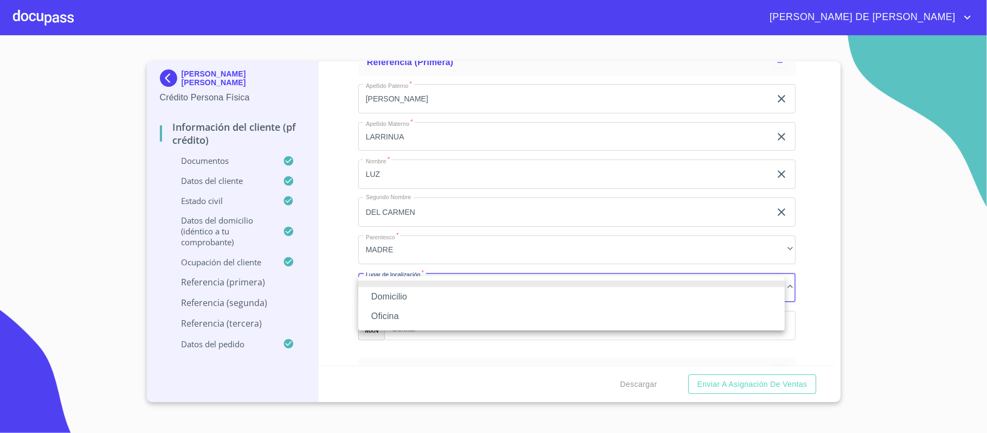
click at [429, 294] on li "Domicilio" at bounding box center [571, 297] width 427 height 20
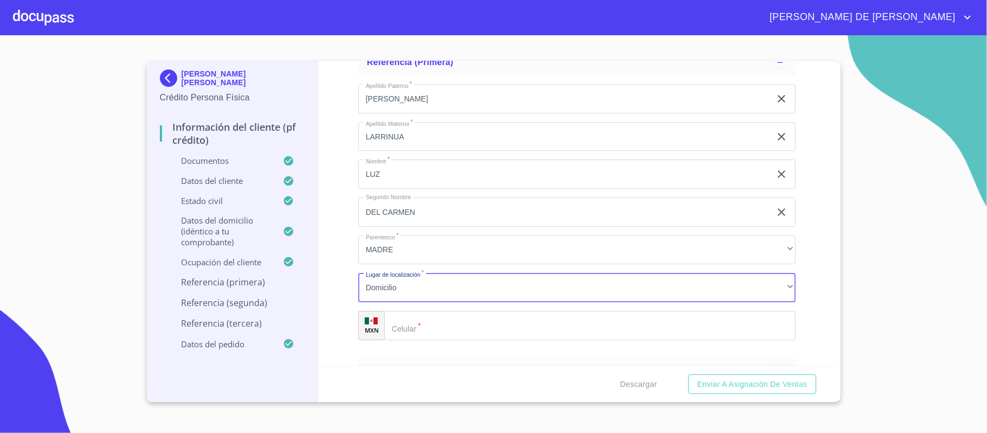
click at [449, 328] on input "Documento de identificación.   *" at bounding box center [589, 325] width 411 height 29
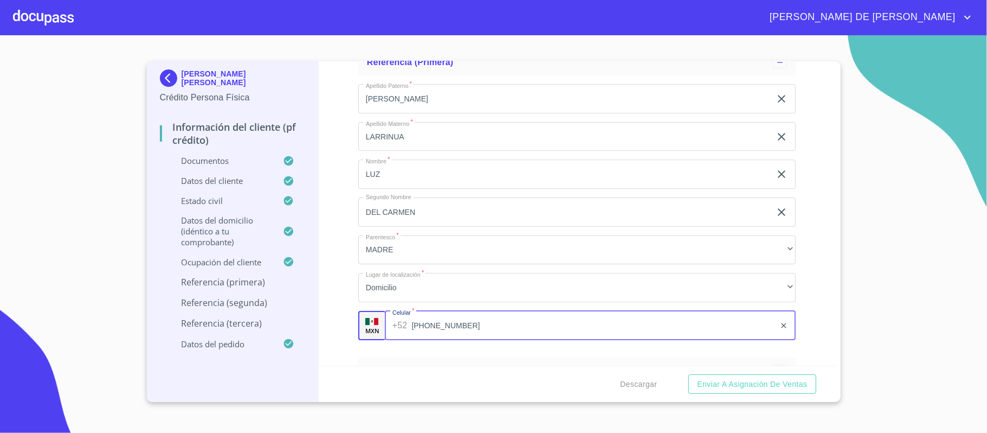
type input "[PHONE_NUMBER]"
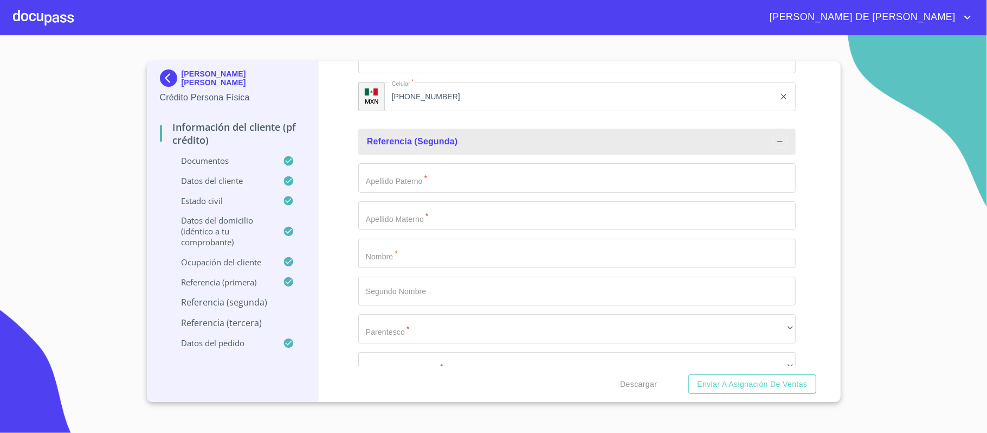
scroll to position [5749, 0]
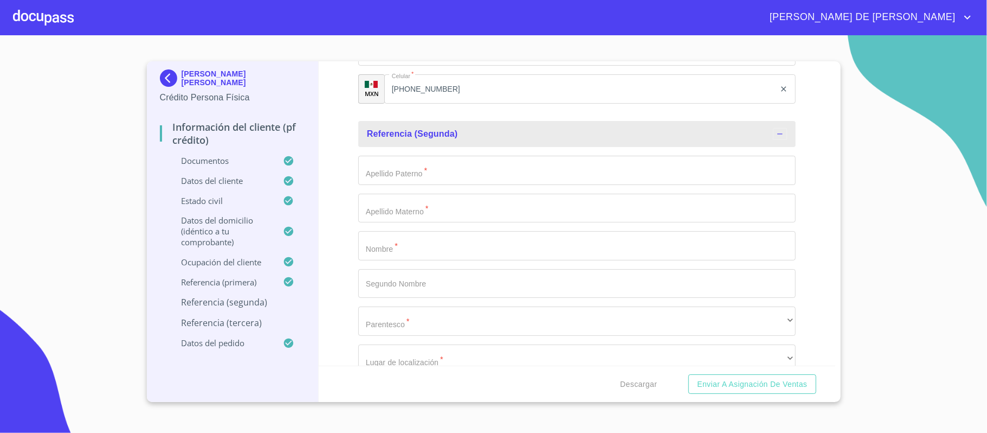
click at [429, 172] on input "Documento de identificación.   *" at bounding box center [576, 170] width 437 height 29
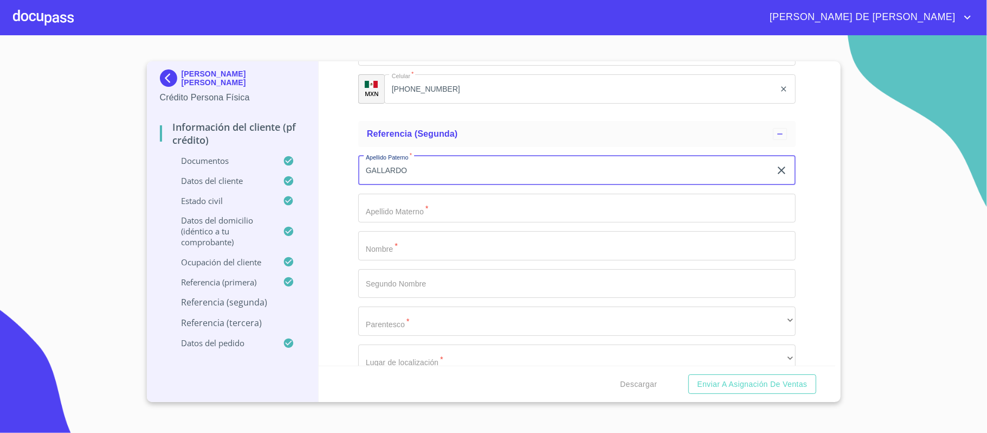
type input "GALLARDO"
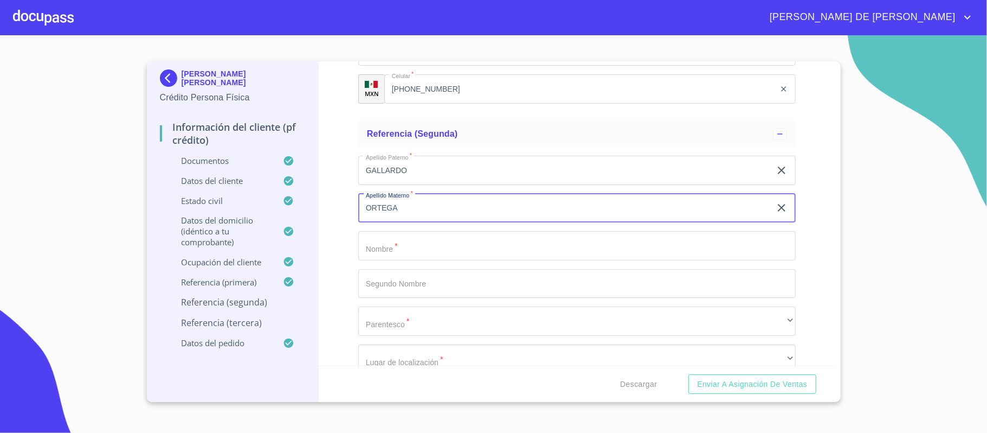
type input "ORTEGA"
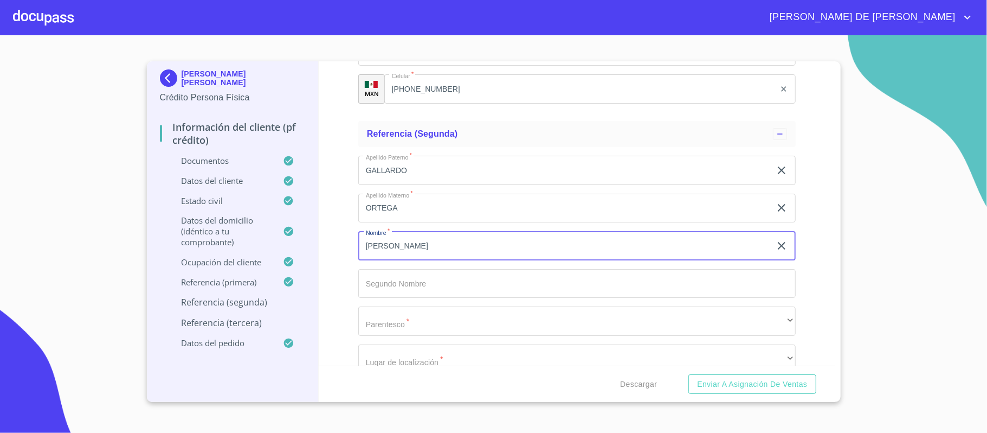
type input "[PERSON_NAME]"
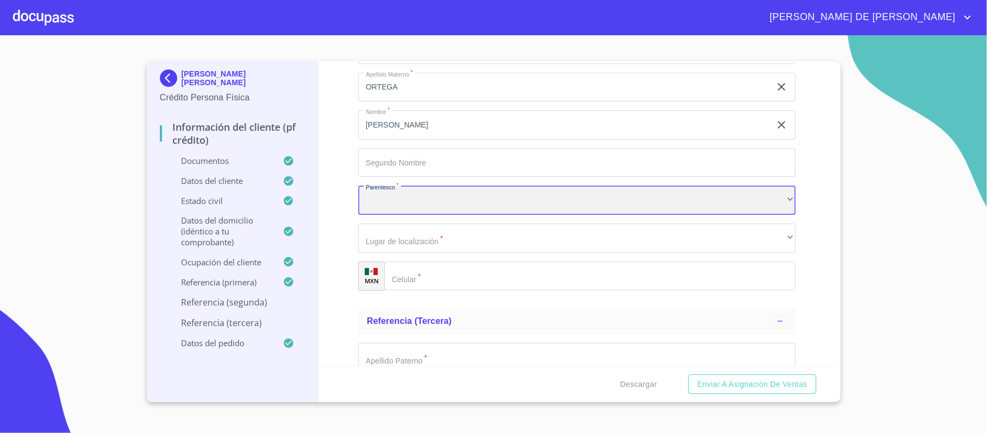
scroll to position [5893, 0]
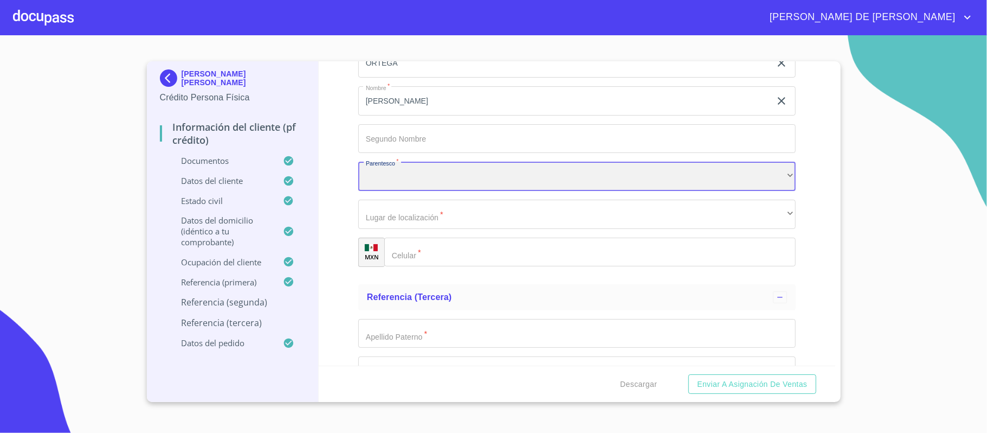
click at [442, 180] on div "​" at bounding box center [576, 176] width 437 height 29
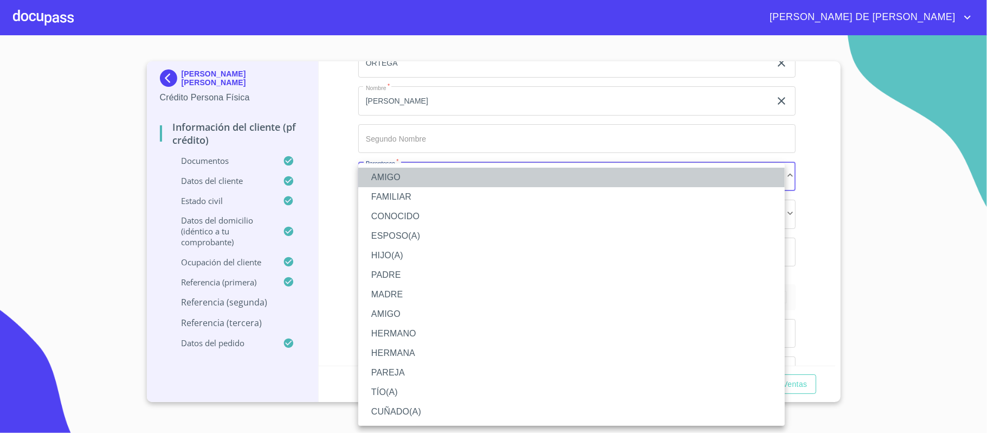
click at [439, 184] on li "AMIGO" at bounding box center [571, 177] width 427 height 20
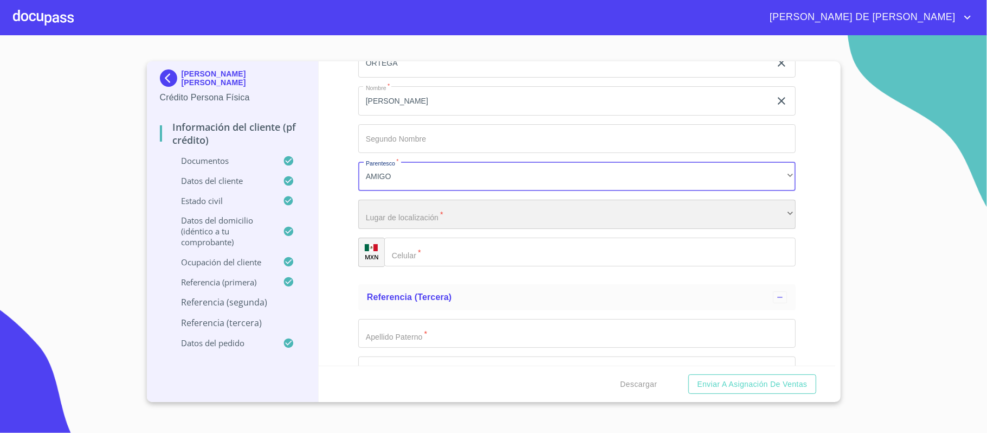
click at [436, 225] on div "​" at bounding box center [576, 213] width 437 height 29
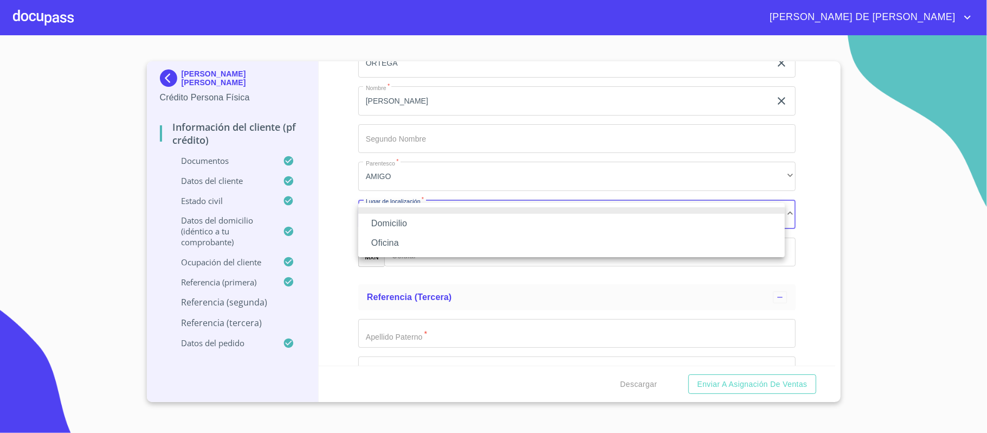
click at [436, 225] on li "Domicilio" at bounding box center [571, 224] width 427 height 20
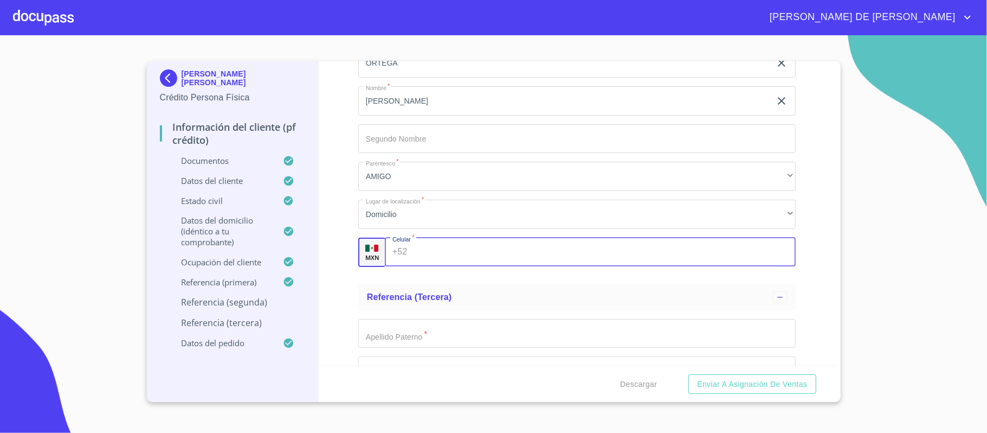
click at [439, 252] on input "Documento de identificación.   *" at bounding box center [603, 251] width 384 height 29
type input "[PHONE_NUMBER]"
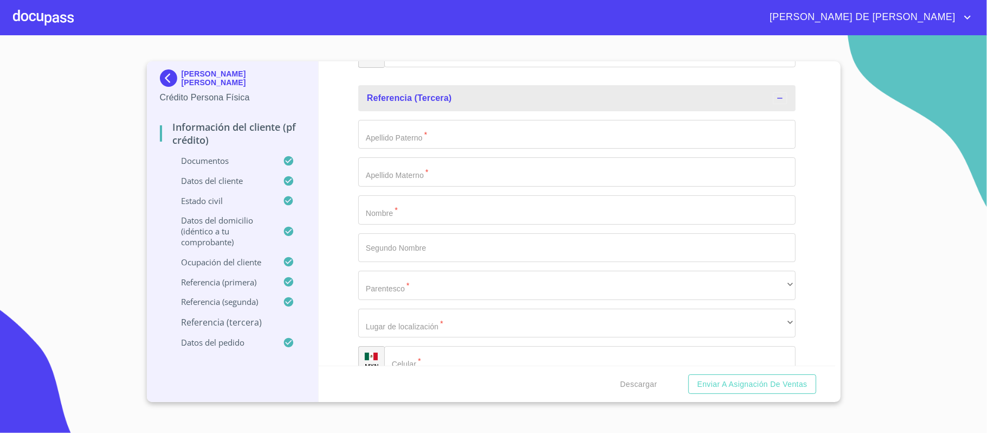
scroll to position [6110, 0]
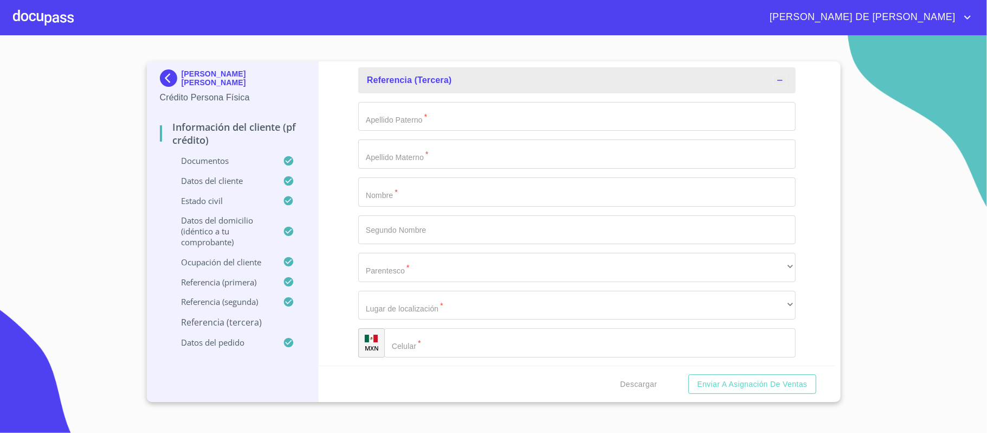
click at [429, 127] on input "Documento de identificación.   *" at bounding box center [576, 116] width 437 height 29
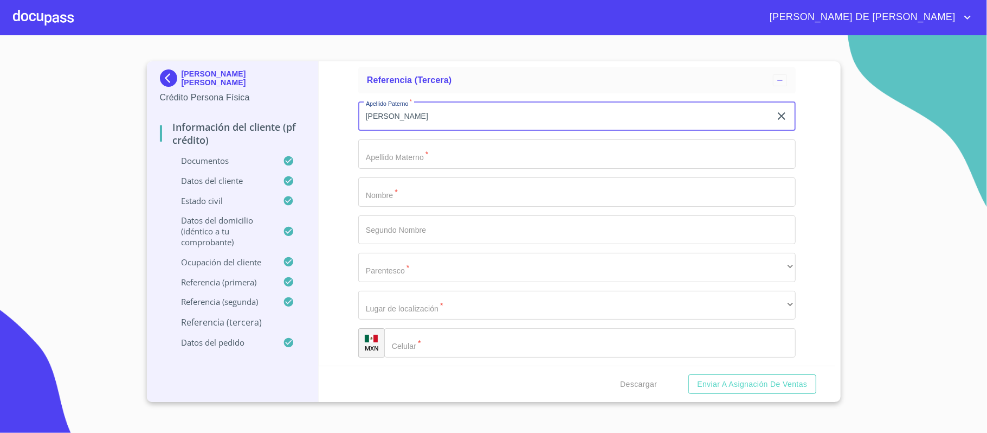
type input "[PERSON_NAME]"
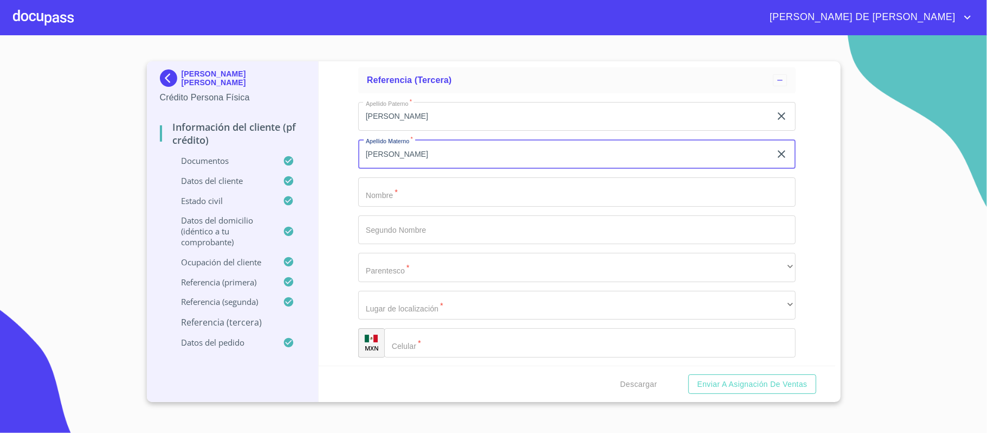
type input "[PERSON_NAME]"
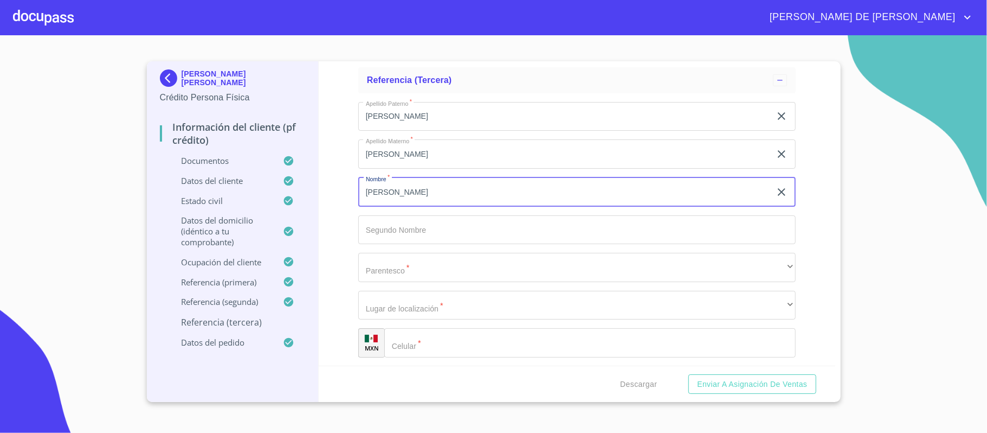
type input "[PERSON_NAME]"
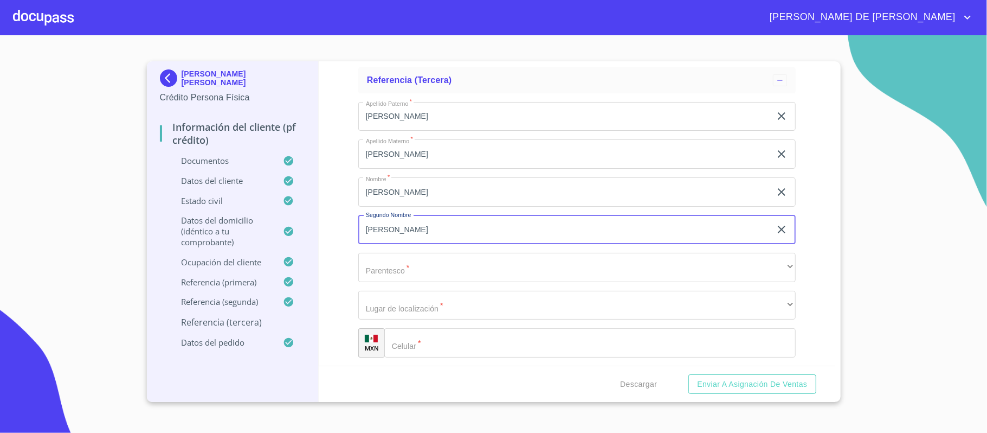
type input "[PERSON_NAME]"
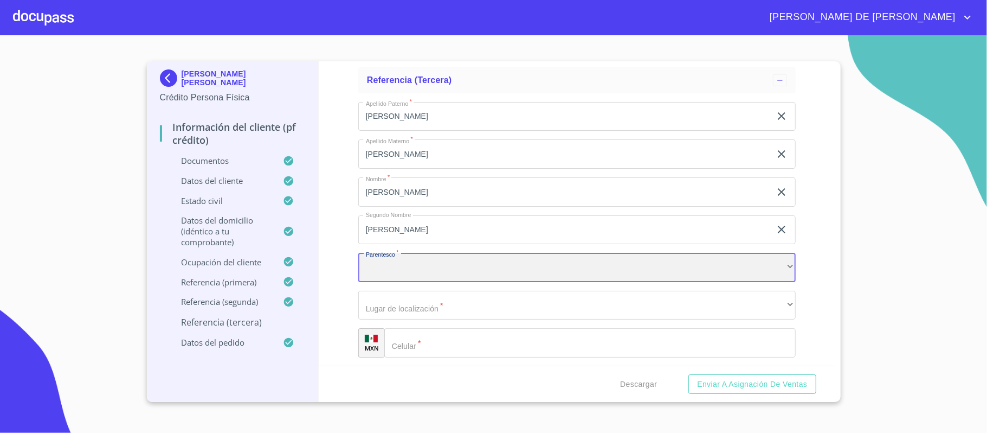
click at [460, 263] on div "​" at bounding box center [576, 267] width 437 height 29
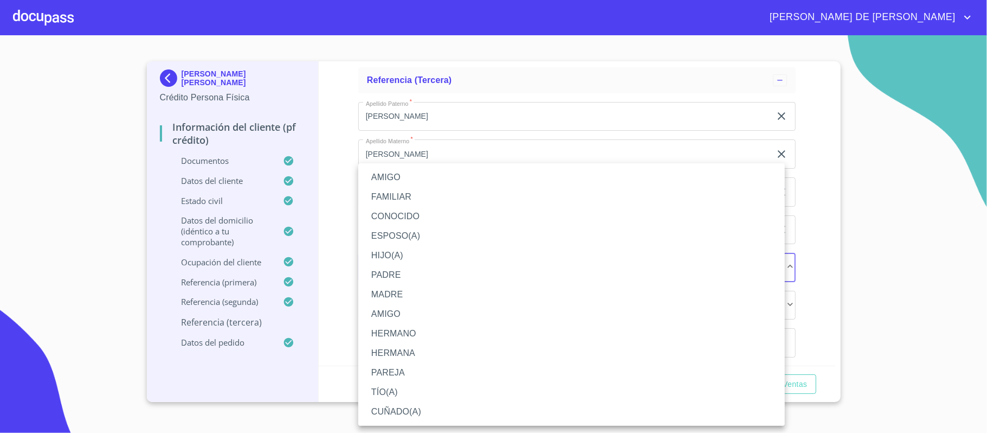
click at [395, 209] on li "CONOCIDO" at bounding box center [571, 217] width 427 height 20
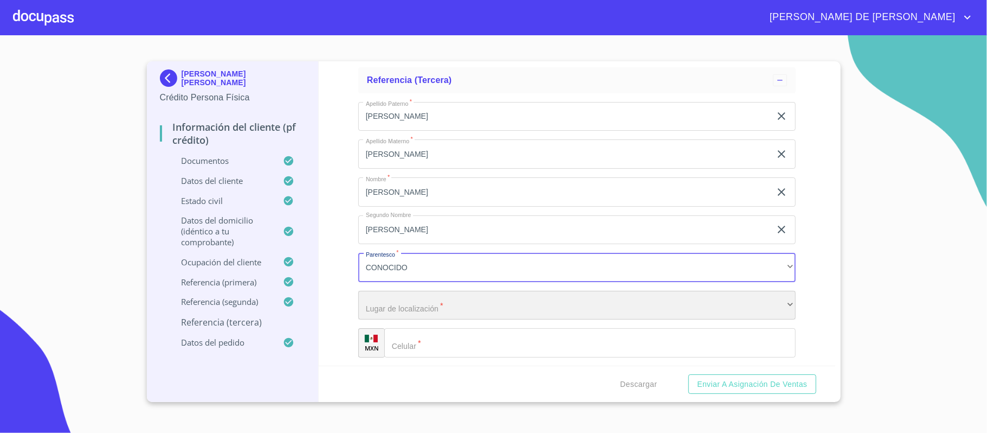
click at [434, 313] on div "​" at bounding box center [576, 305] width 437 height 29
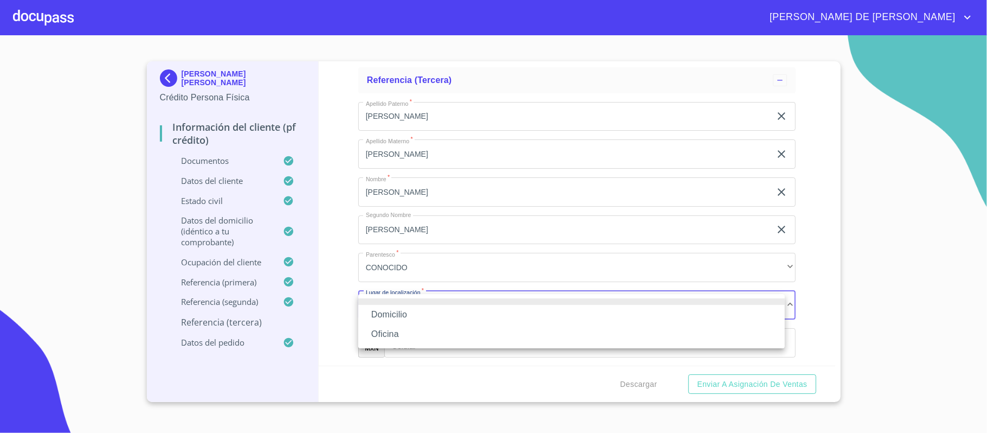
click at [434, 313] on li "Domicilio" at bounding box center [571, 315] width 427 height 20
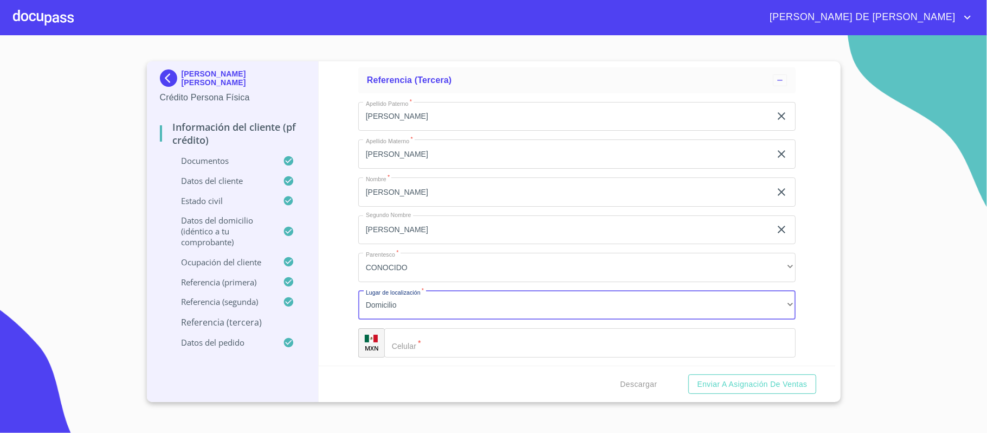
click at [444, 347] on input "Documento de identificación.   *" at bounding box center [589, 342] width 411 height 29
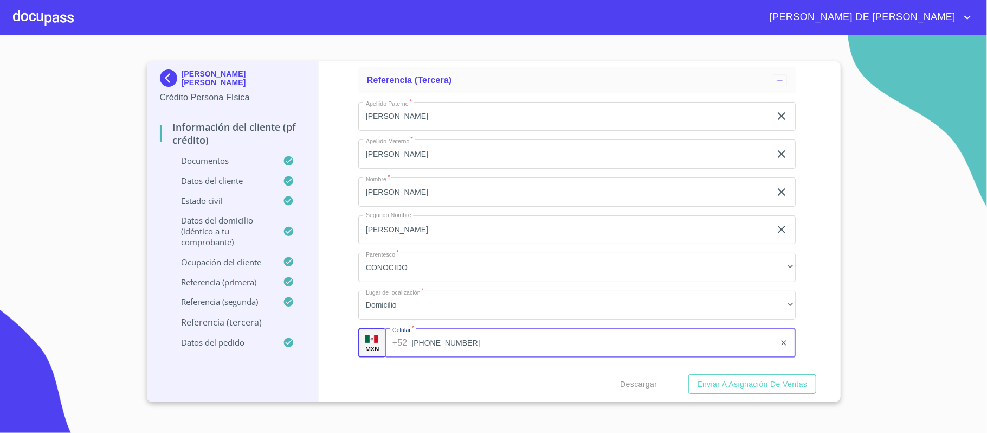
type input "[PHONE_NUMBER]"
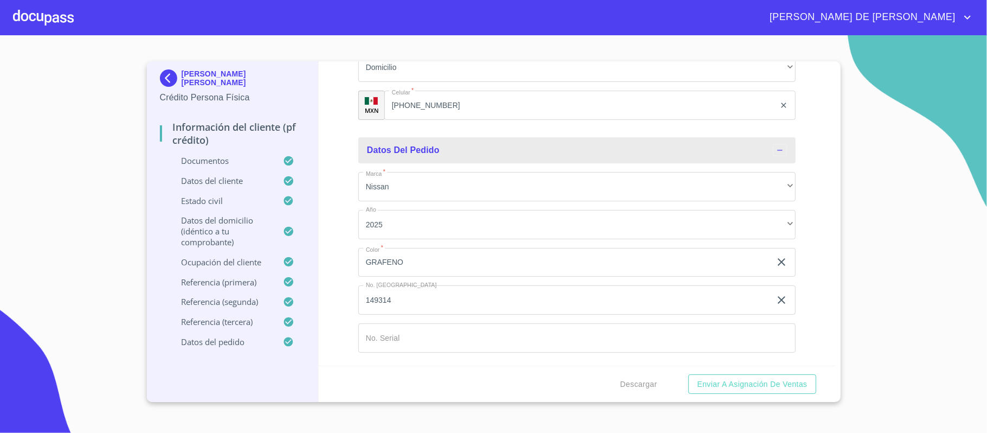
scroll to position [6349, 0]
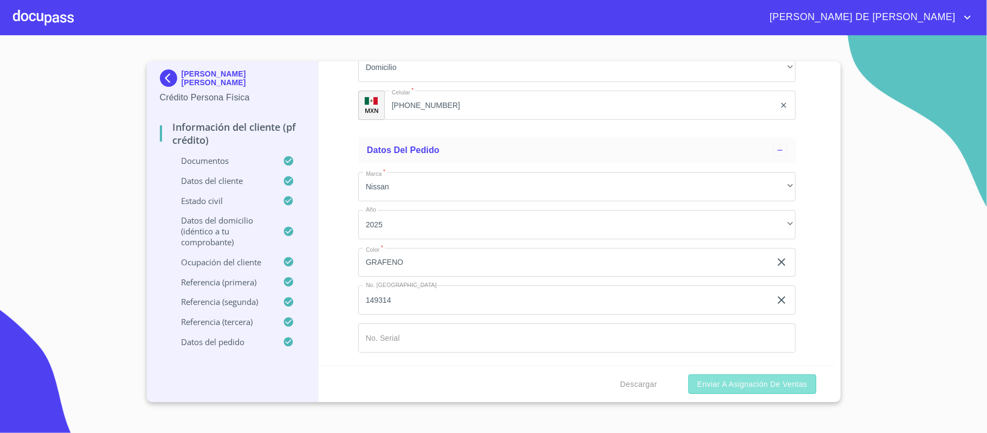
click at [736, 380] on span "Enviar a Asignación de Ventas" at bounding box center [752, 384] width 110 height 14
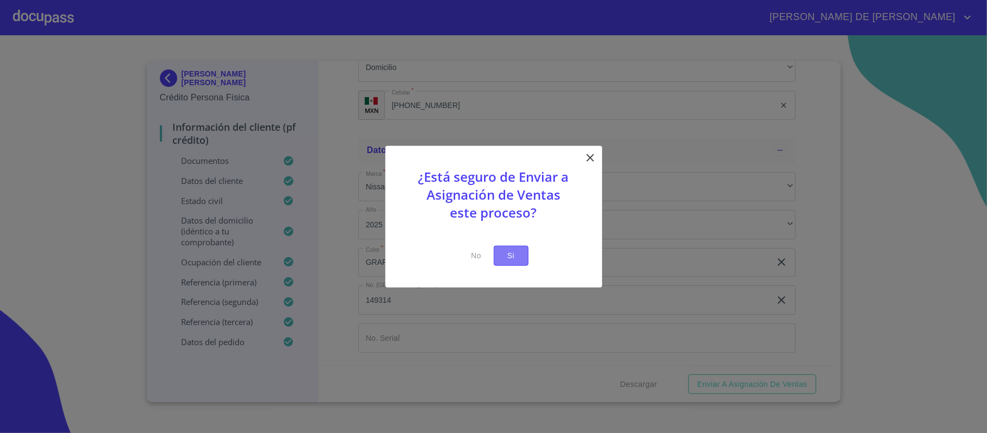
click at [525, 253] on button "Si" at bounding box center [511, 256] width 35 height 20
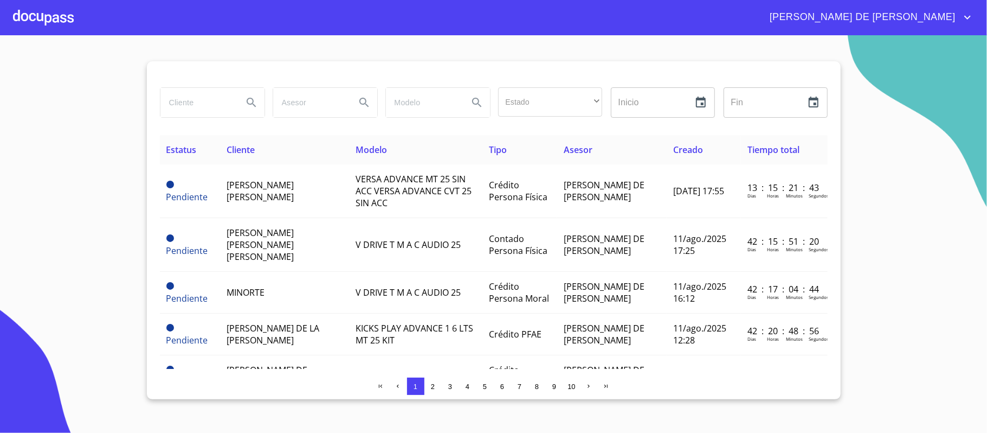
click at [54, 180] on section "Estado ​ ​ Inicio ​ Fin ​ Estatus Cliente Modelo Tipo Asesor Creado Tiempo tota…" at bounding box center [493, 233] width 987 height 397
click at [185, 109] on input "search" at bounding box center [197, 102] width 74 height 29
click at [256, 103] on icon "Search" at bounding box center [251, 102] width 13 height 13
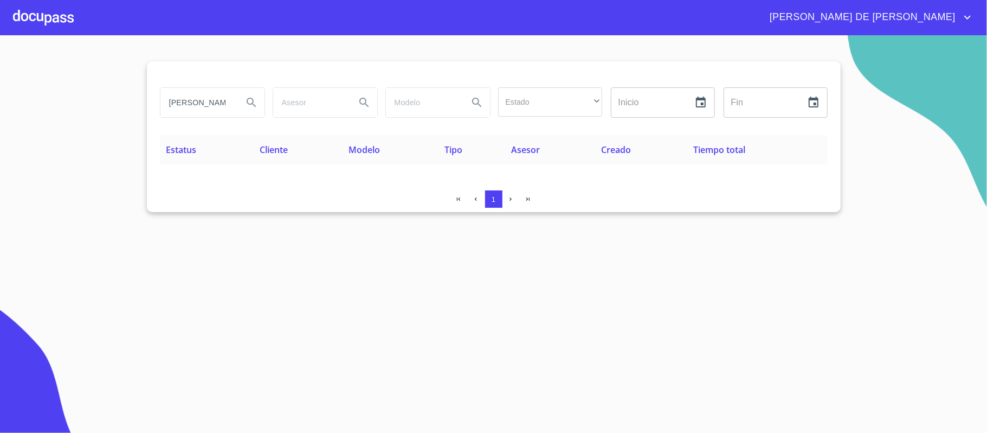
click at [230, 101] on input "[PERSON_NAME] VE" at bounding box center [197, 102] width 74 height 29
click at [217, 103] on input "[PERSON_NAME] VE" at bounding box center [197, 102] width 74 height 29
type input "[PERSON_NAME]"
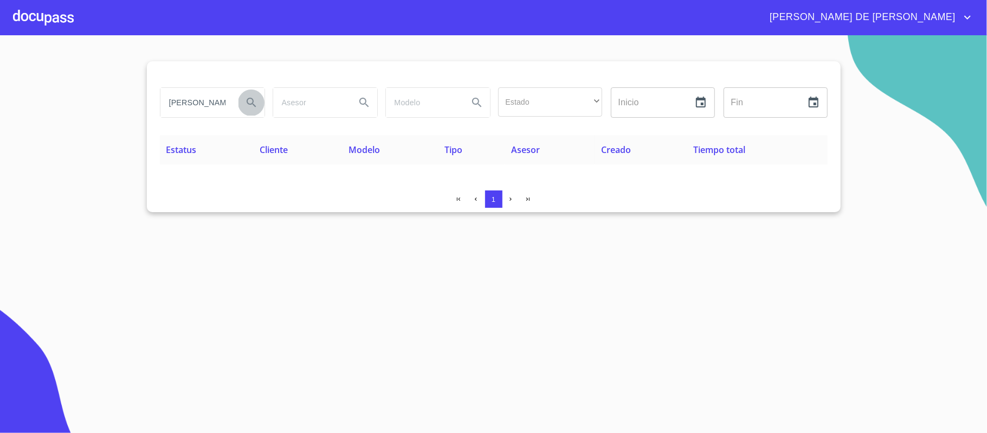
click at [250, 111] on button "Search" at bounding box center [251, 102] width 26 height 26
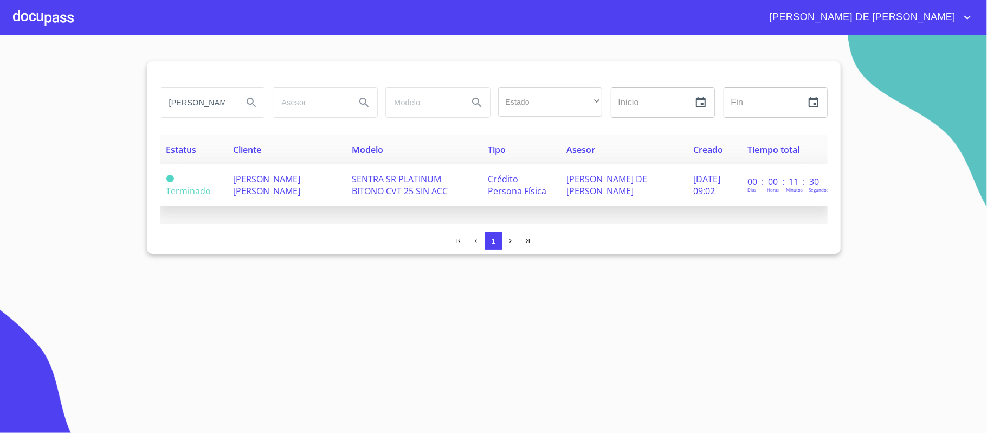
click at [269, 193] on span "[PERSON_NAME] [PERSON_NAME]" at bounding box center [266, 185] width 67 height 24
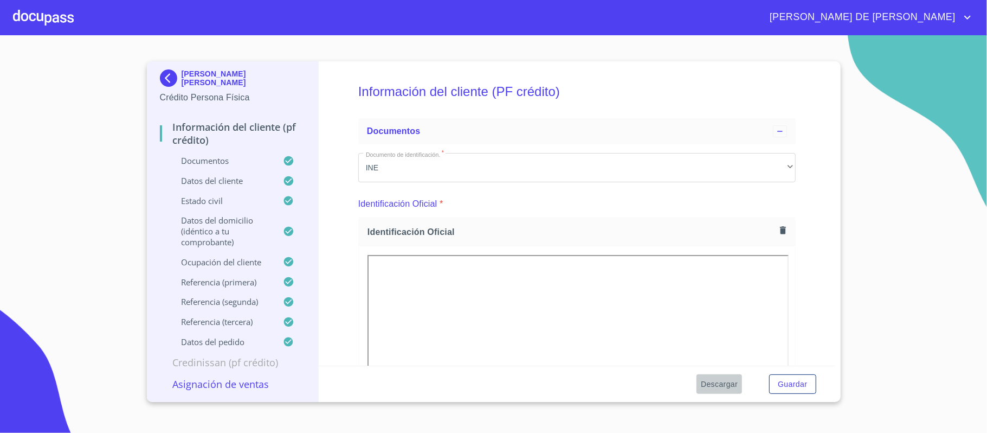
click at [710, 384] on span "Descargar" at bounding box center [719, 384] width 37 height 14
